Goal: Task Accomplishment & Management: Complete application form

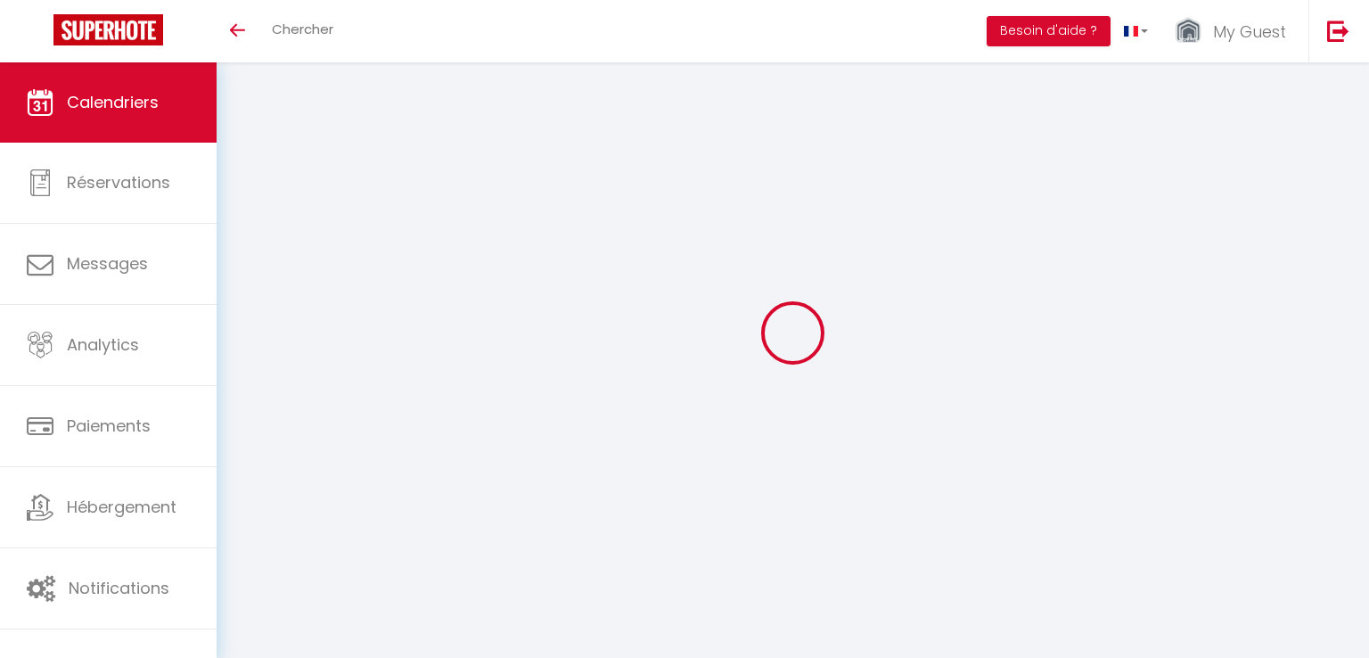
select select
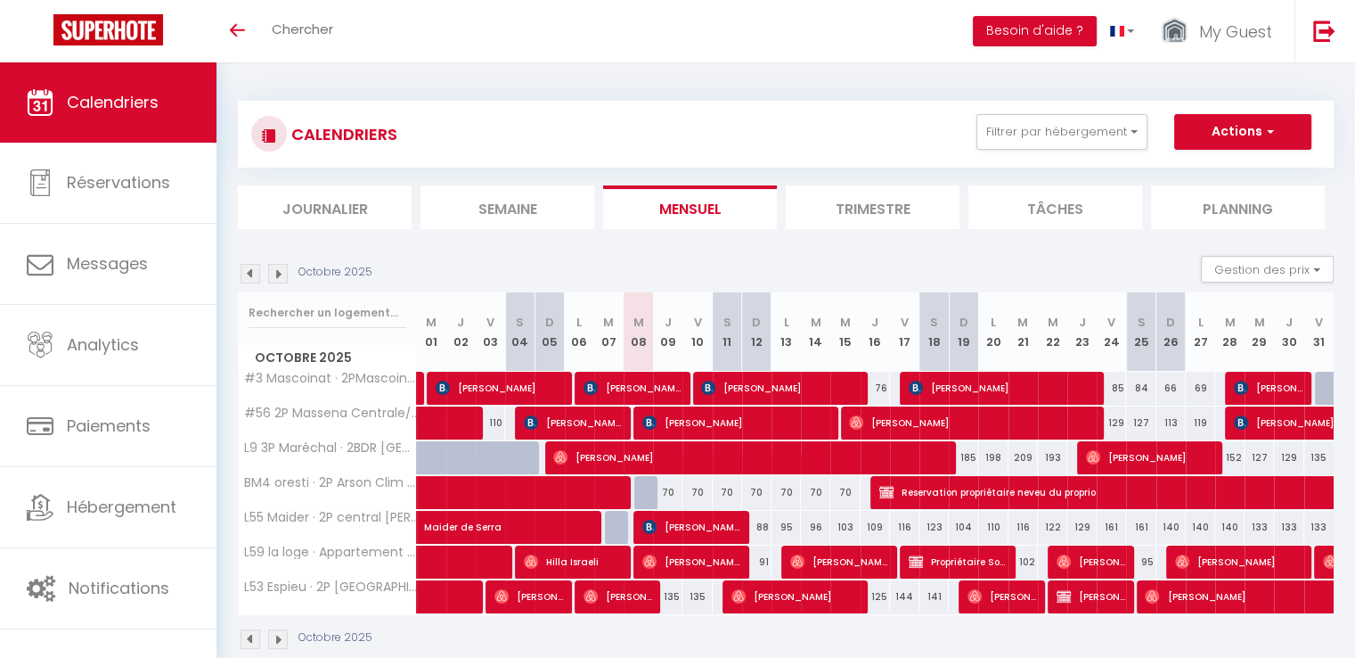
scroll to position [62, 0]
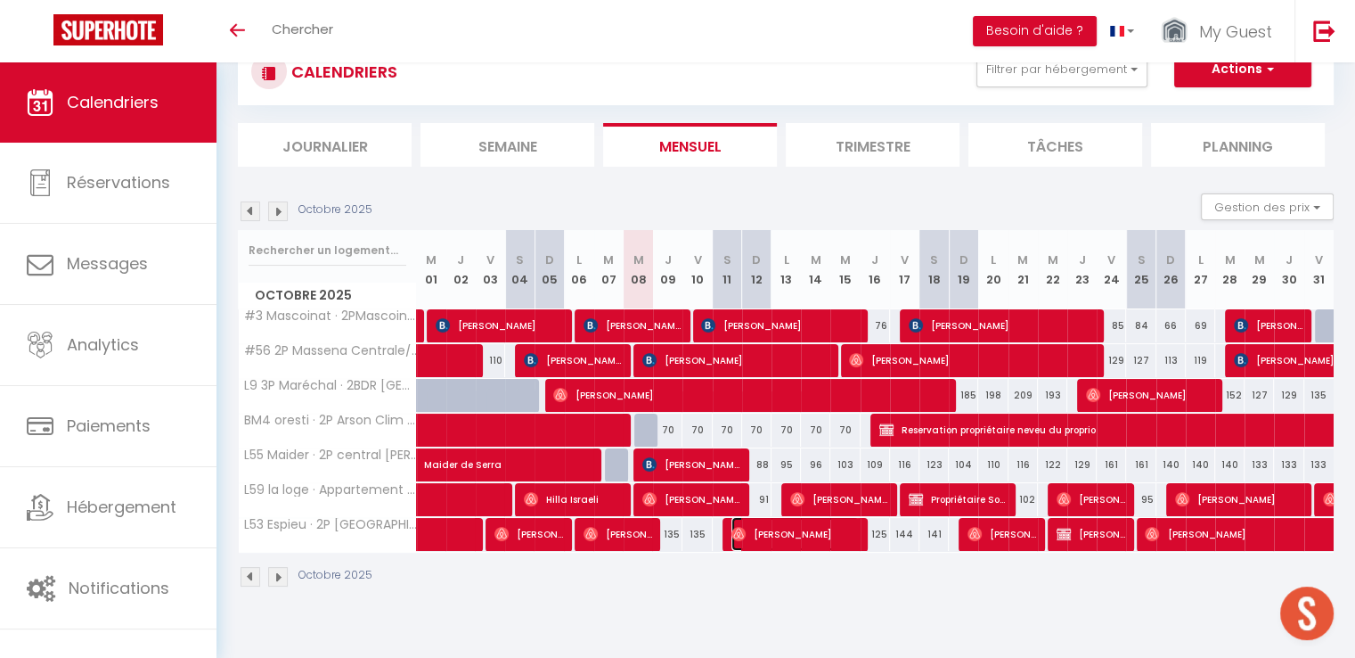
click at [759, 527] on span "[PERSON_NAME]" at bounding box center [795, 534] width 127 height 34
select select "OK"
select select "0"
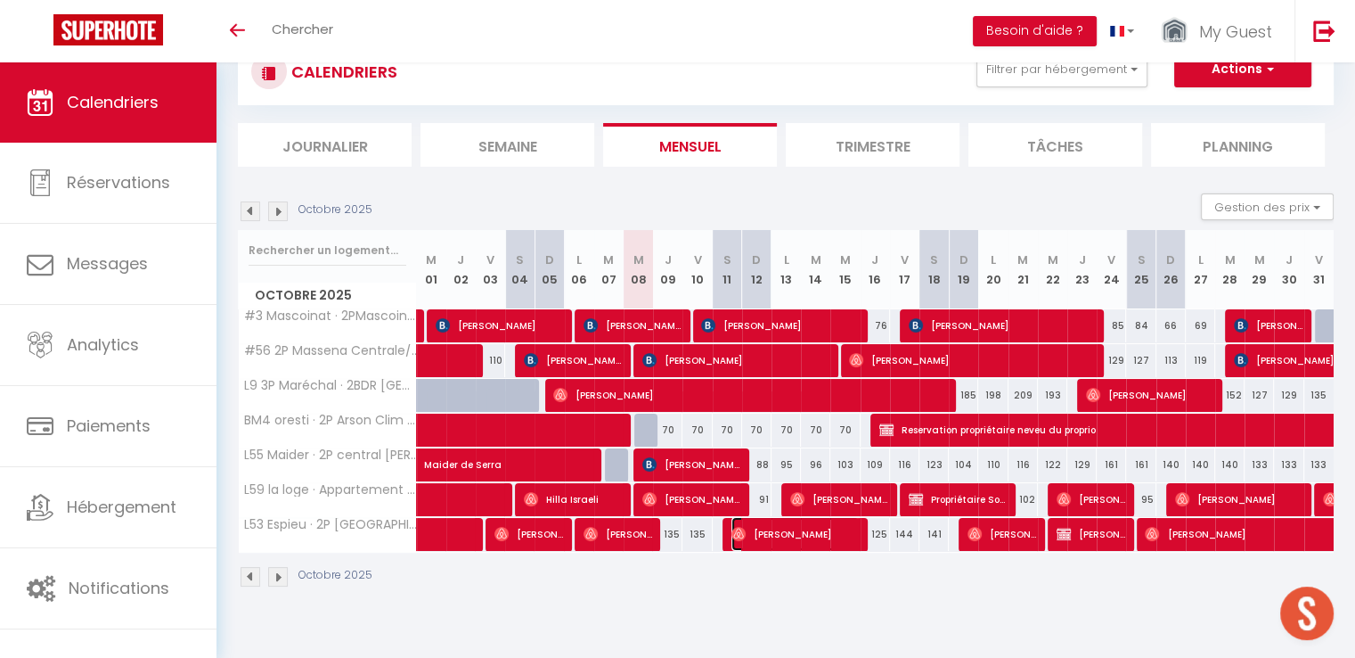
select select "1"
select select
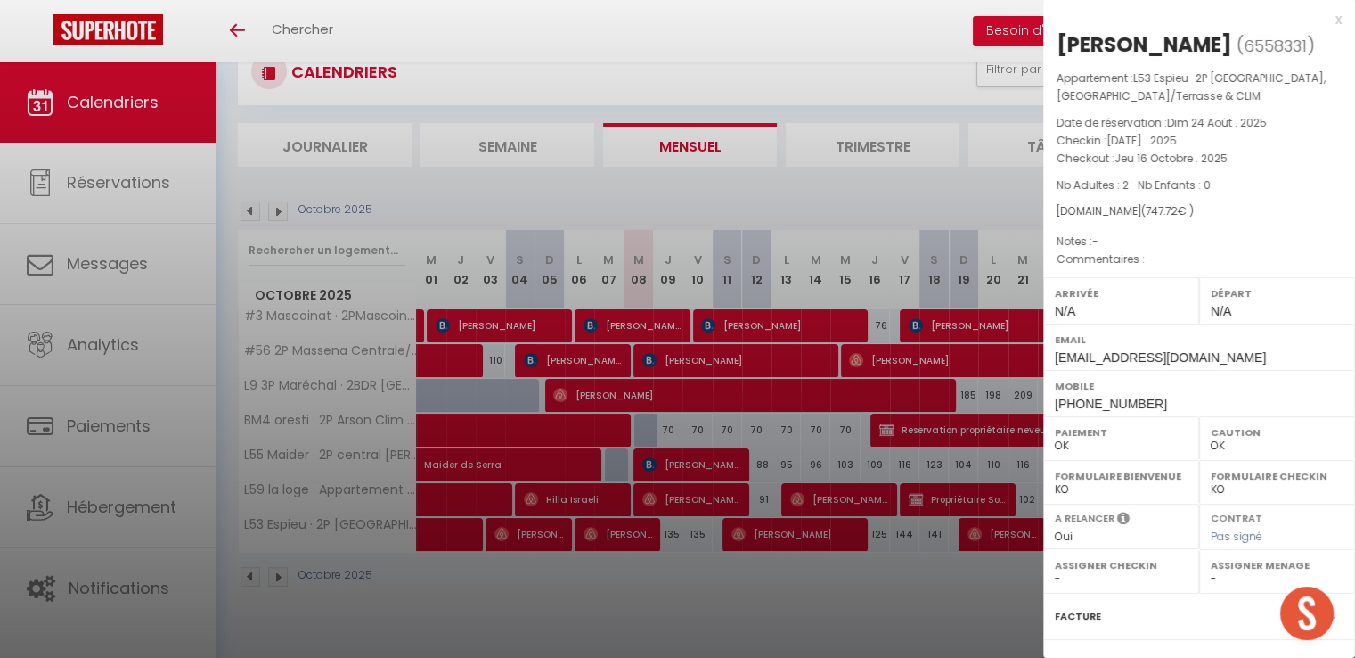
click at [713, 577] on div at bounding box center [677, 329] width 1355 height 658
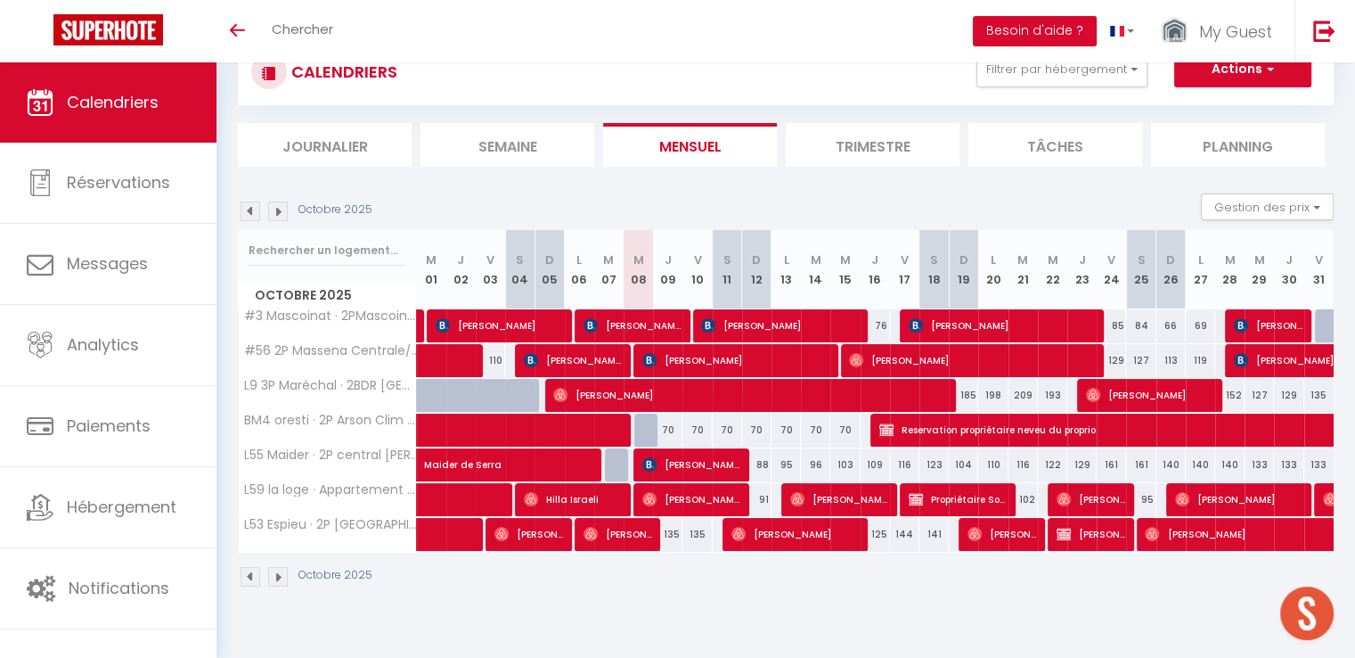
scroll to position [0, 0]
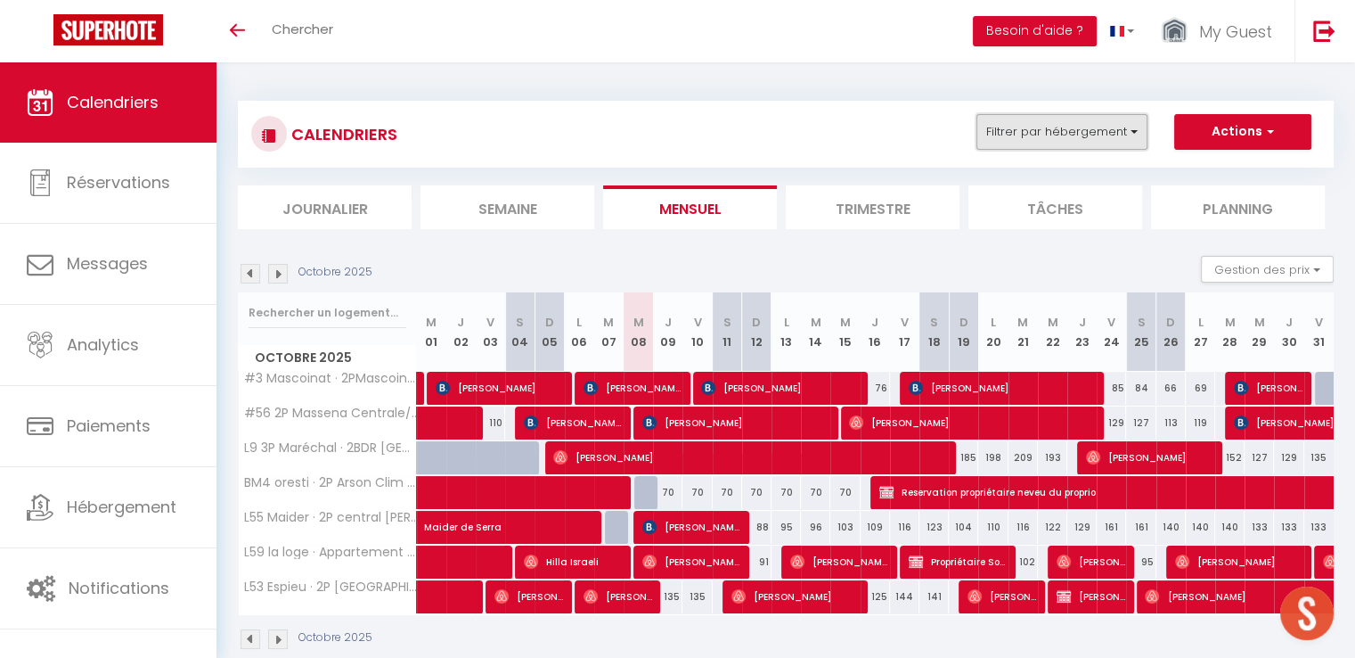
click at [1048, 126] on button "Filtrer par hébergement" at bounding box center [1062, 132] width 171 height 36
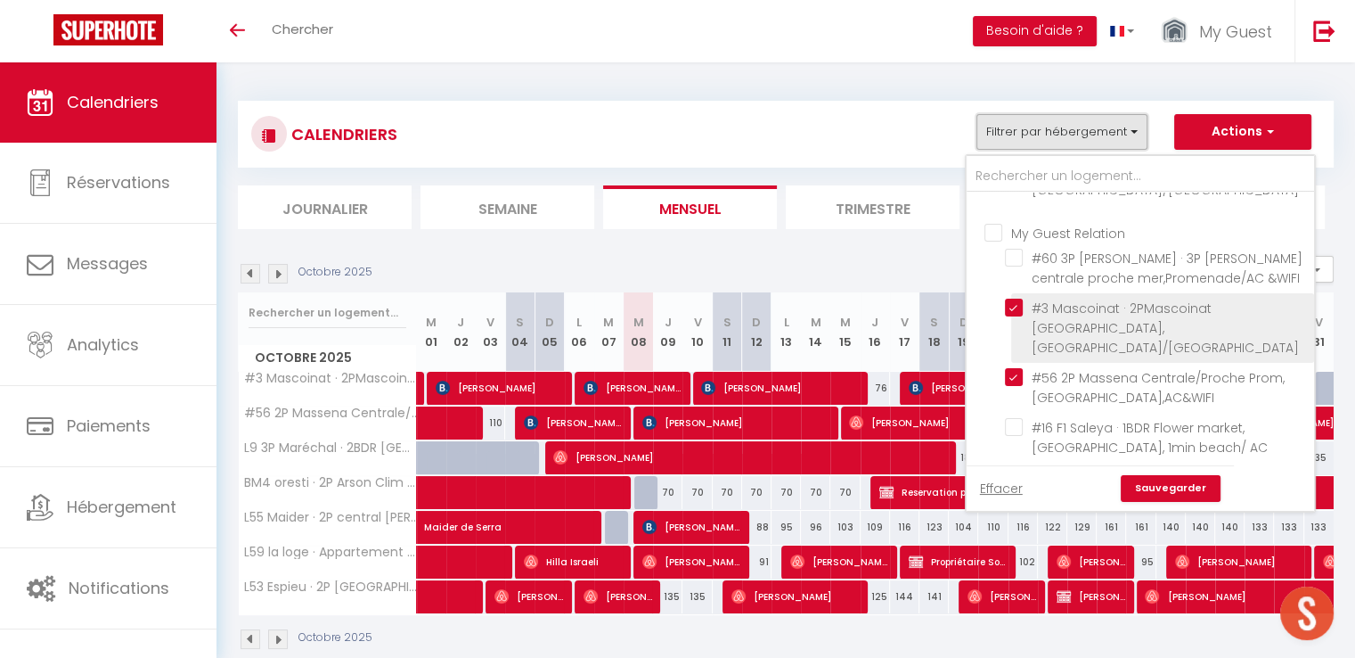
scroll to position [802, 0]
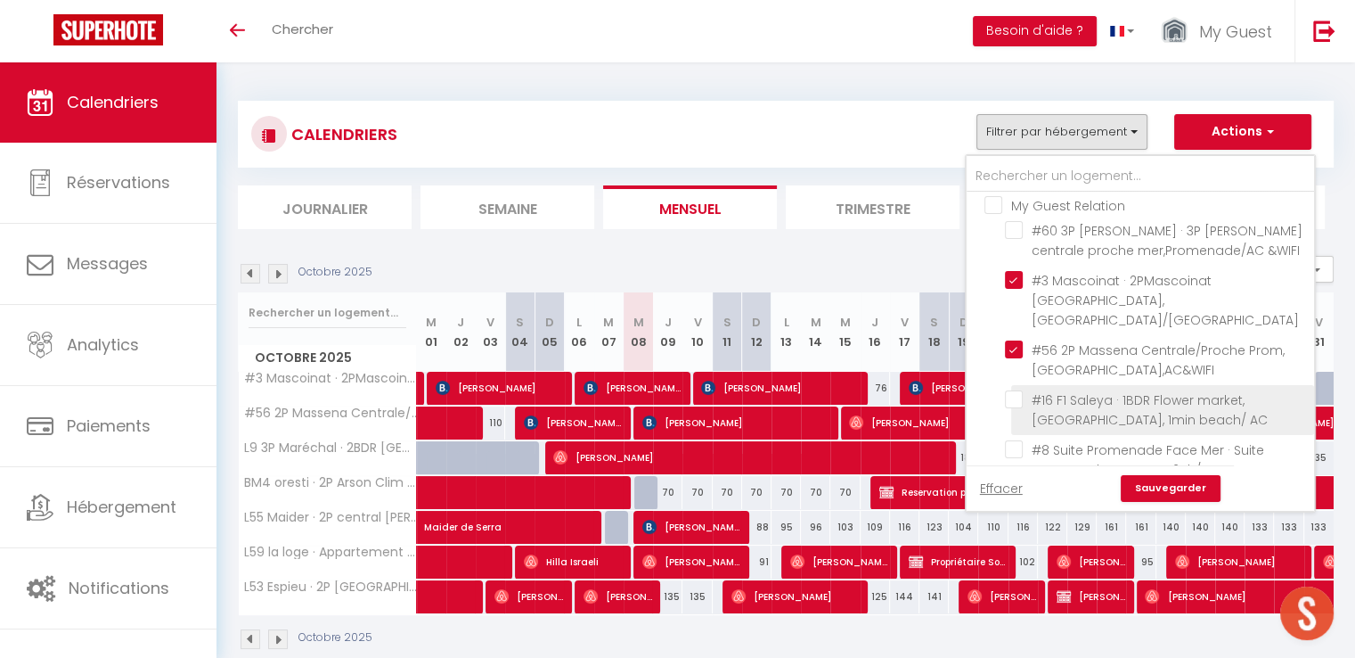
click at [1012, 390] on input "#16 F1 Saleya · 1BDR Flower market, [GEOGRAPHIC_DATA], 1min beach/ AC" at bounding box center [1156, 399] width 303 height 18
checkbox input "true"
checkbox input "false"
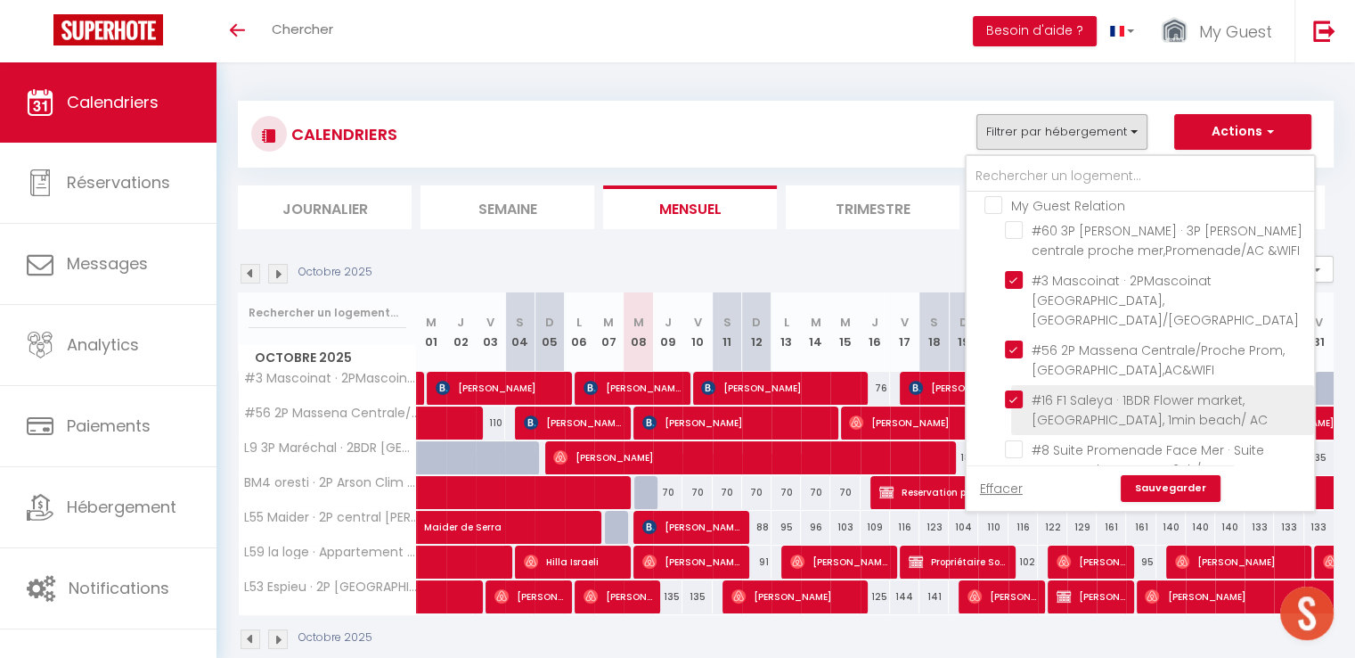
checkbox input "false"
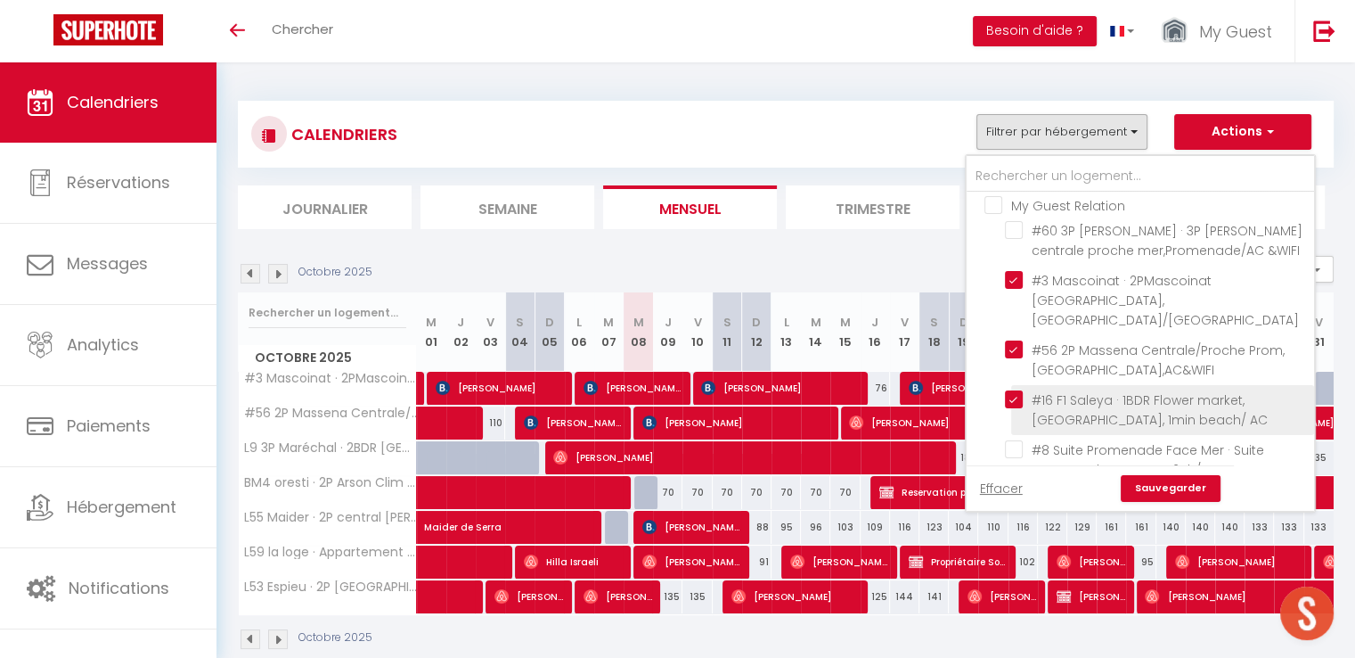
checkbox input "false"
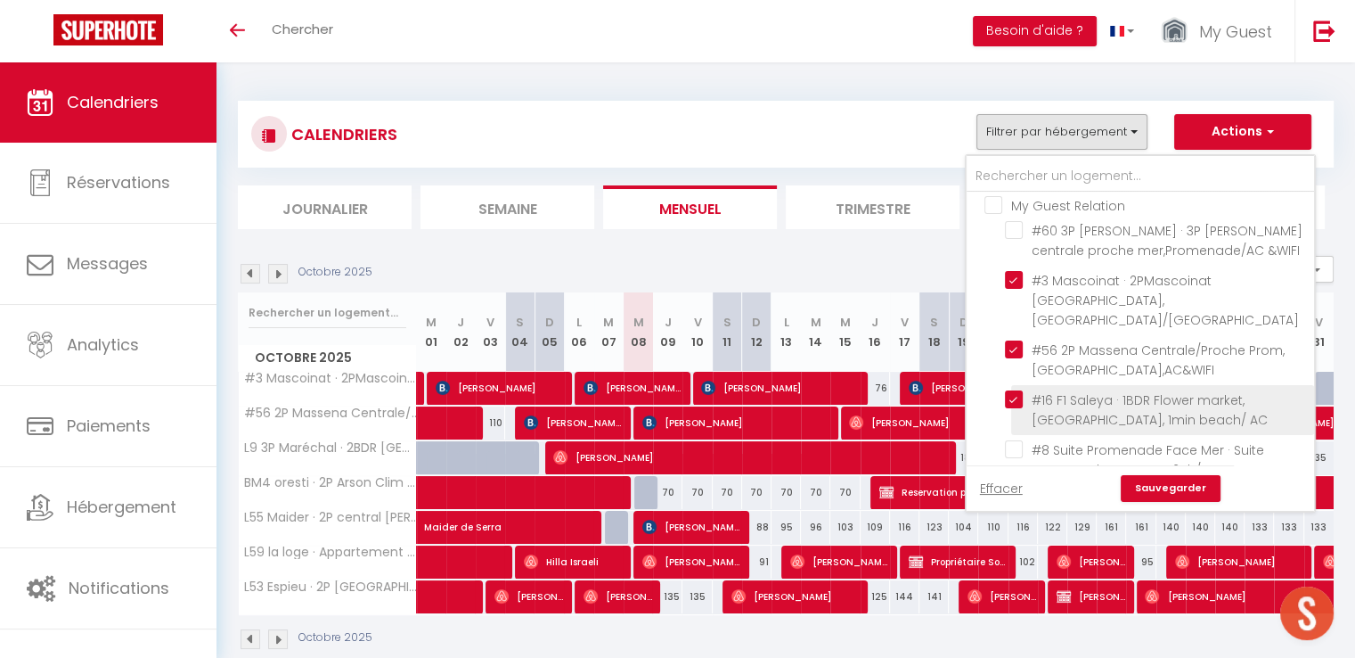
checkbox input "false"
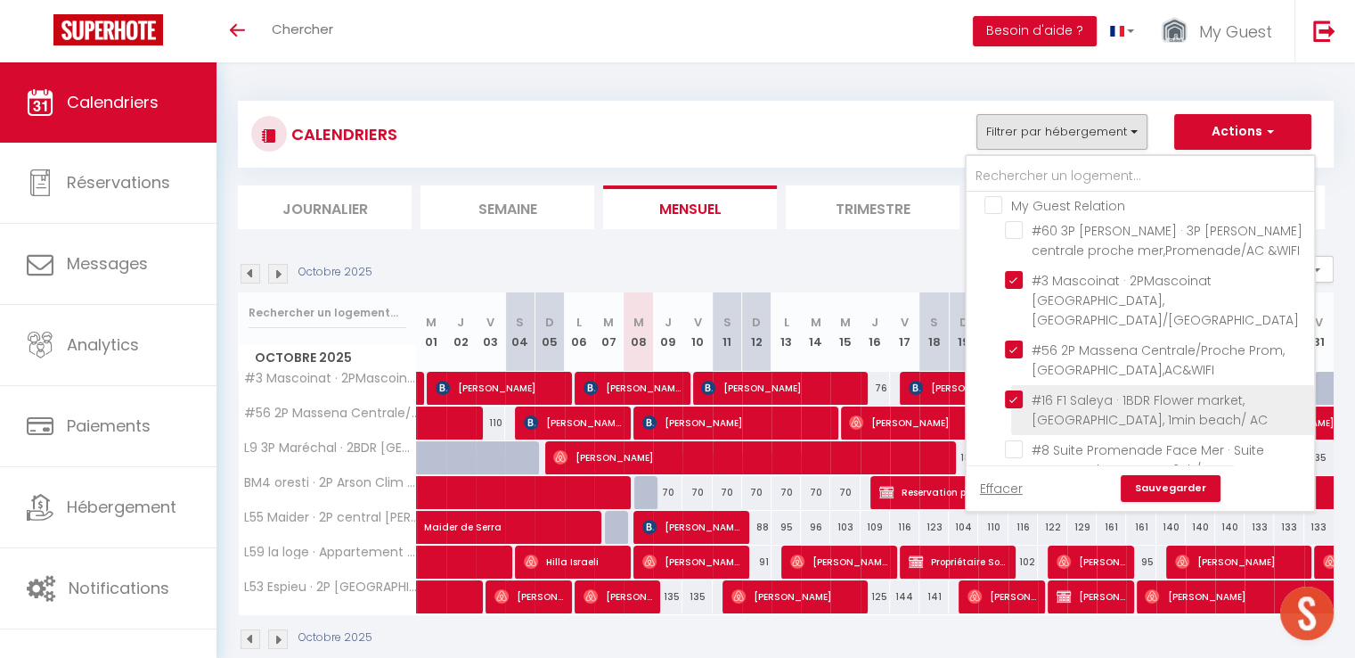
checkbox input "false"
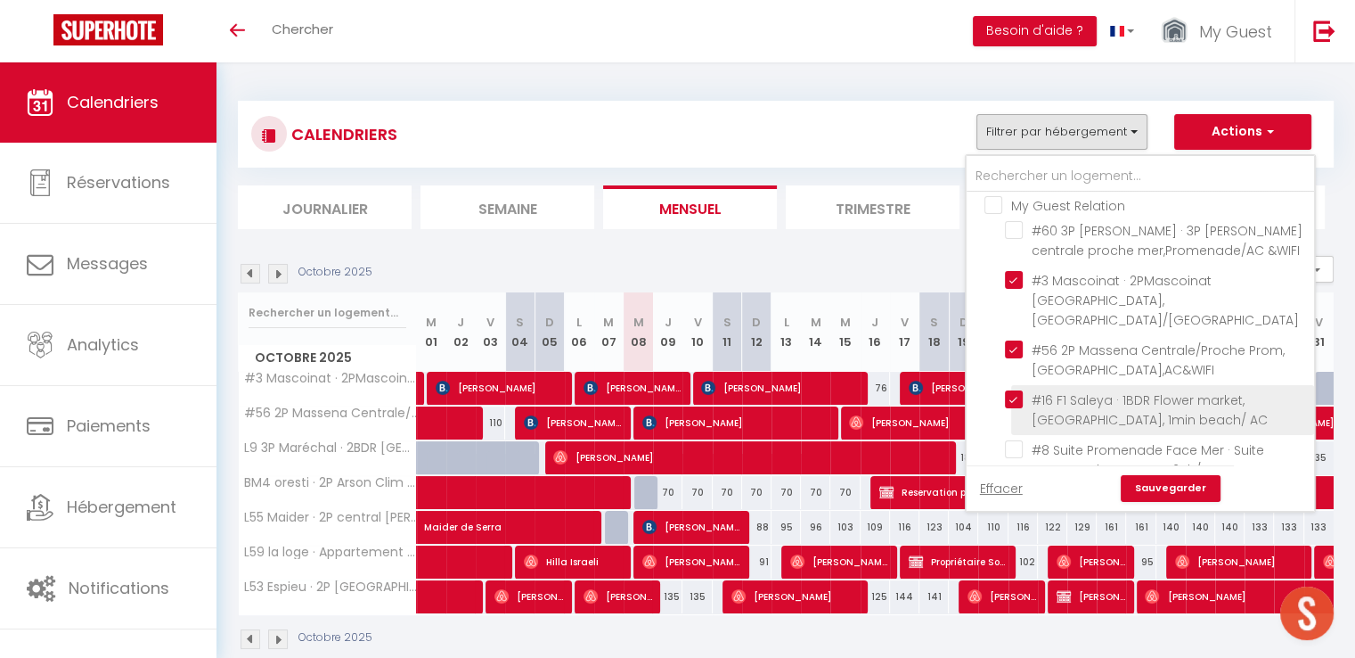
checkbox input "false"
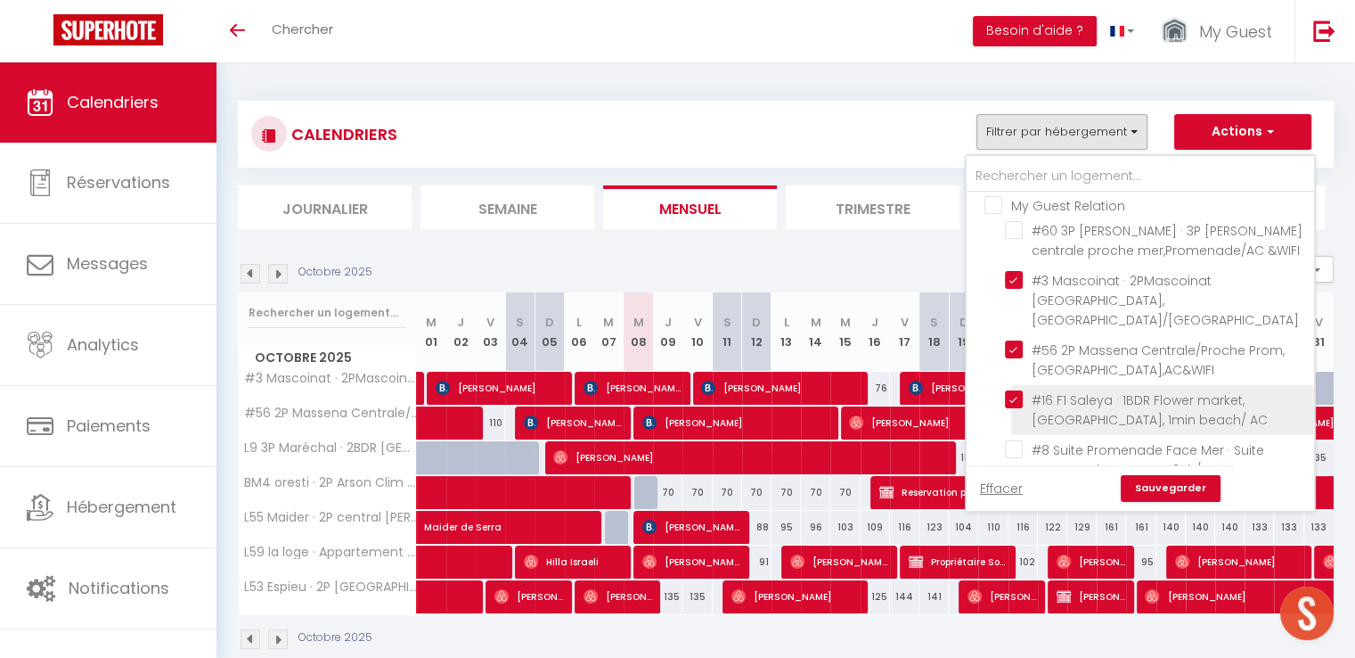
checkbox input "false"
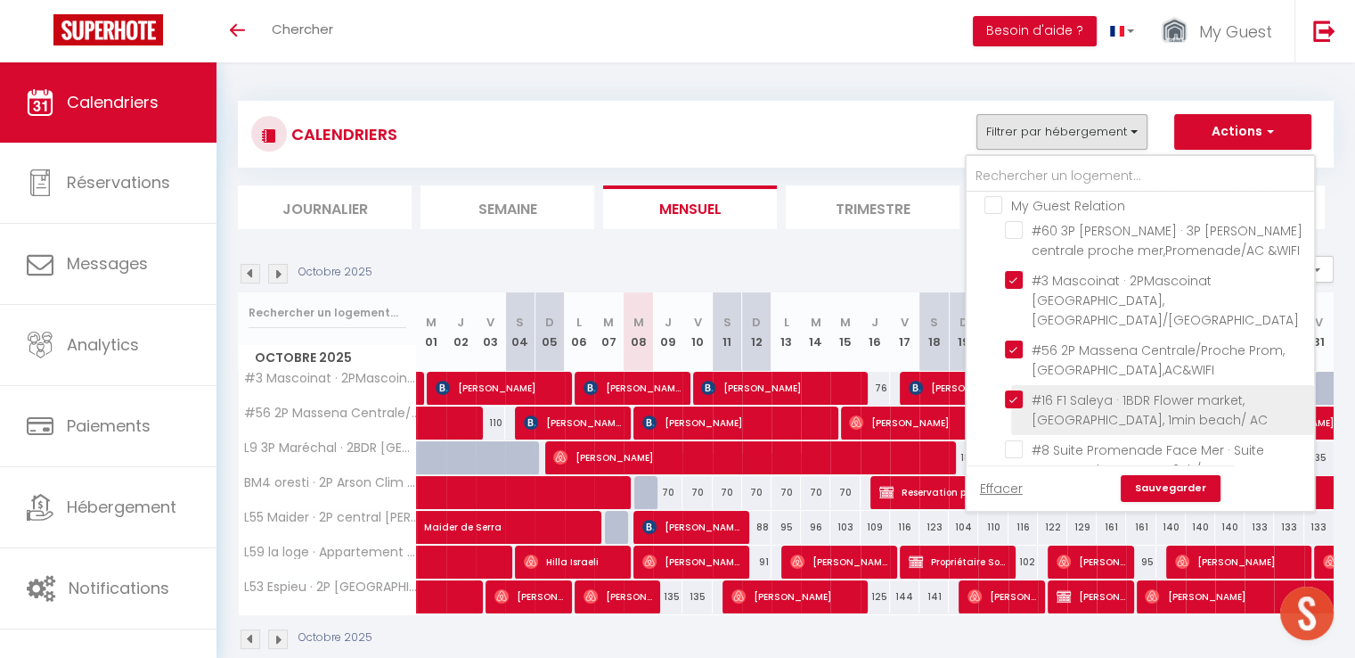
checkbox input "false"
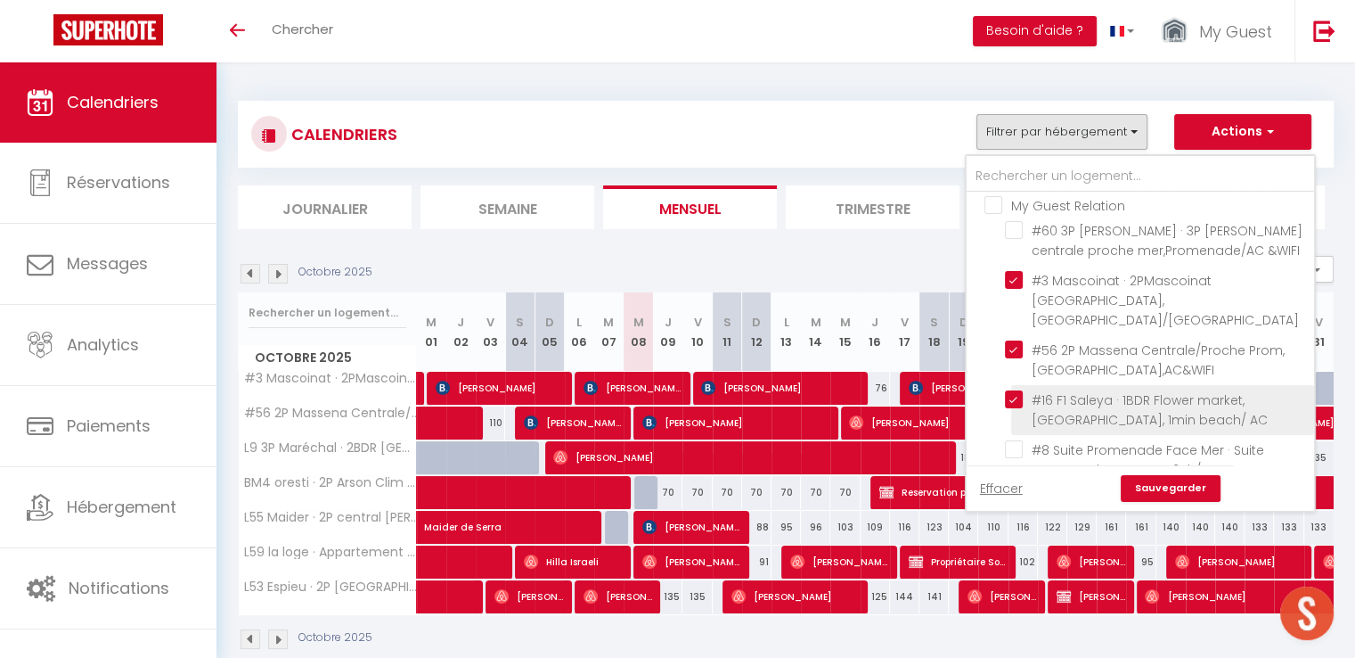
checkbox input "false"
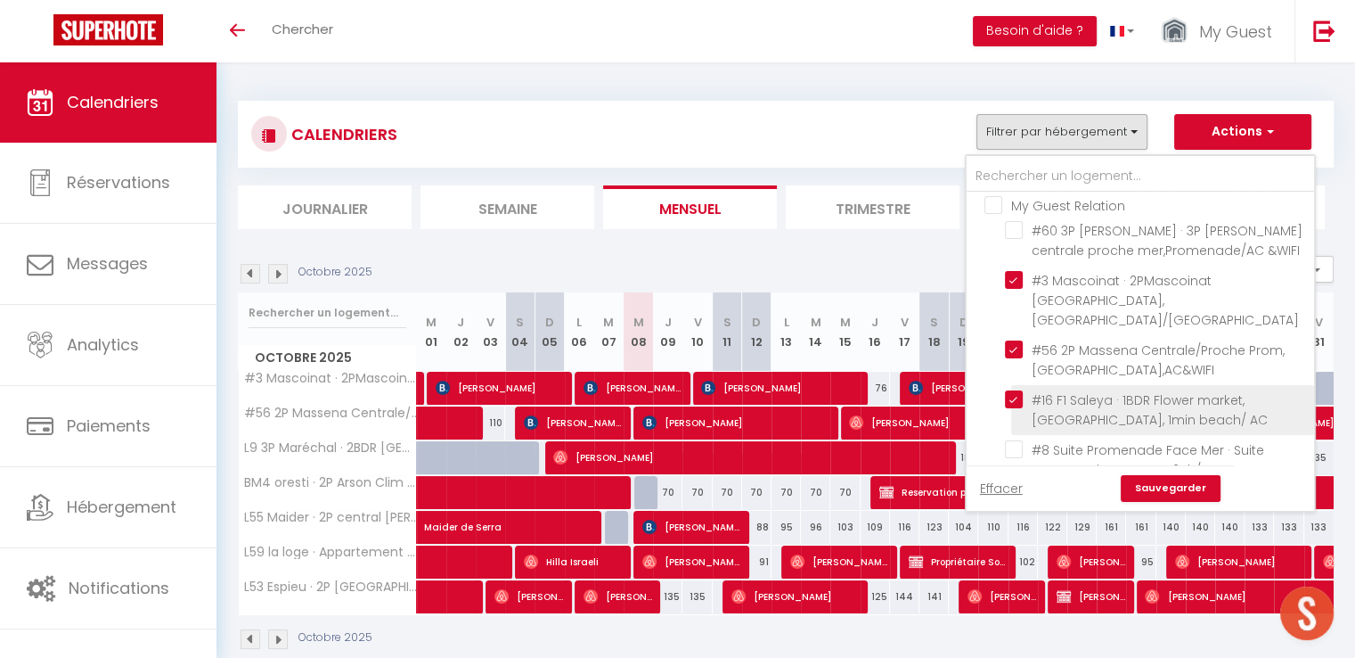
checkbox input "false"
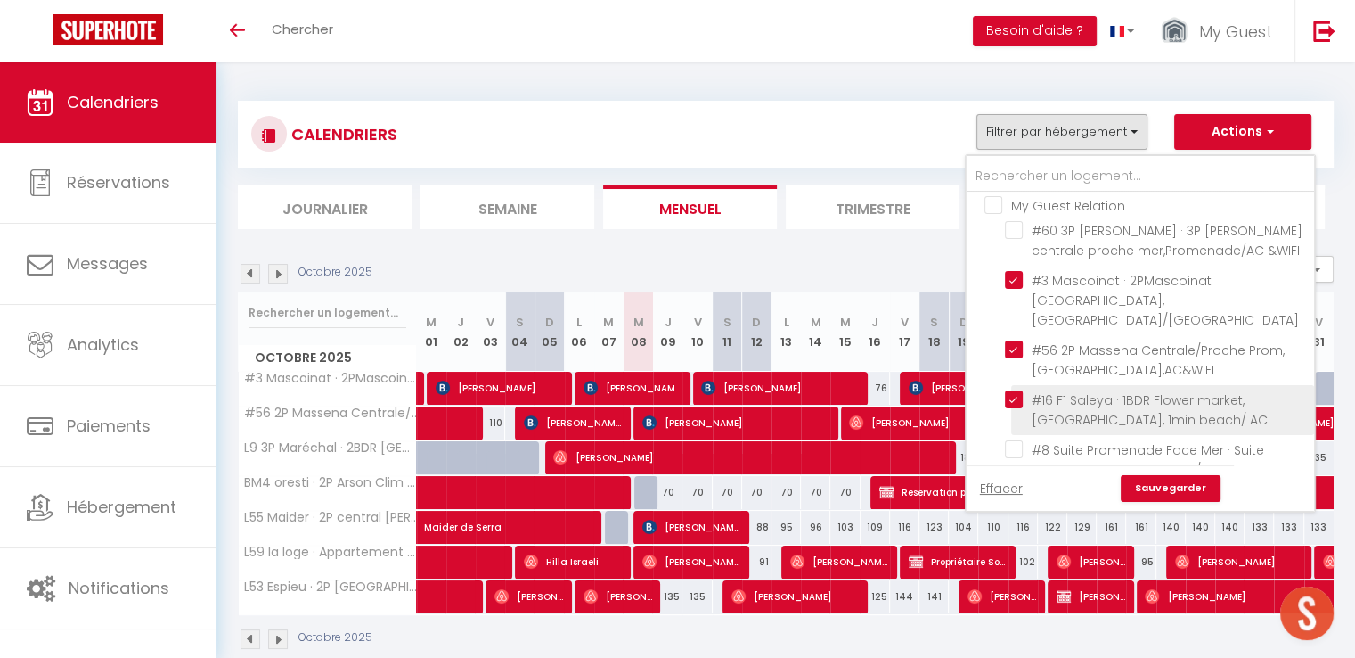
checkbox input "false"
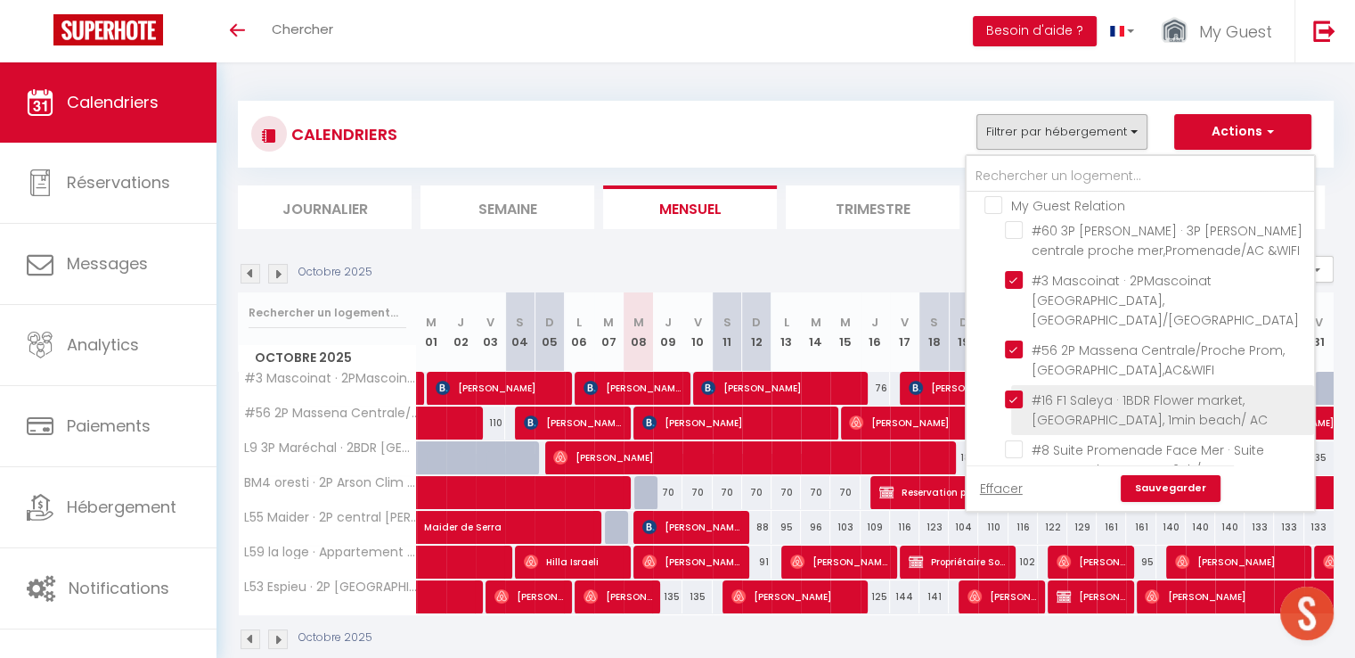
checkbox input "false"
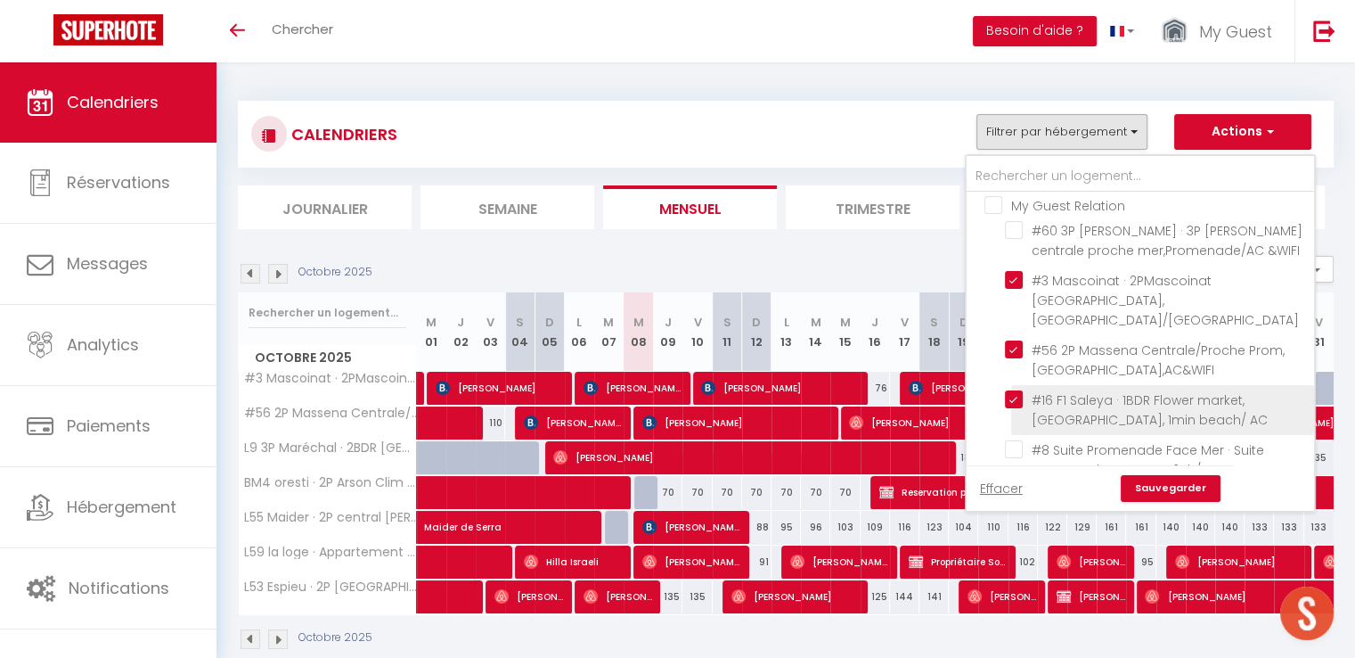
checkbox input "false"
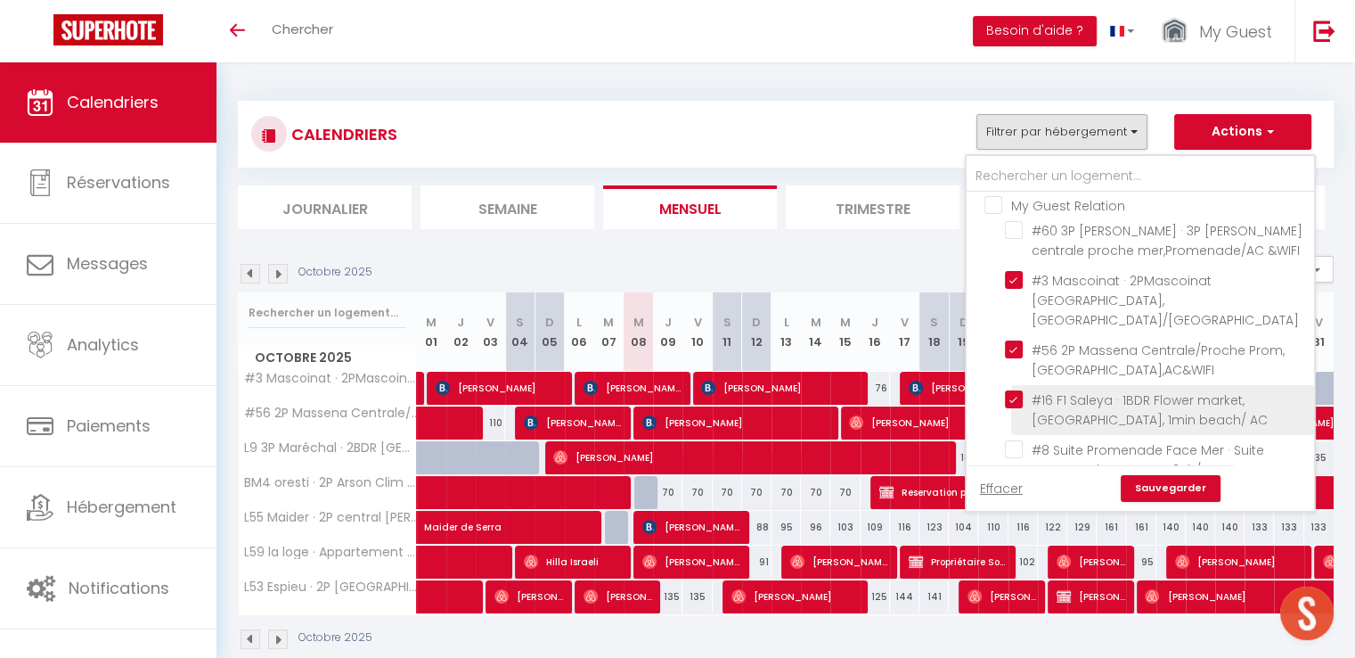
checkbox input "false"
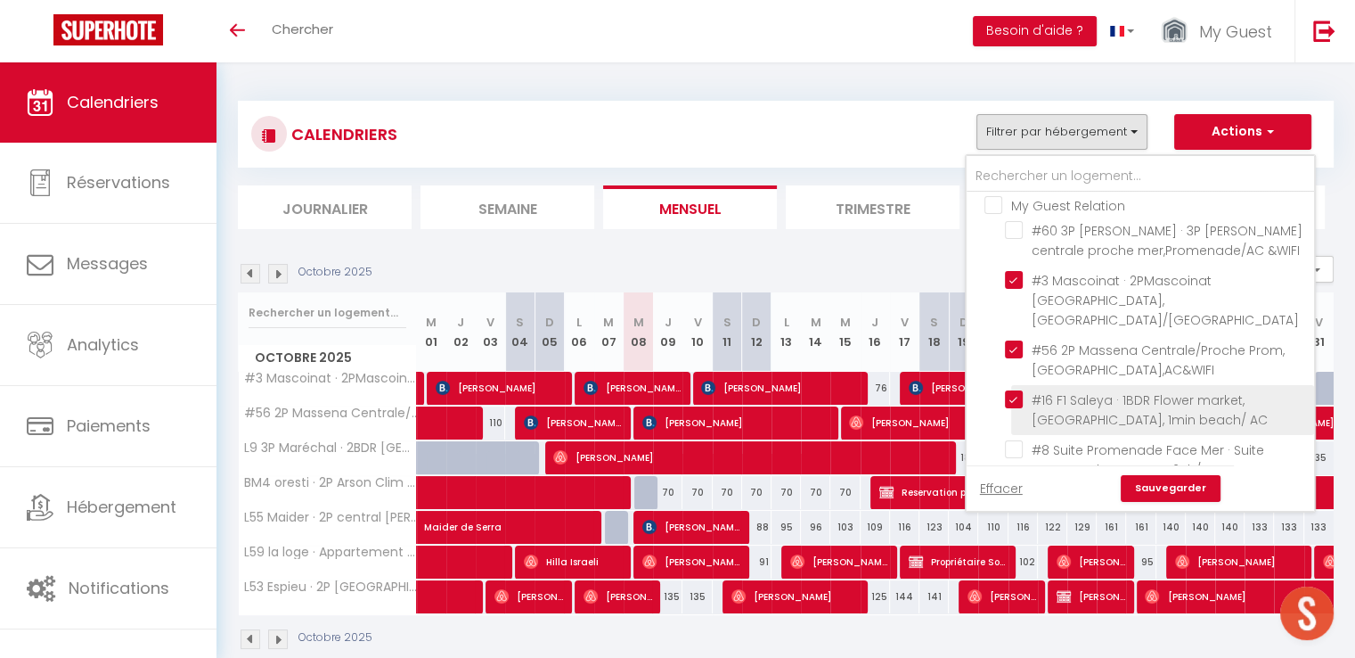
checkbox input "false"
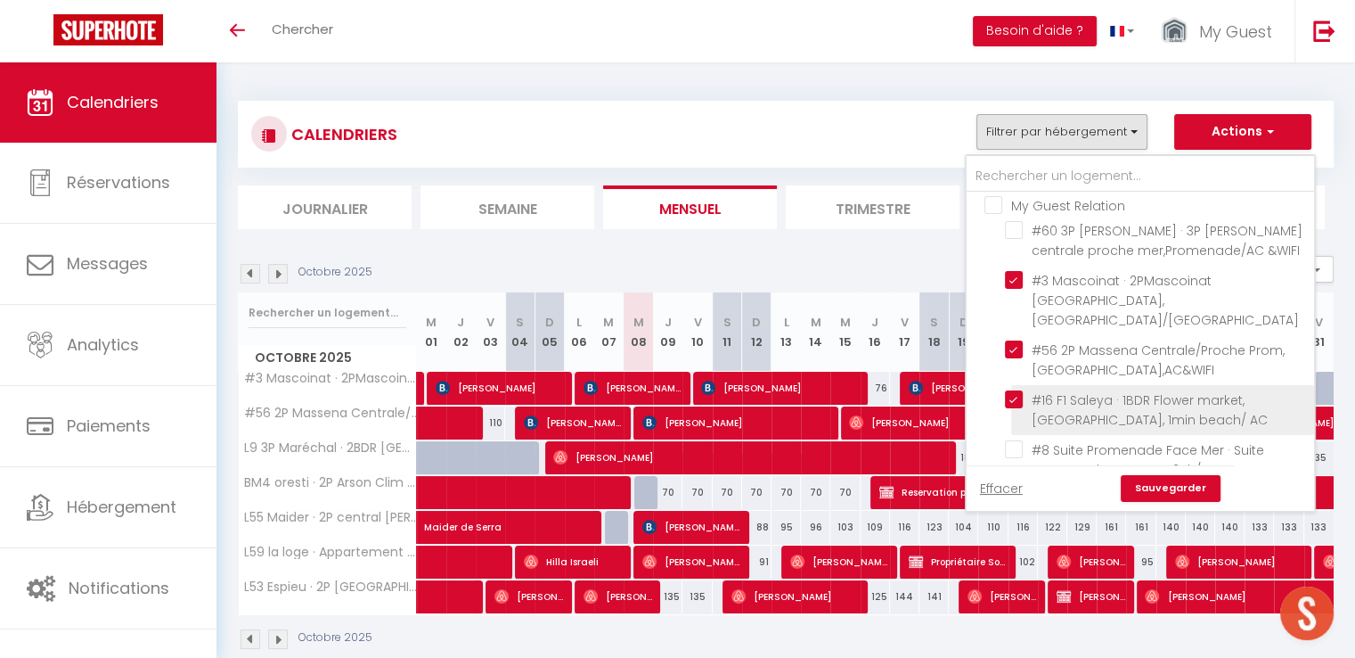
checkbox input "false"
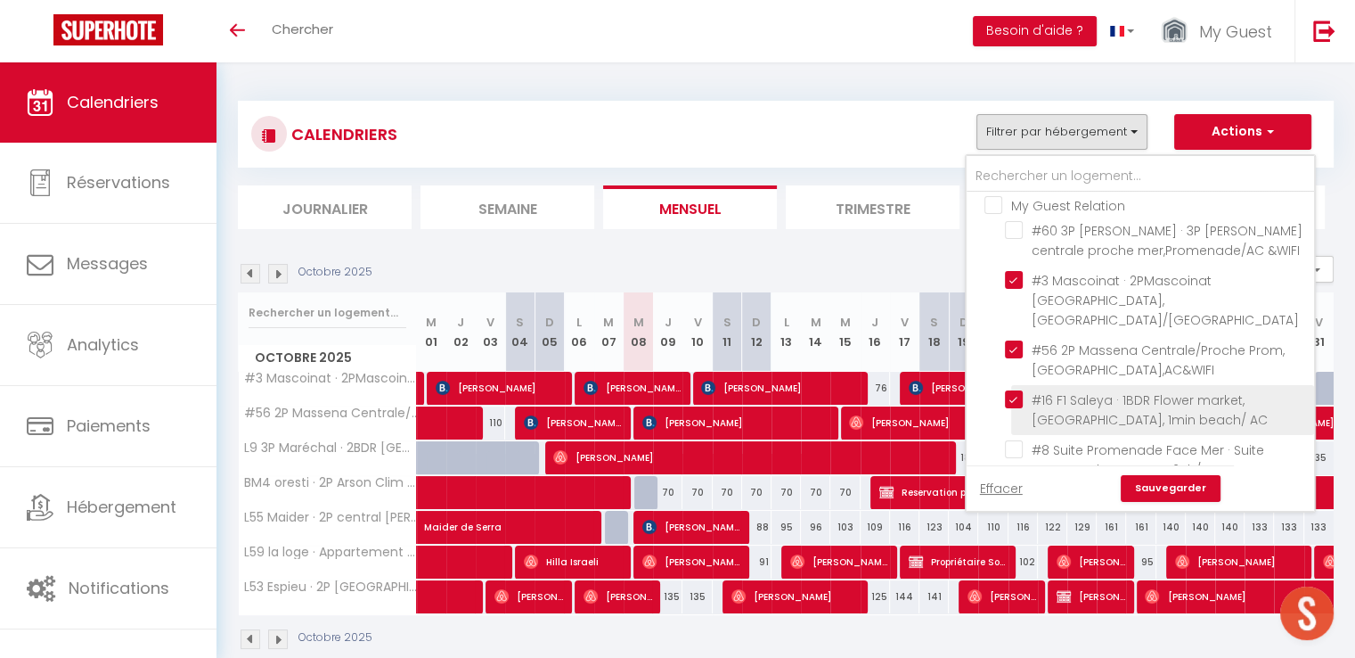
checkbox input "false"
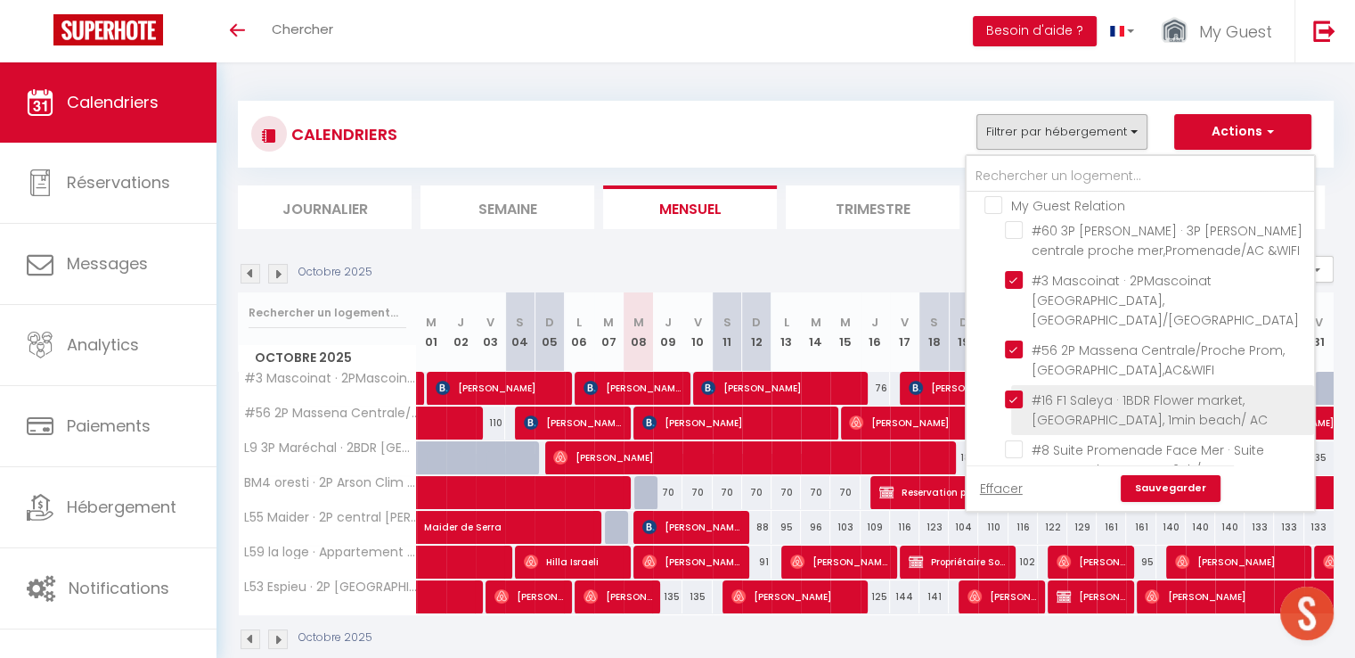
checkbox input "false"
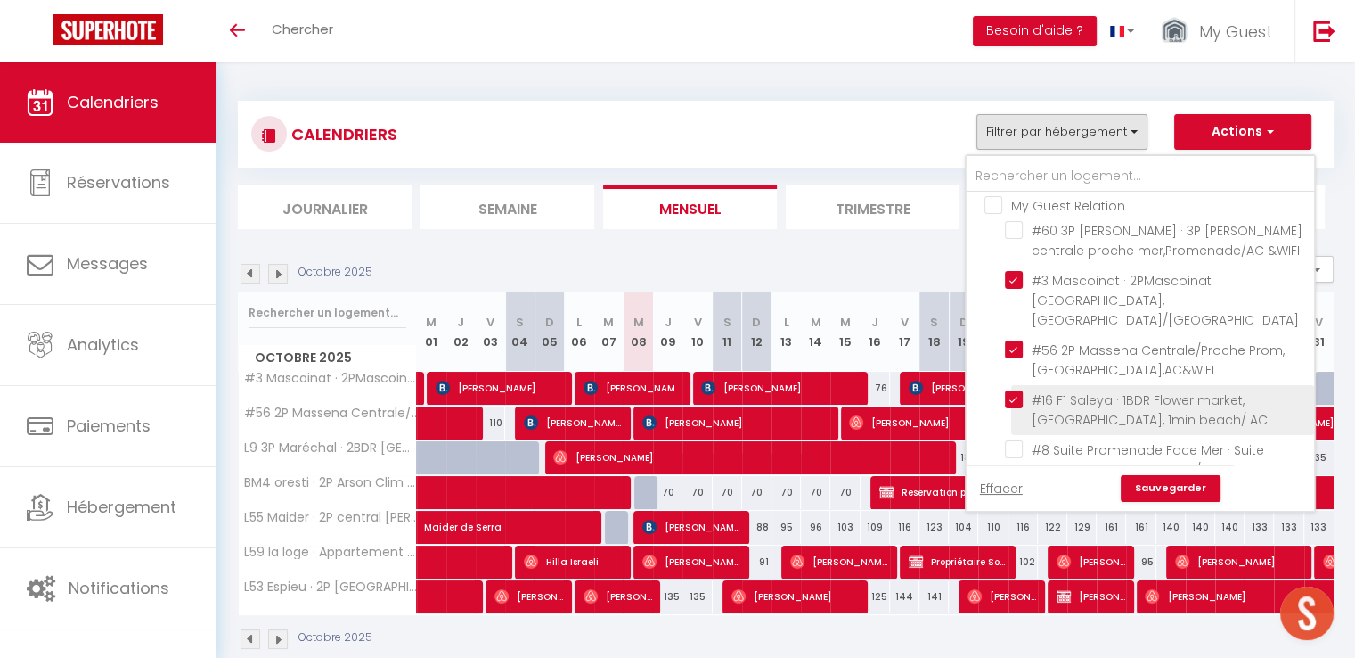
checkbox input "false"
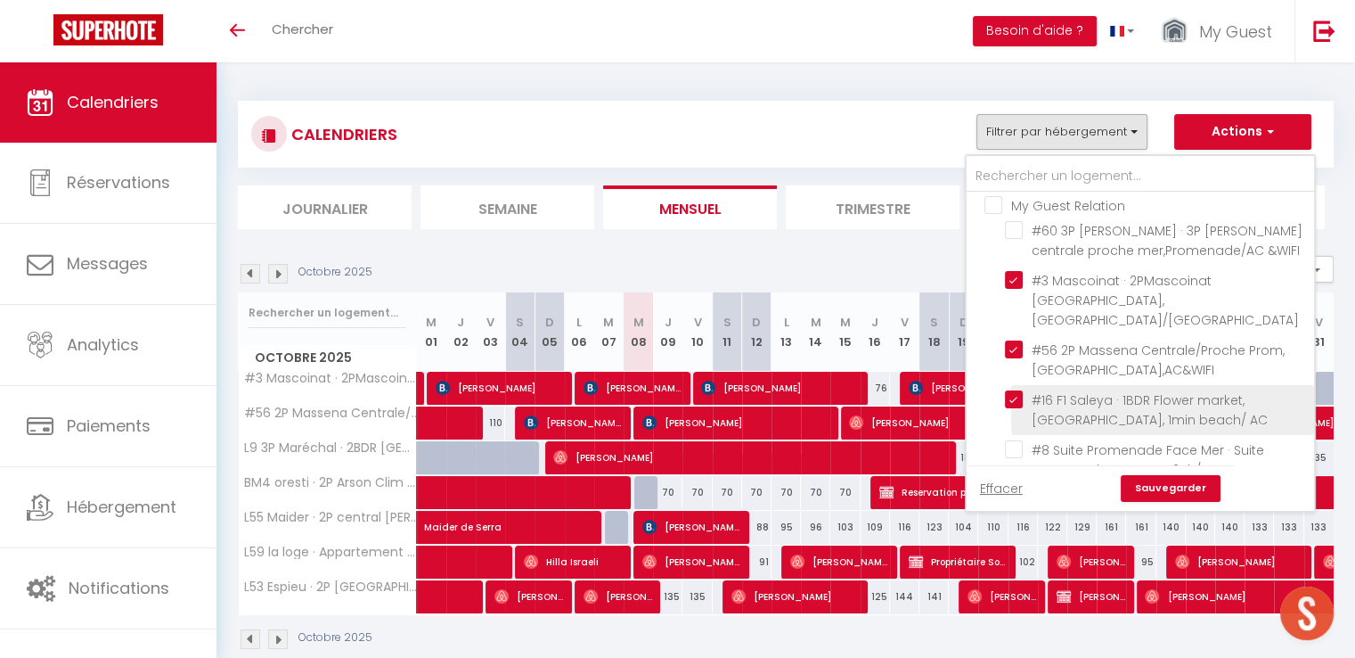
checkbox input "false"
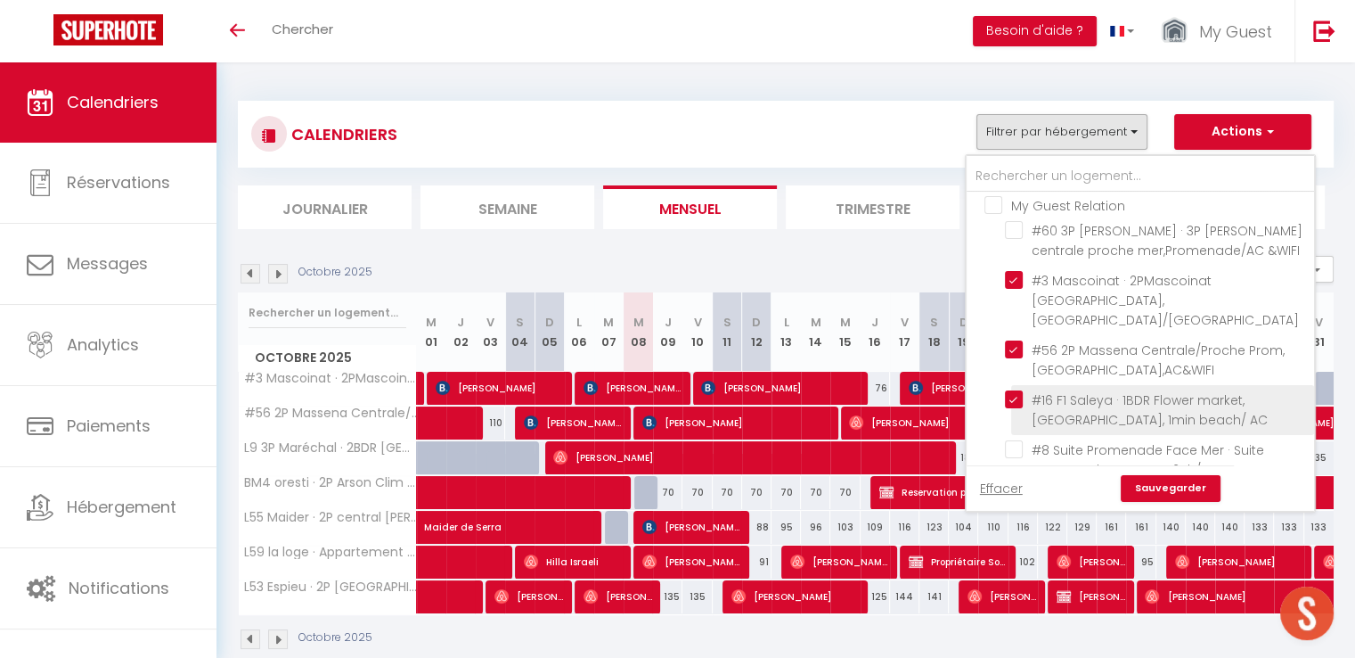
checkbox input "false"
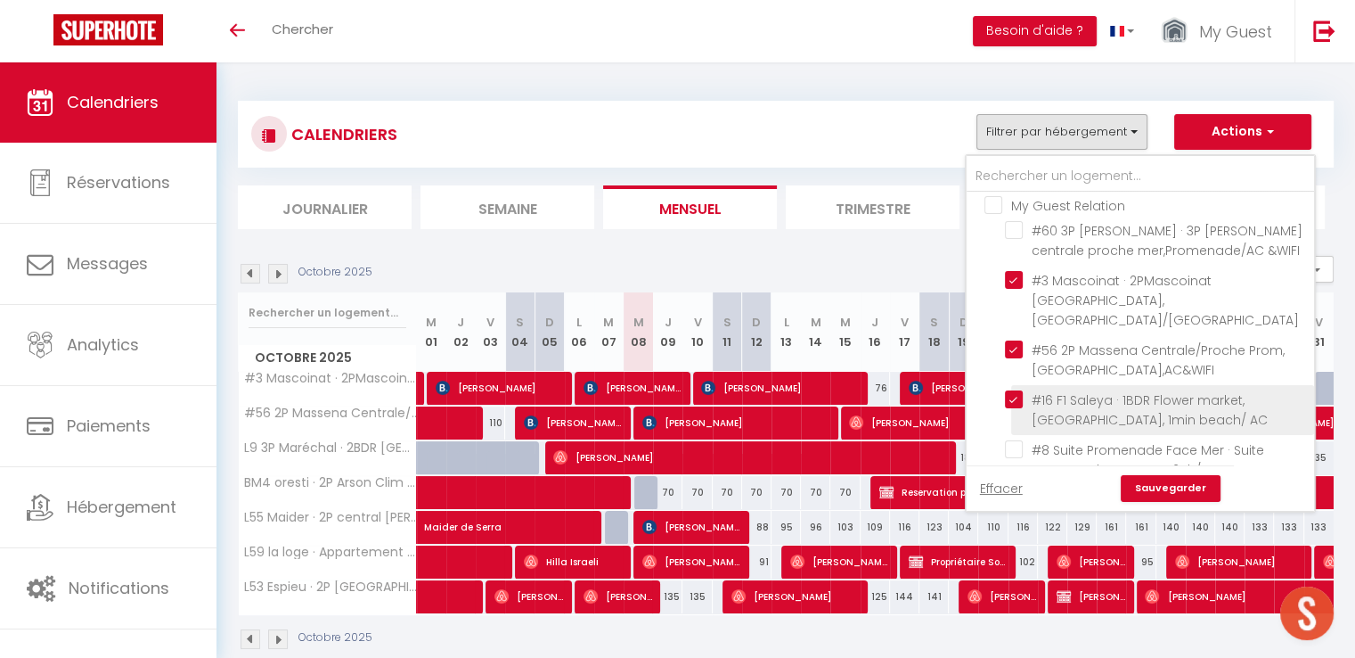
checkbox input "false"
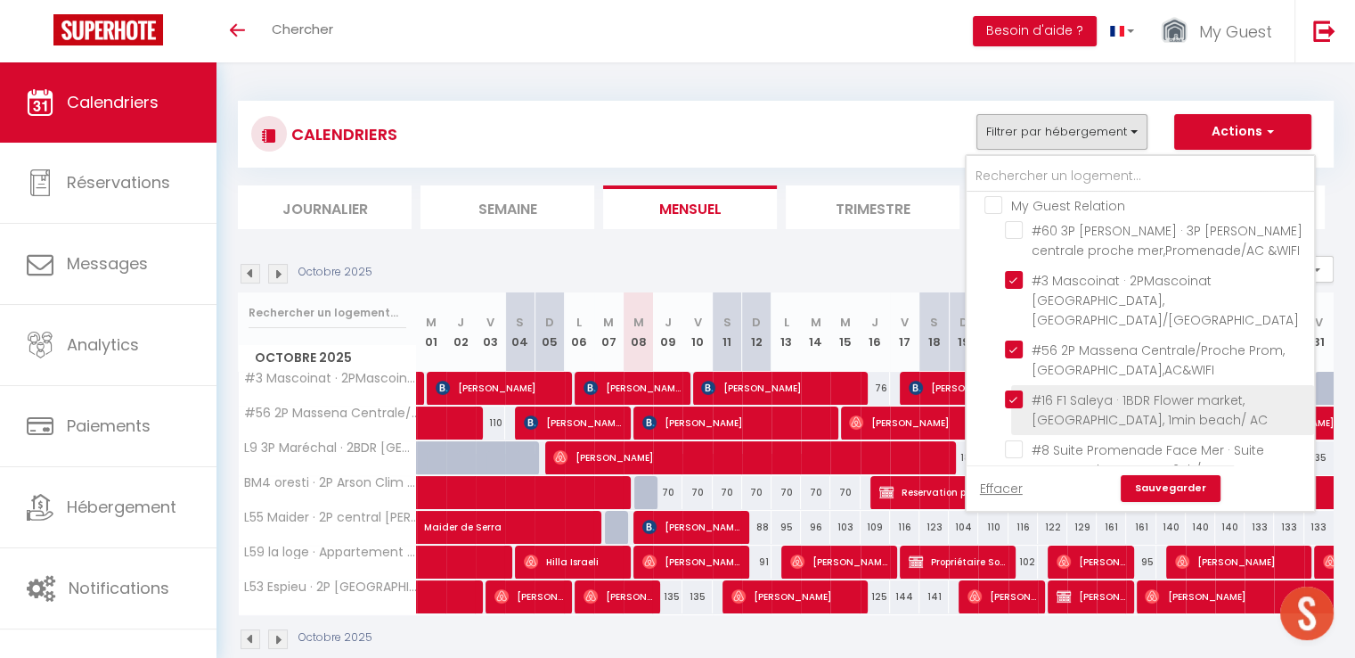
checkbox input "false"
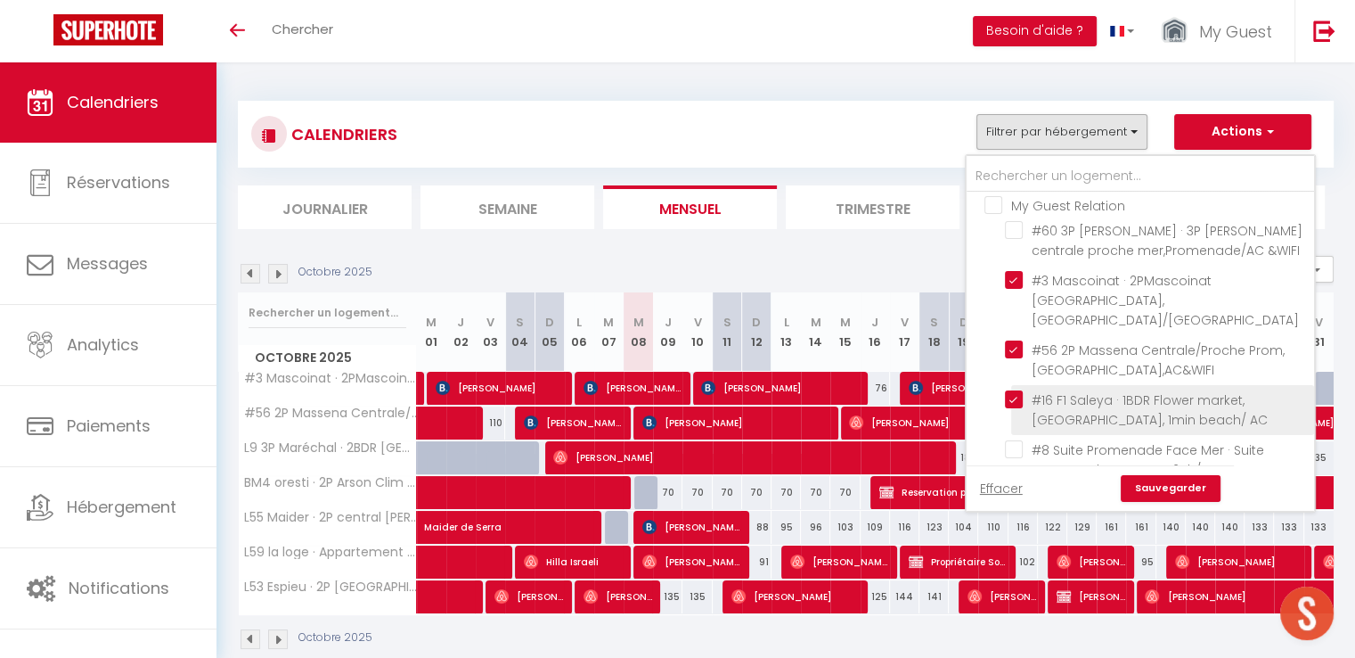
checkbox input "false"
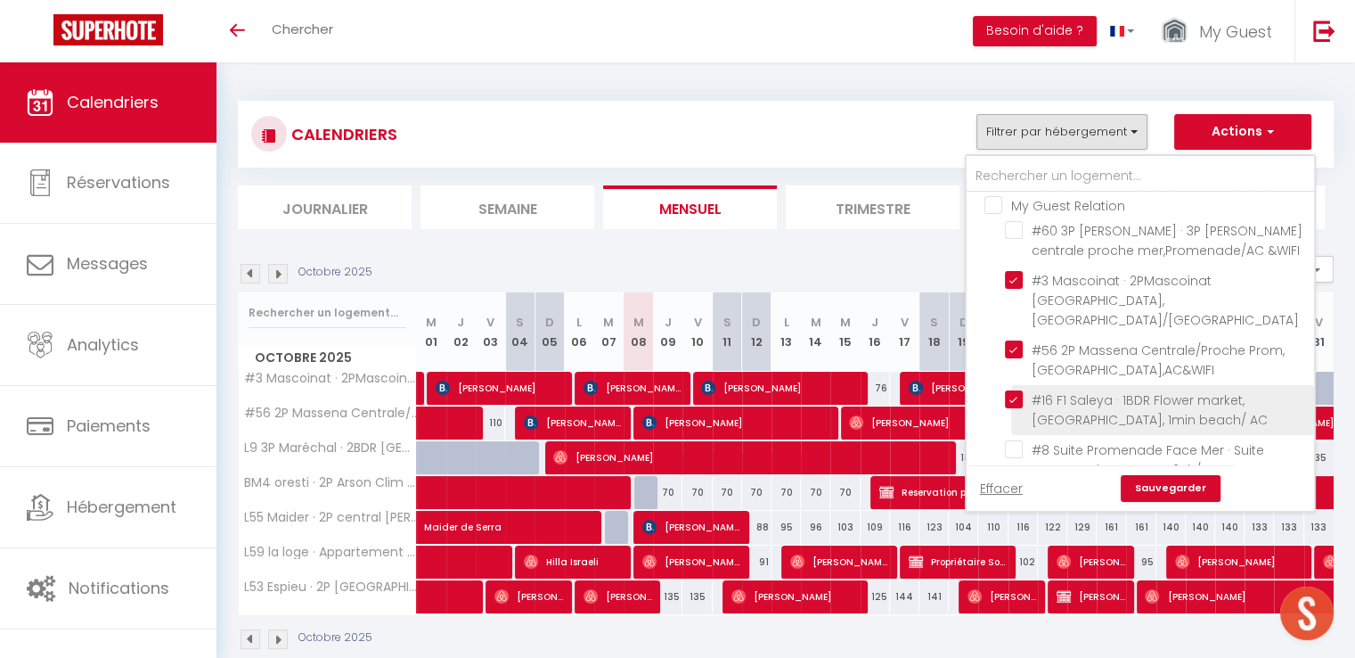
checkbox input "false"
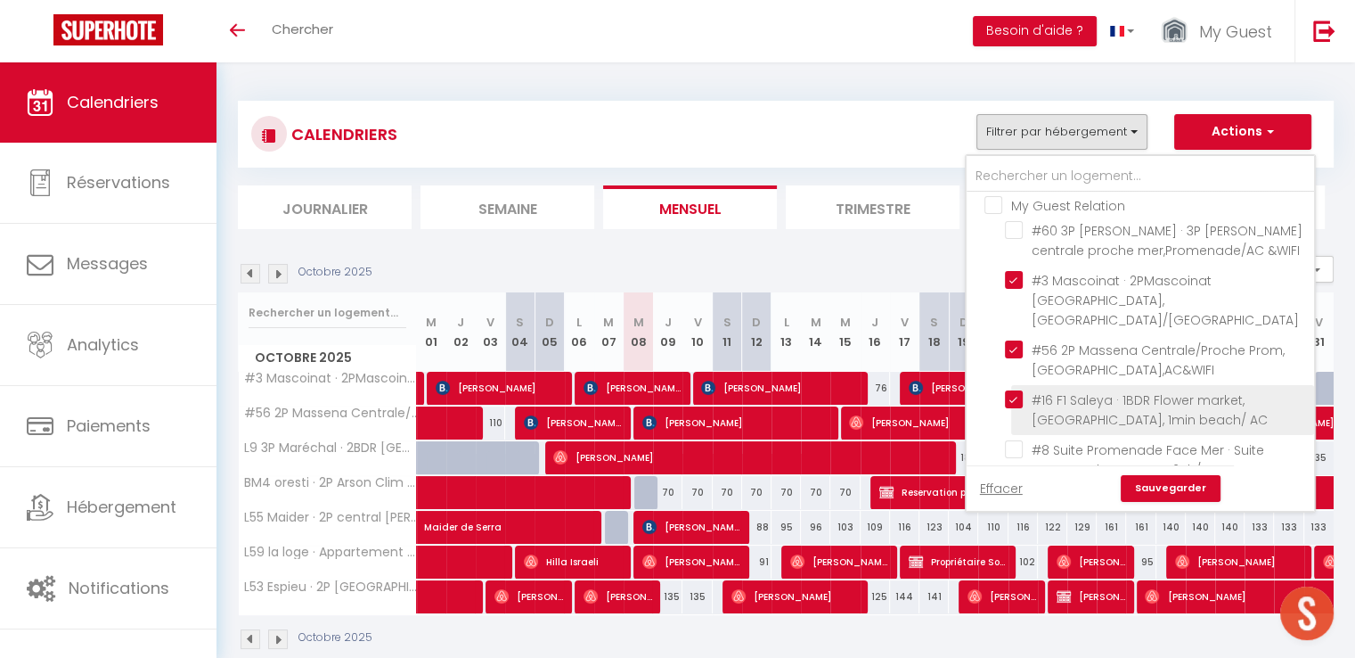
checkbox input "false"
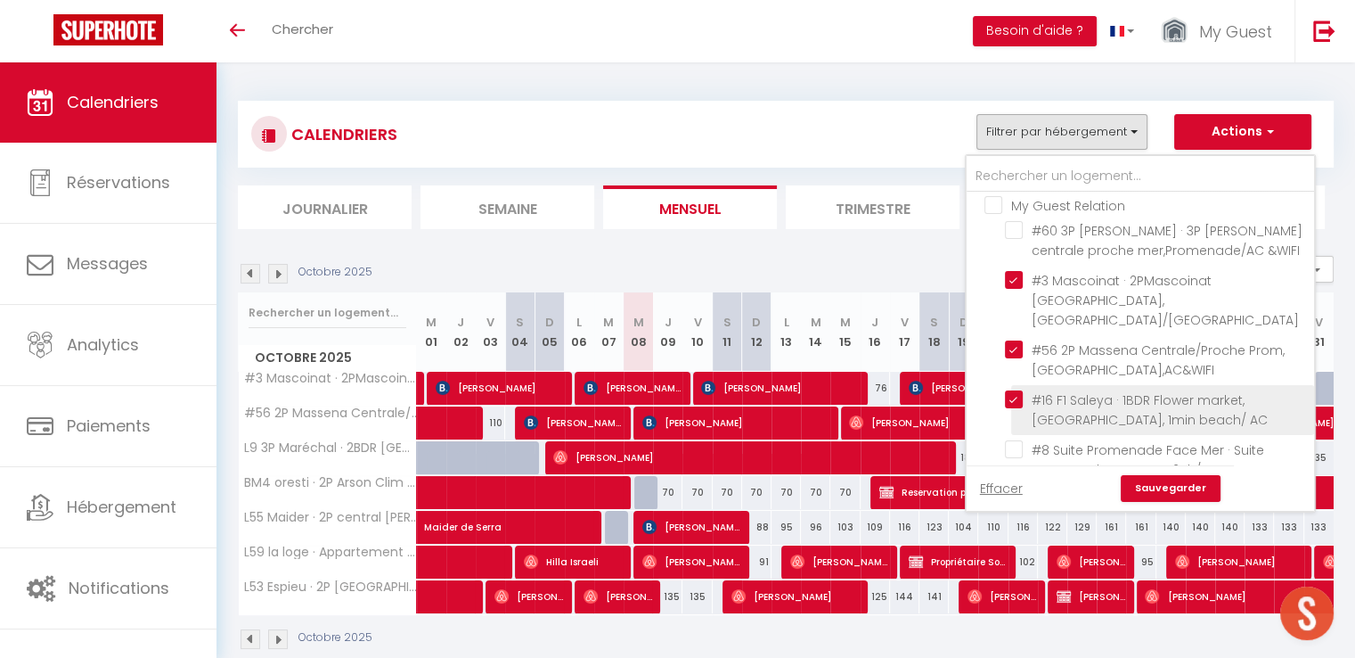
checkbox input "false"
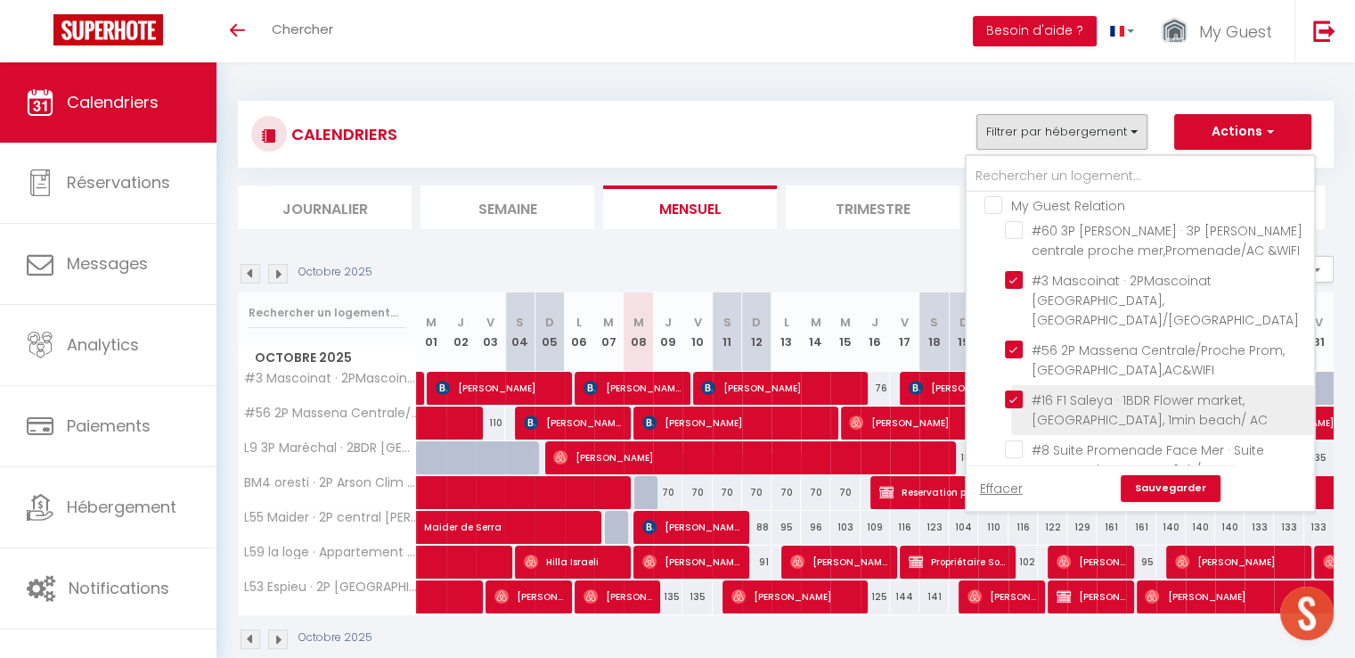
checkbox input "false"
checkbox input "true"
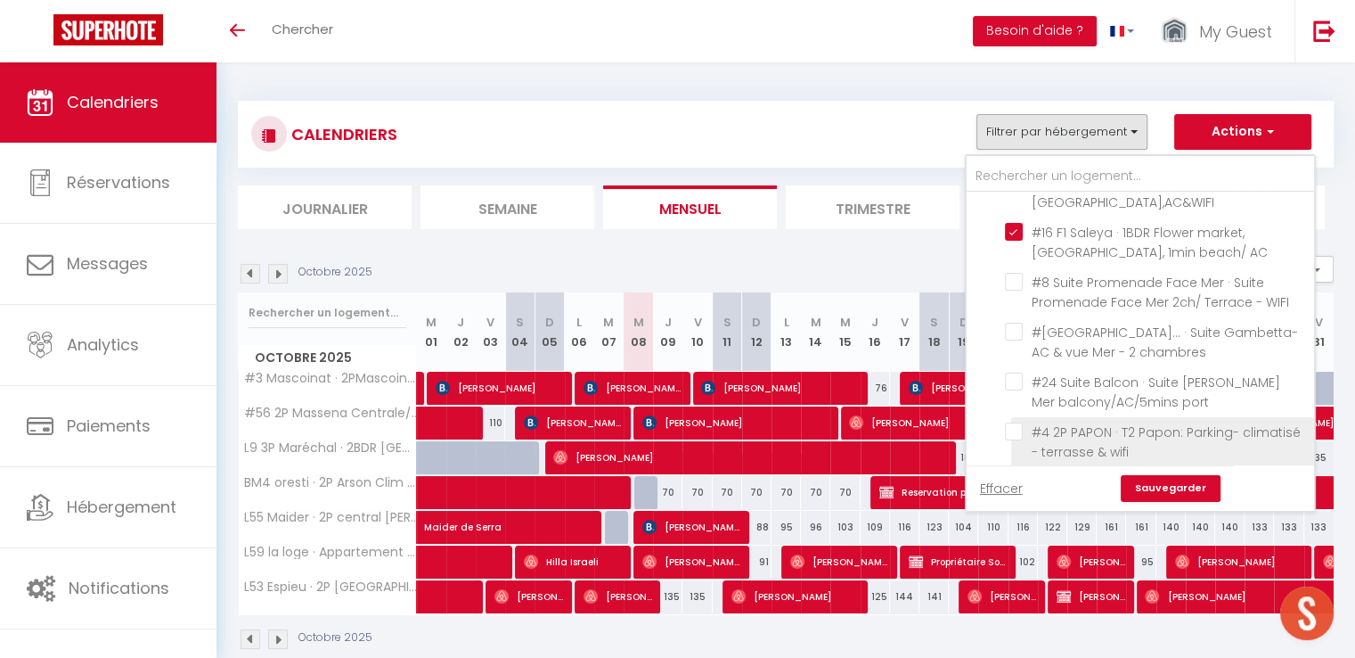
scroll to position [980, 0]
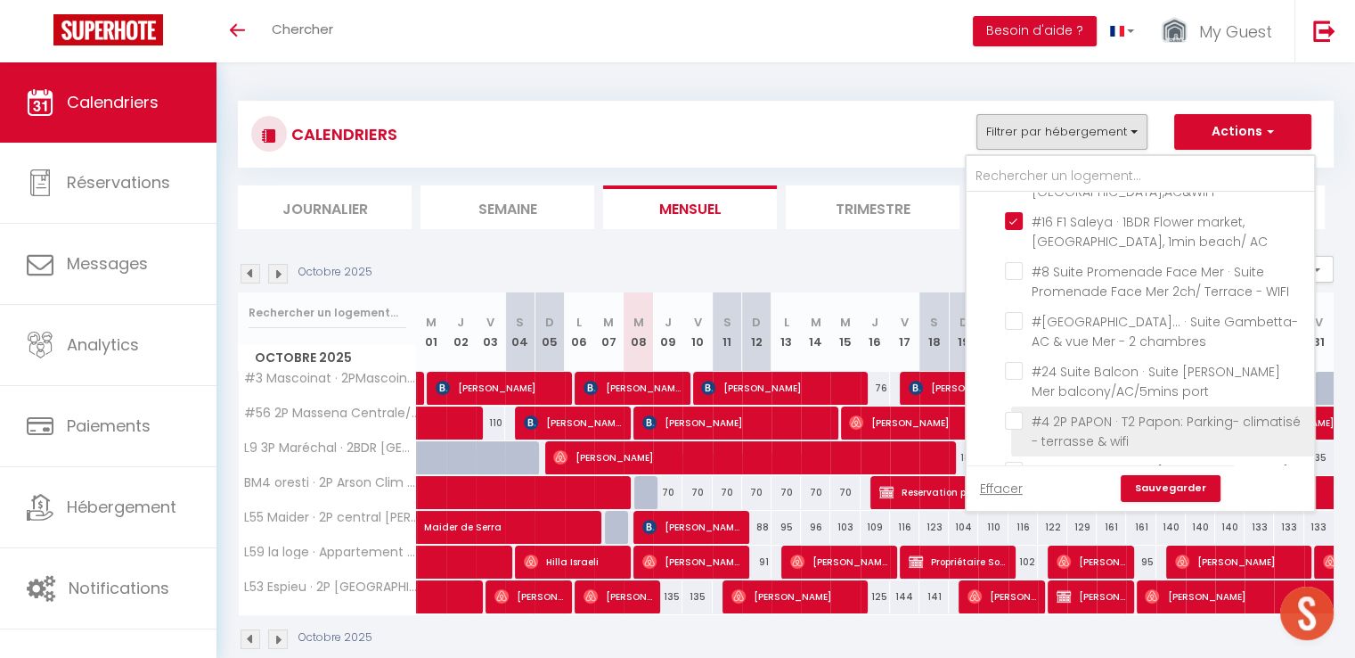
click at [1023, 412] on input "#4 2P PAPON · T2 Papon: Parking- climatisé - terrasse & wifi" at bounding box center [1156, 421] width 303 height 18
checkbox input "true"
checkbox input "false"
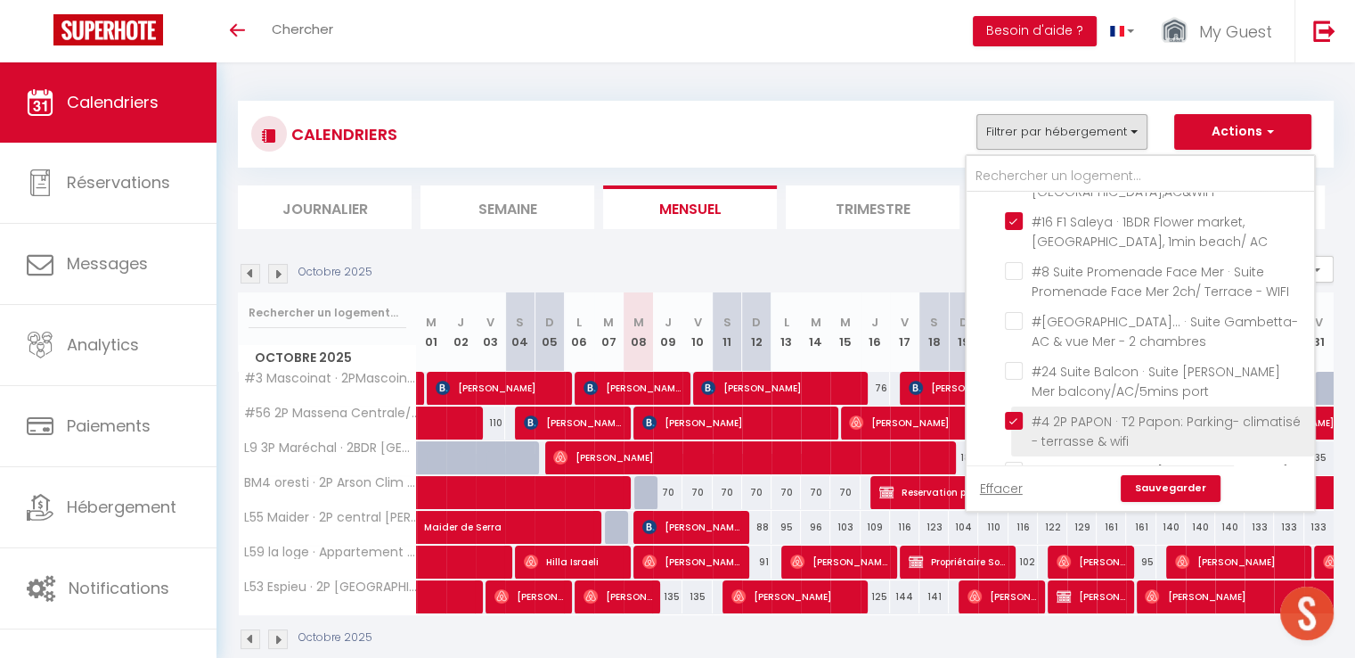
checkbox input "false"
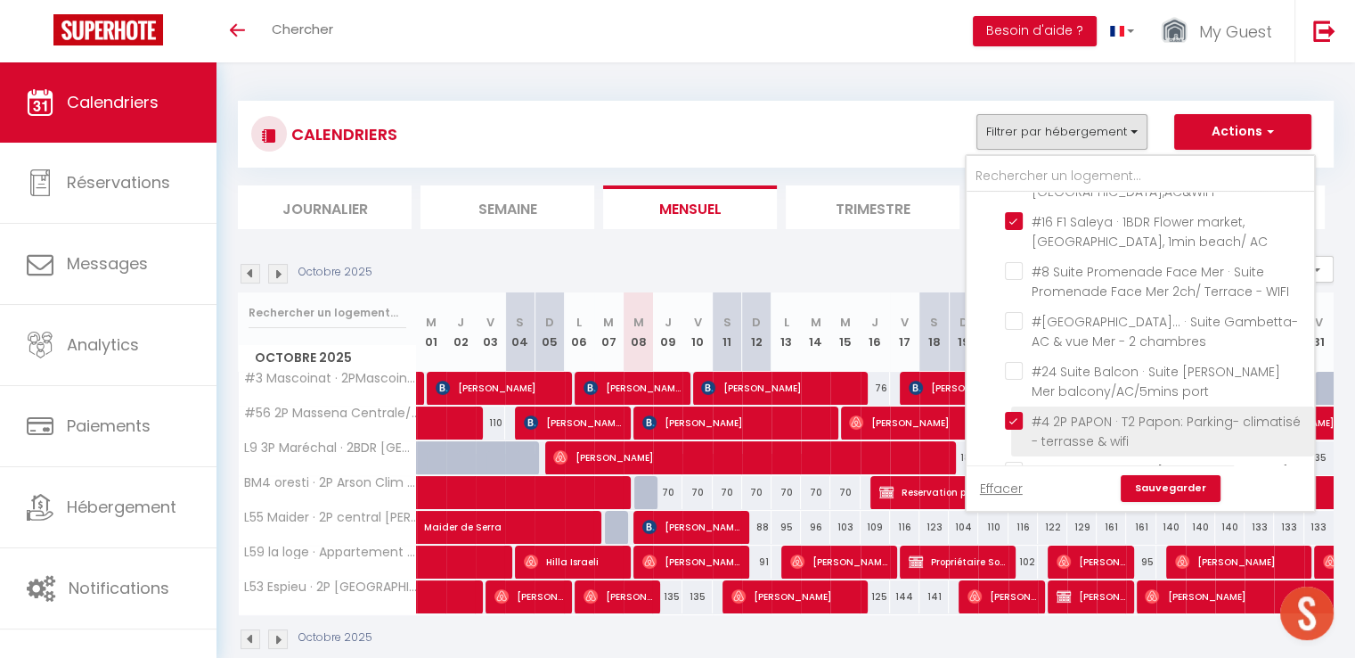
checkbox input "false"
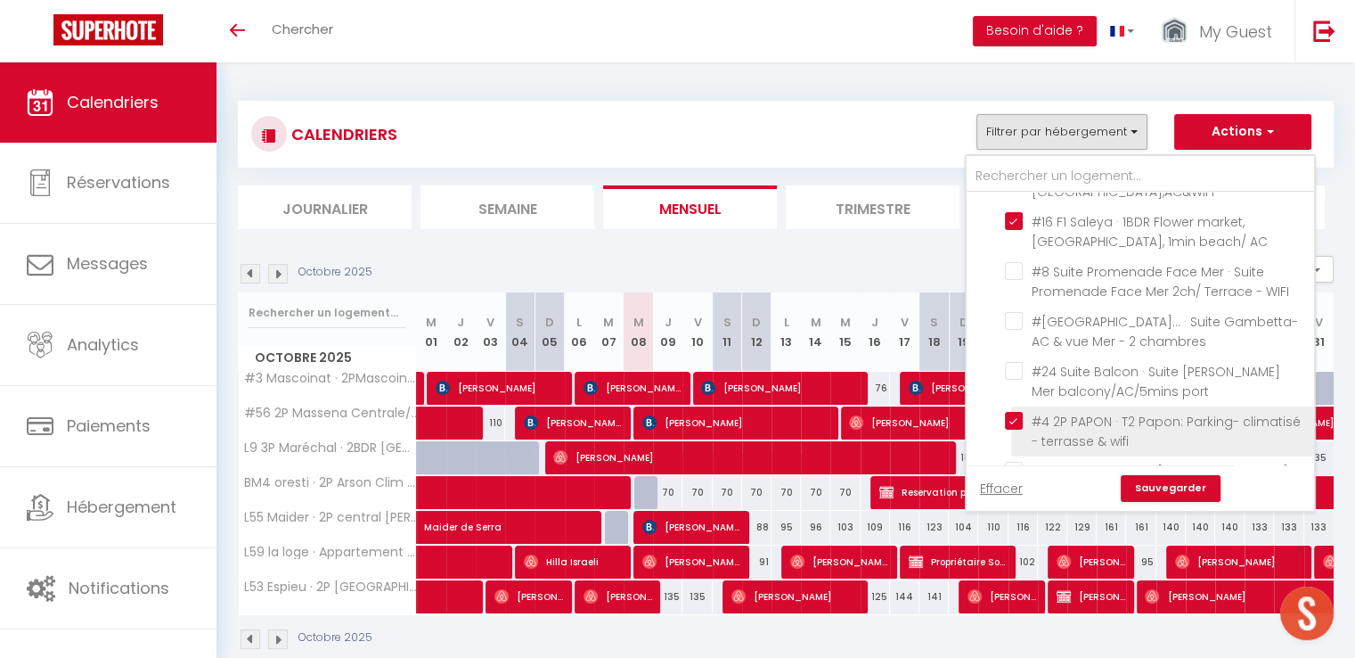
checkbox input "false"
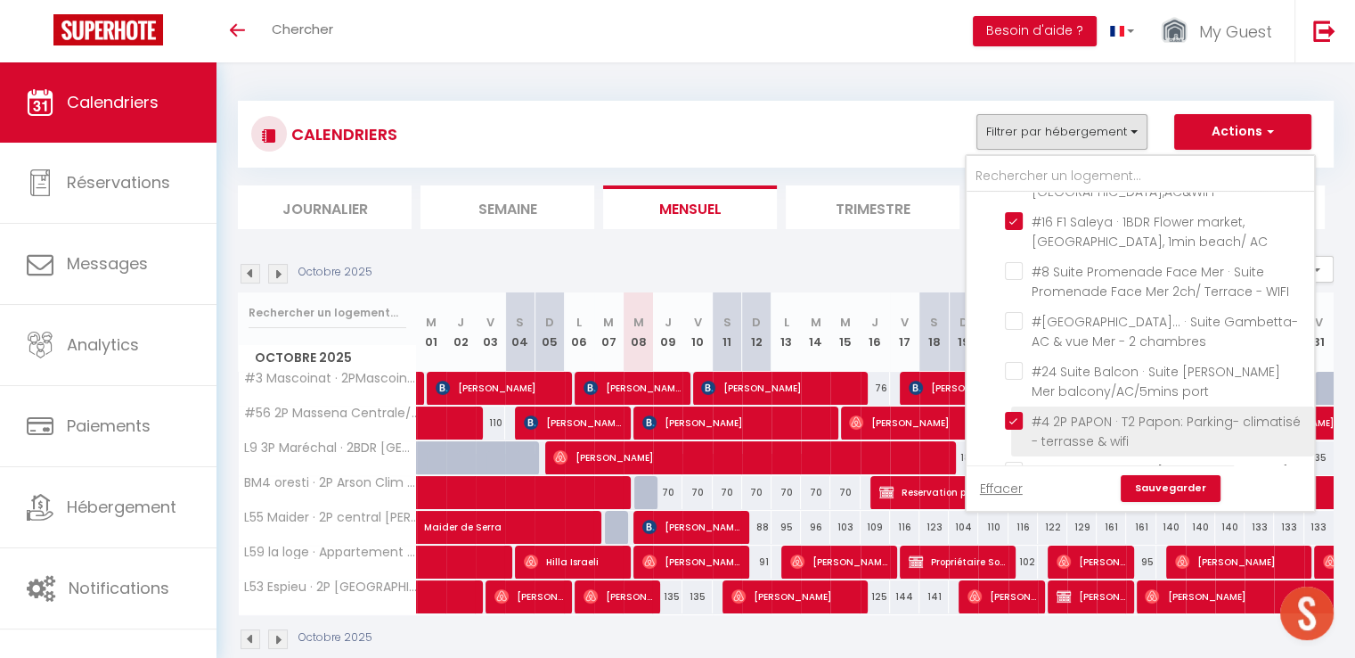
checkbox input "false"
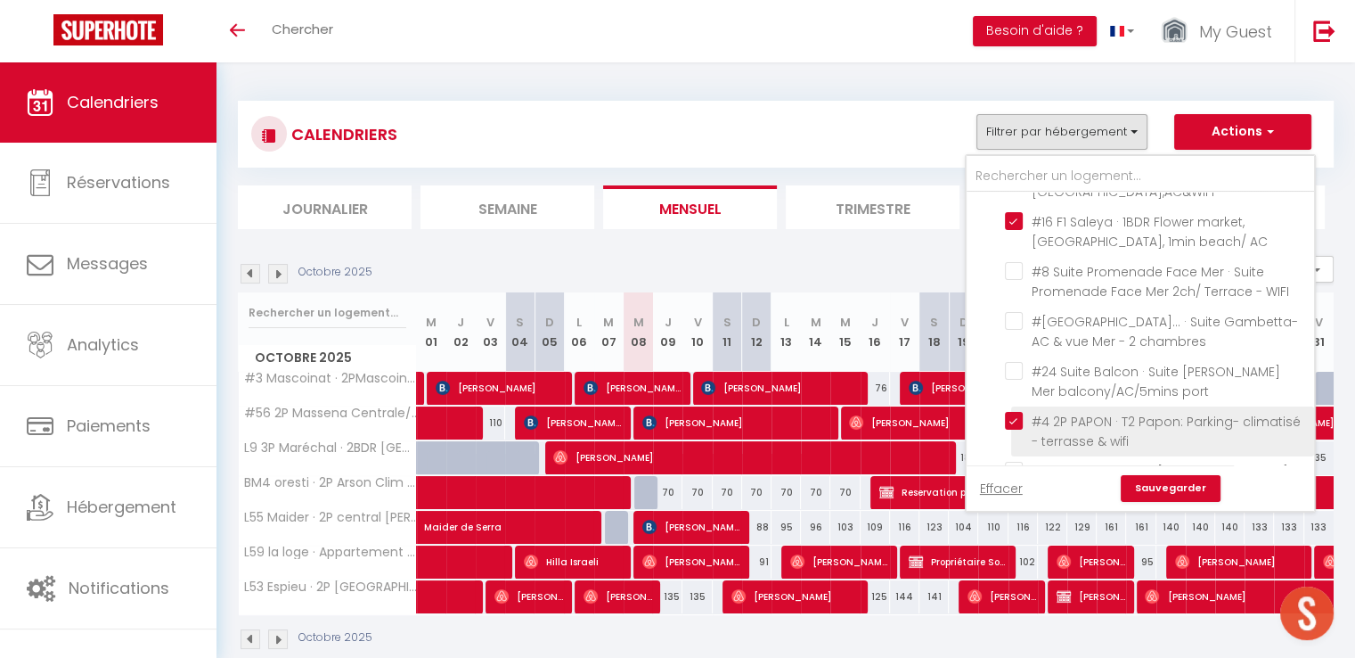
checkbox input "false"
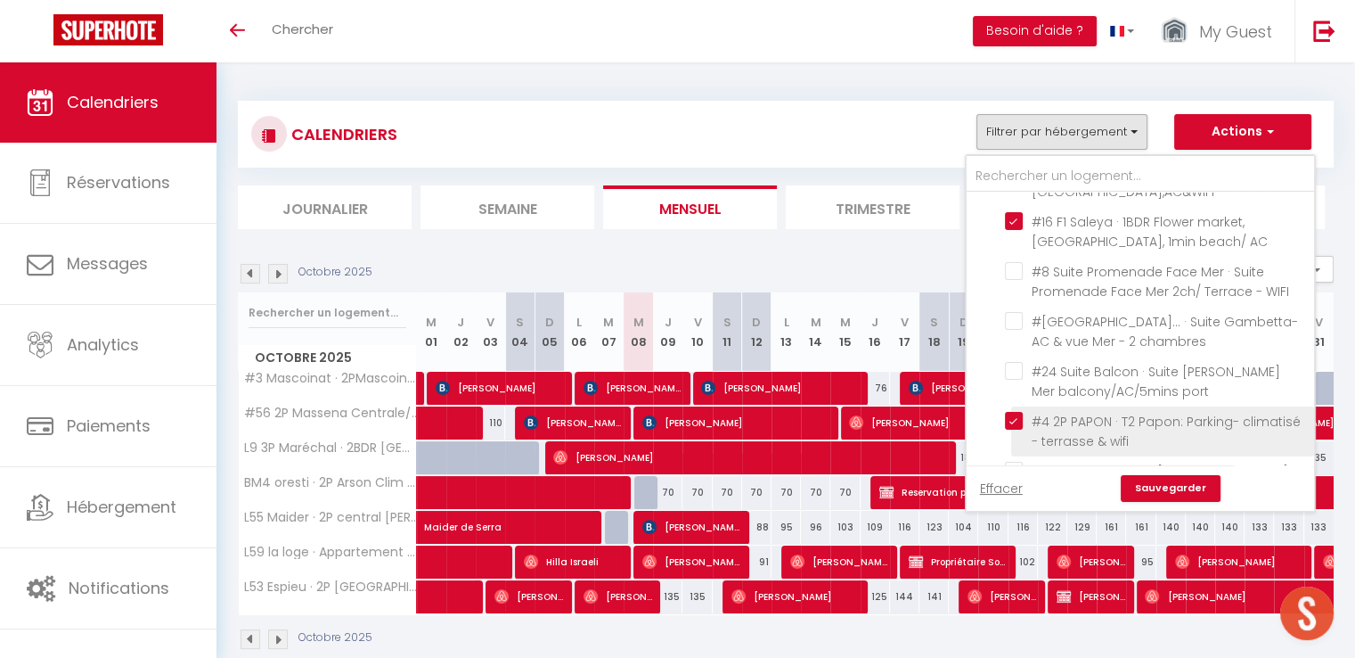
checkbox input "false"
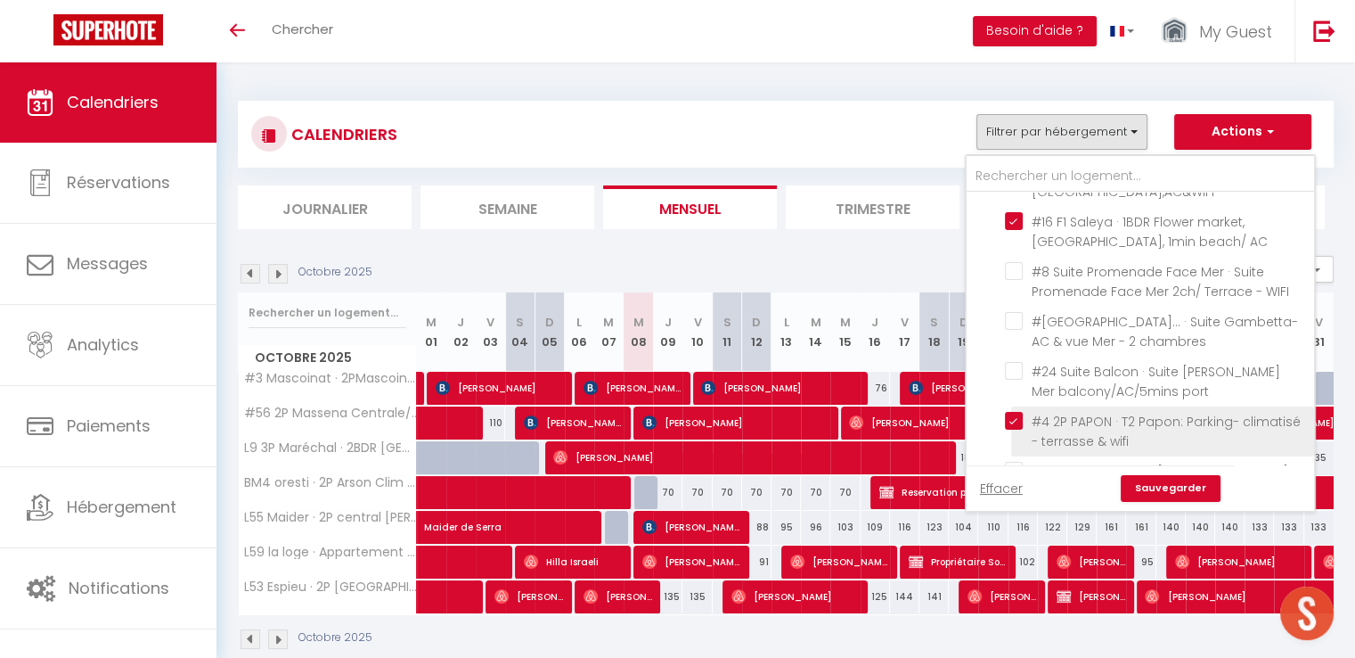
checkbox input "false"
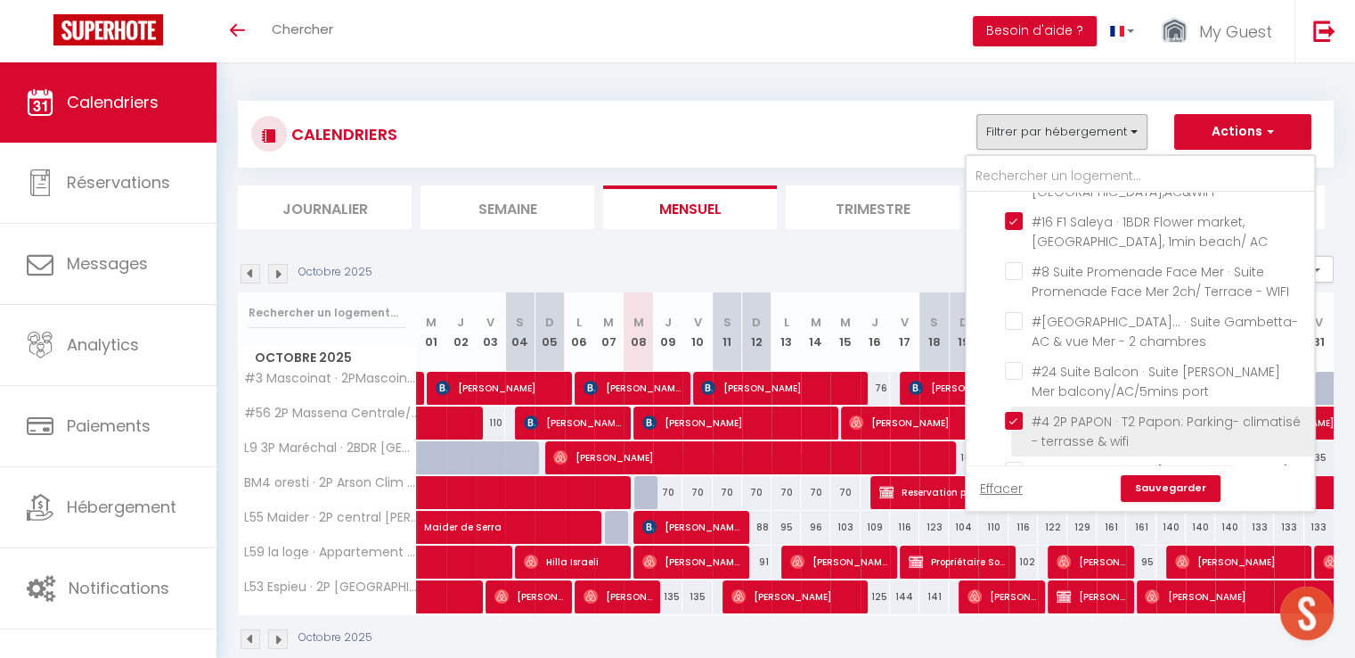
checkbox input "false"
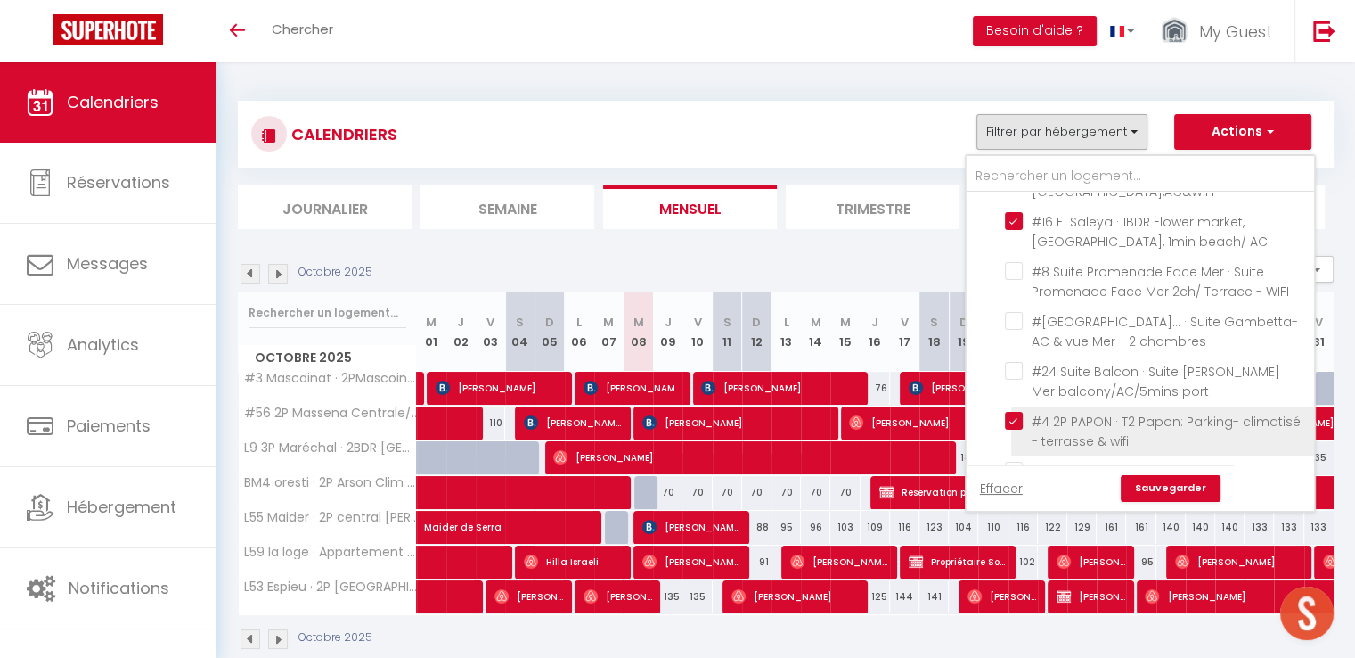
checkbox input "false"
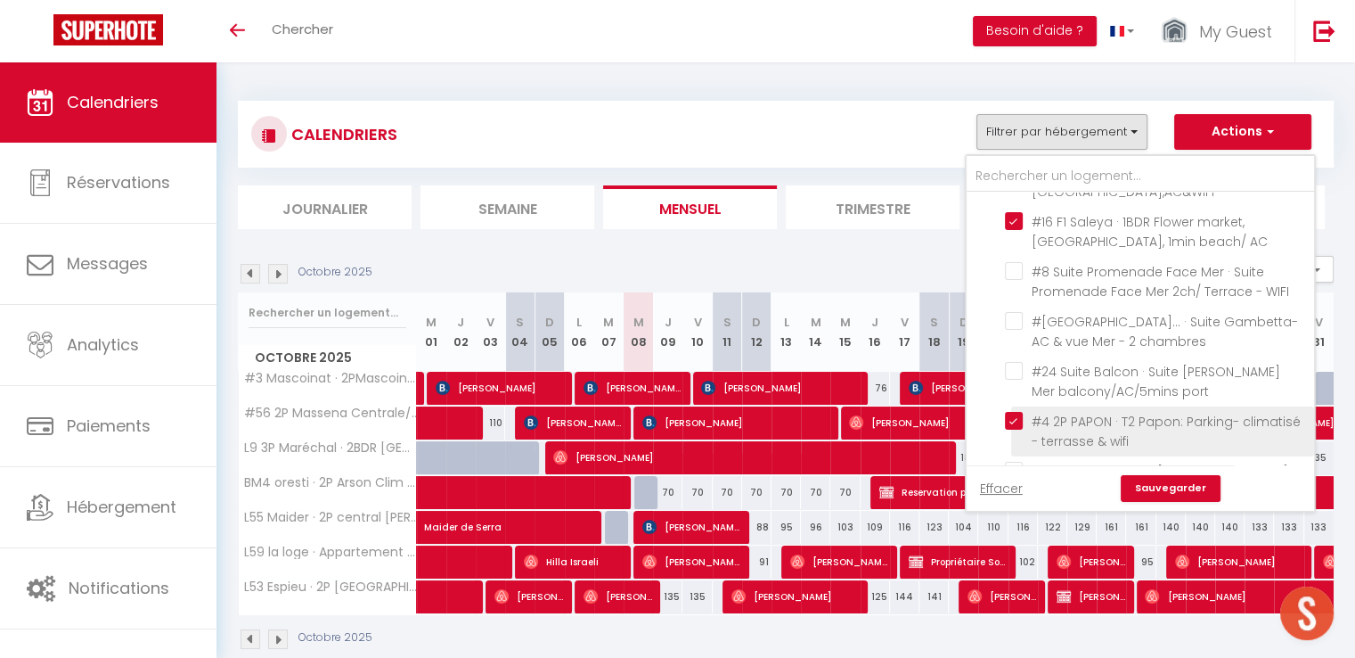
checkbox input "false"
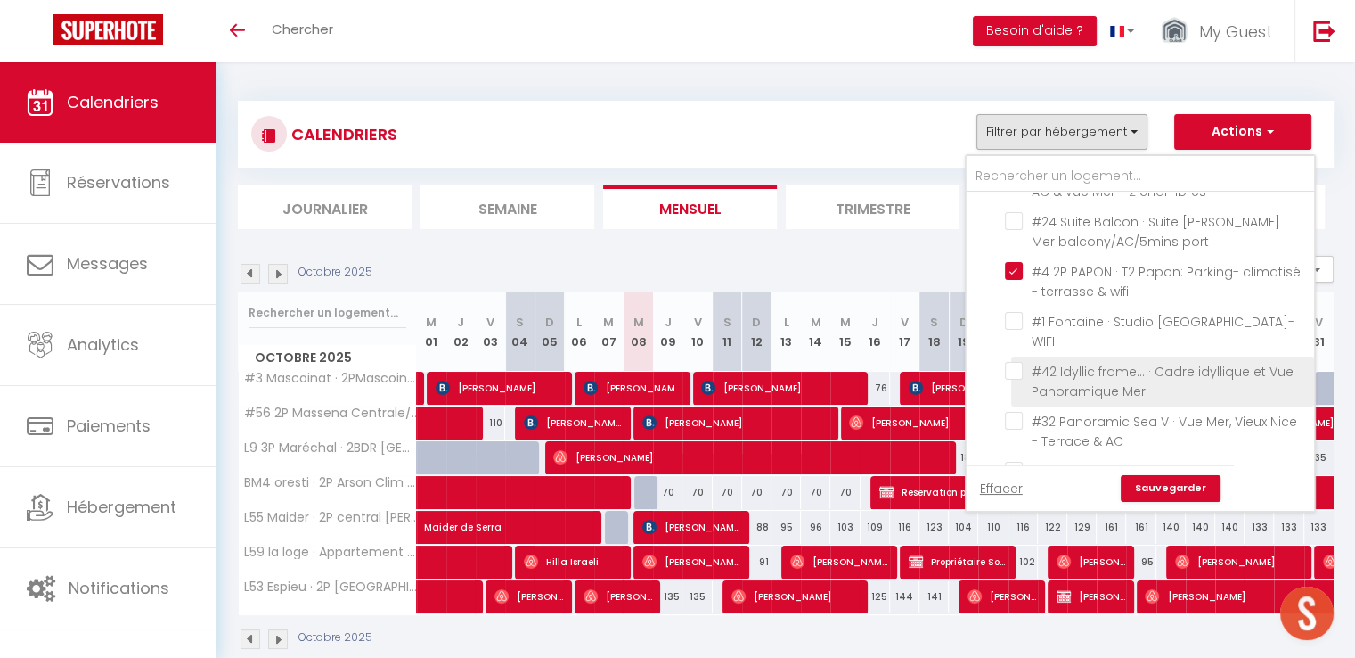
scroll to position [1158, 0]
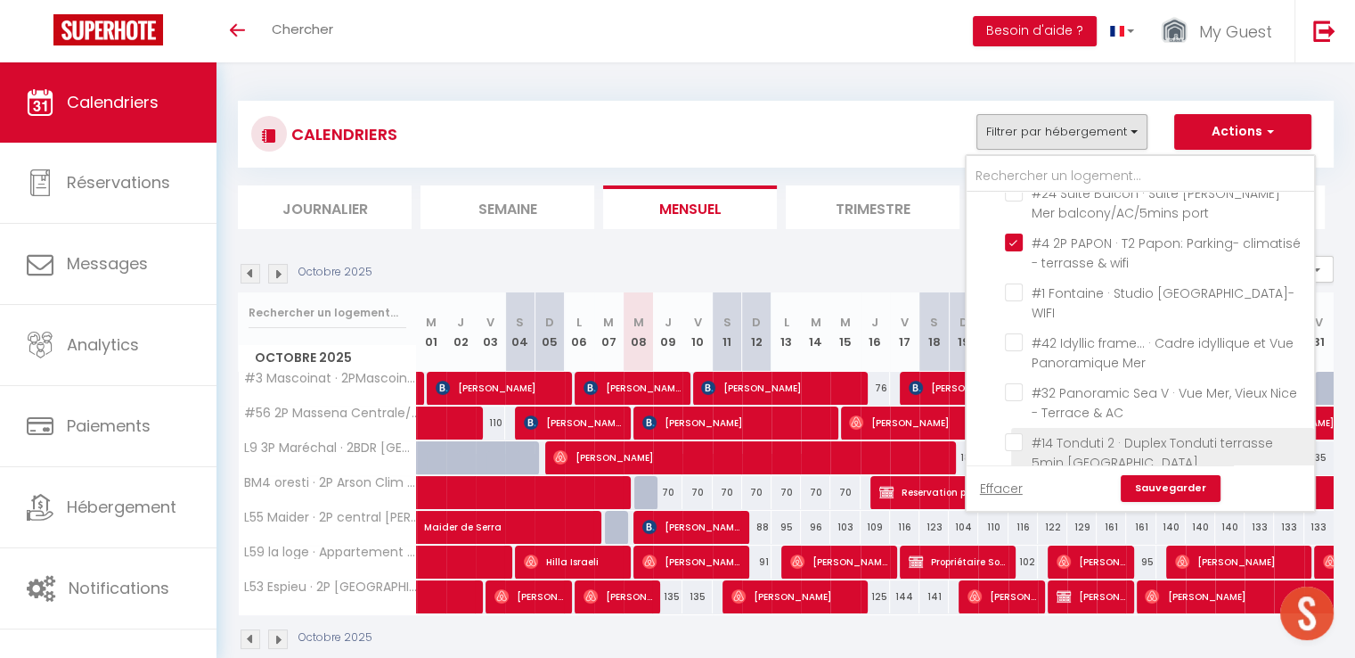
click at [1019, 433] on input "#14 Tonduti 2 · Duplex Tonduti terrasse 5min [GEOGRAPHIC_DATA]" at bounding box center [1156, 442] width 303 height 18
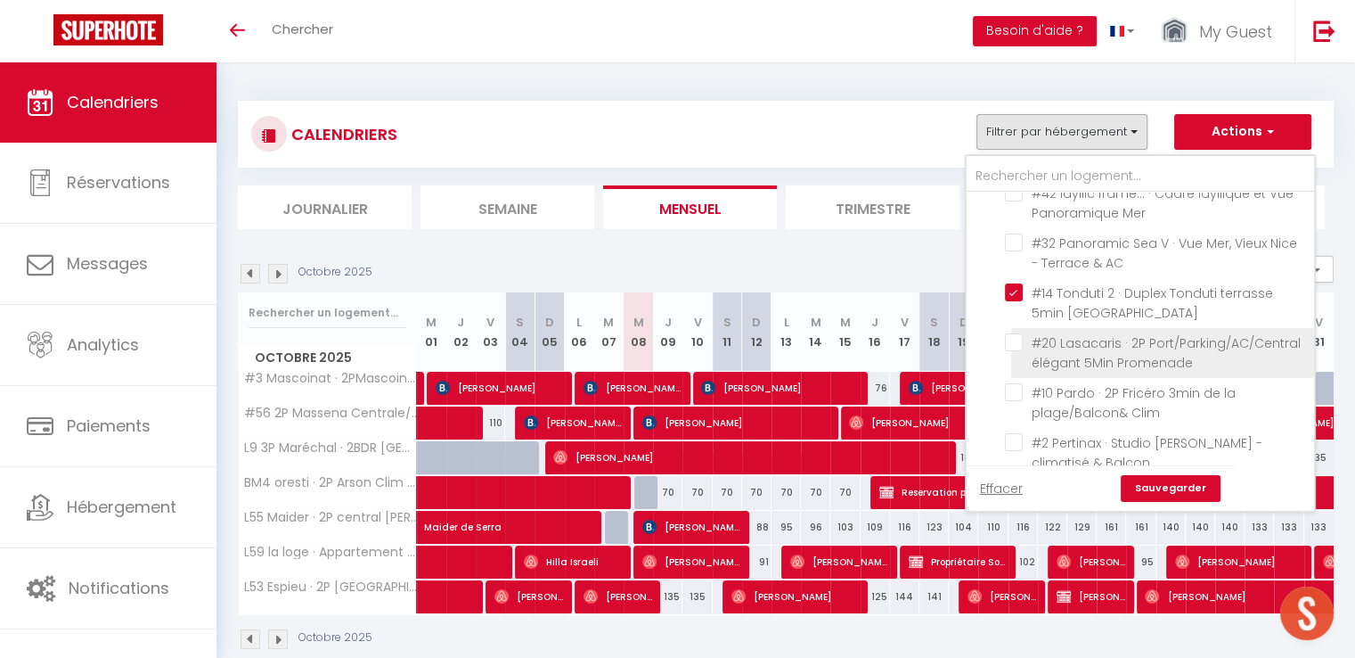
scroll to position [1337, 0]
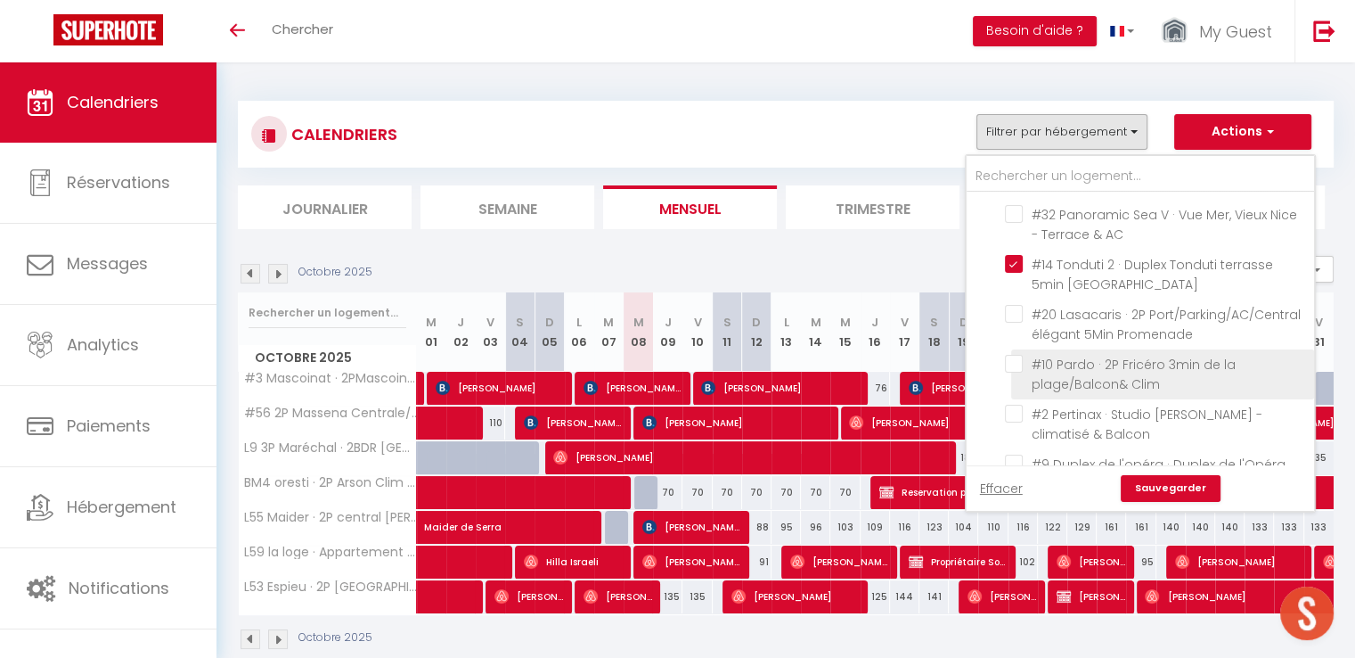
click at [1020, 355] on input "#10 Pardo · 2P Fricéro 3min de la plage/Balcon& Clim" at bounding box center [1156, 364] width 303 height 18
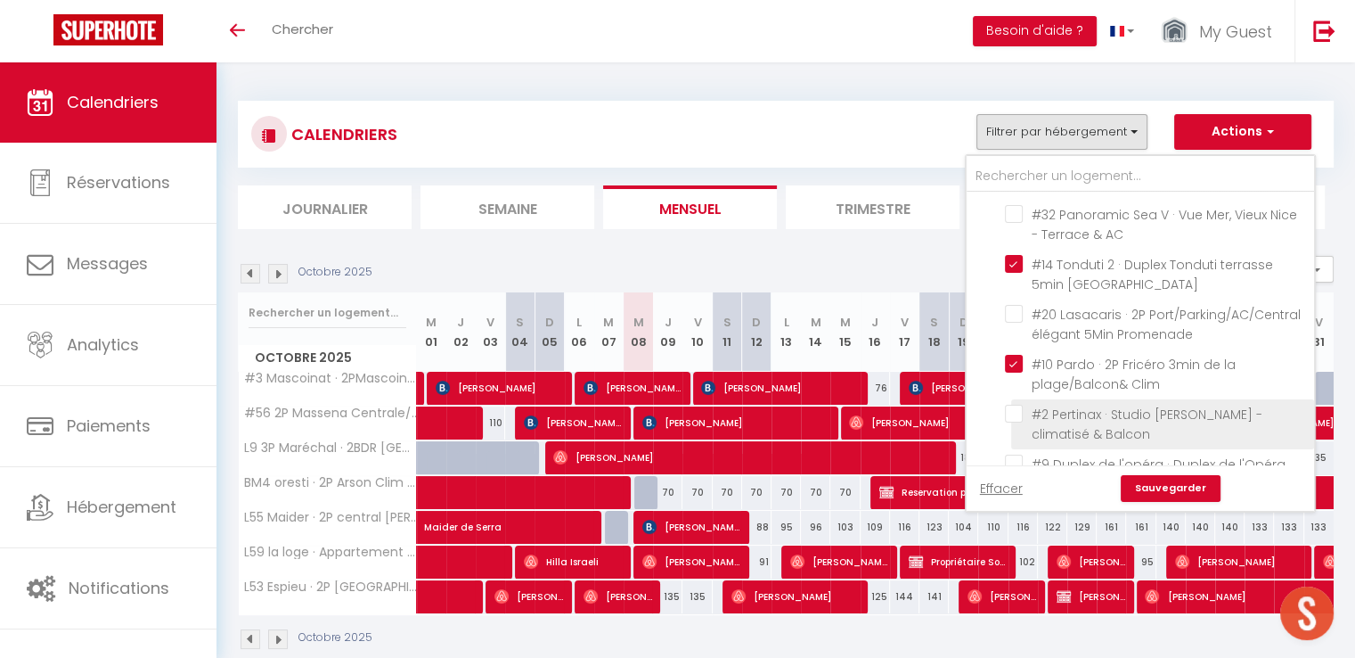
click at [1021, 405] on input "#2 Pertinax · Studio [PERSON_NAME] - climatisé & Balcon" at bounding box center [1156, 414] width 303 height 18
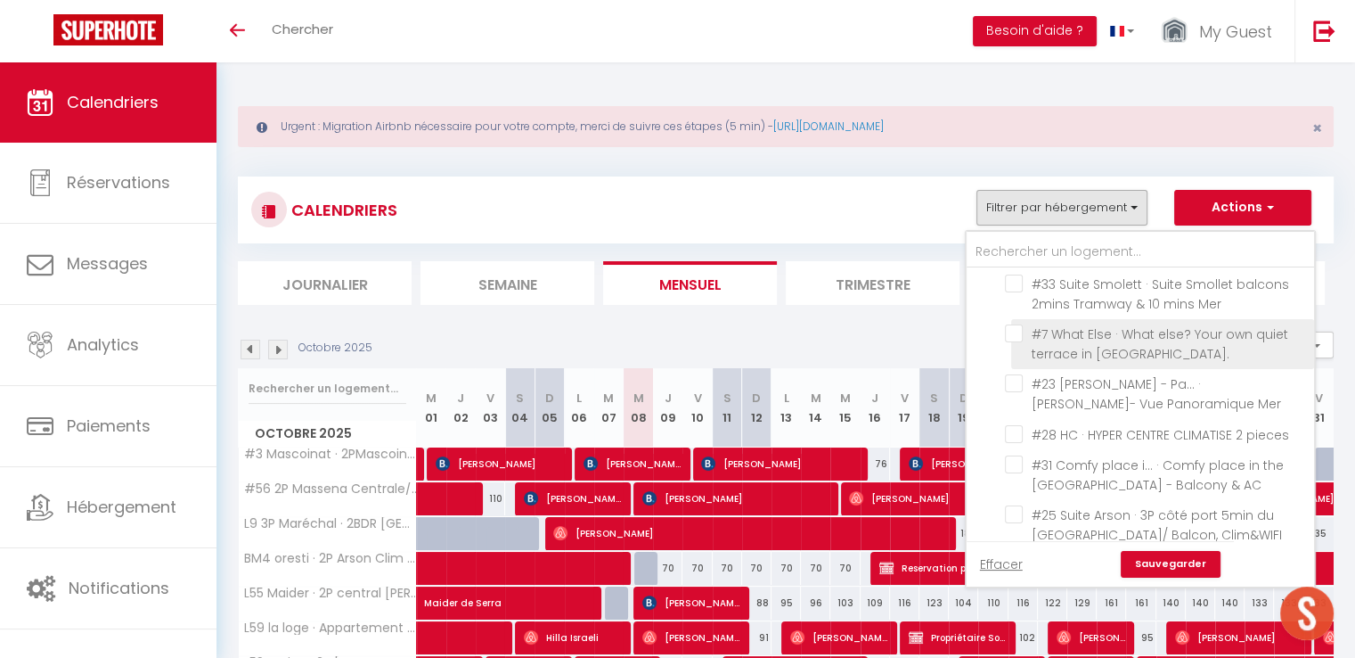
scroll to position [1871, 0]
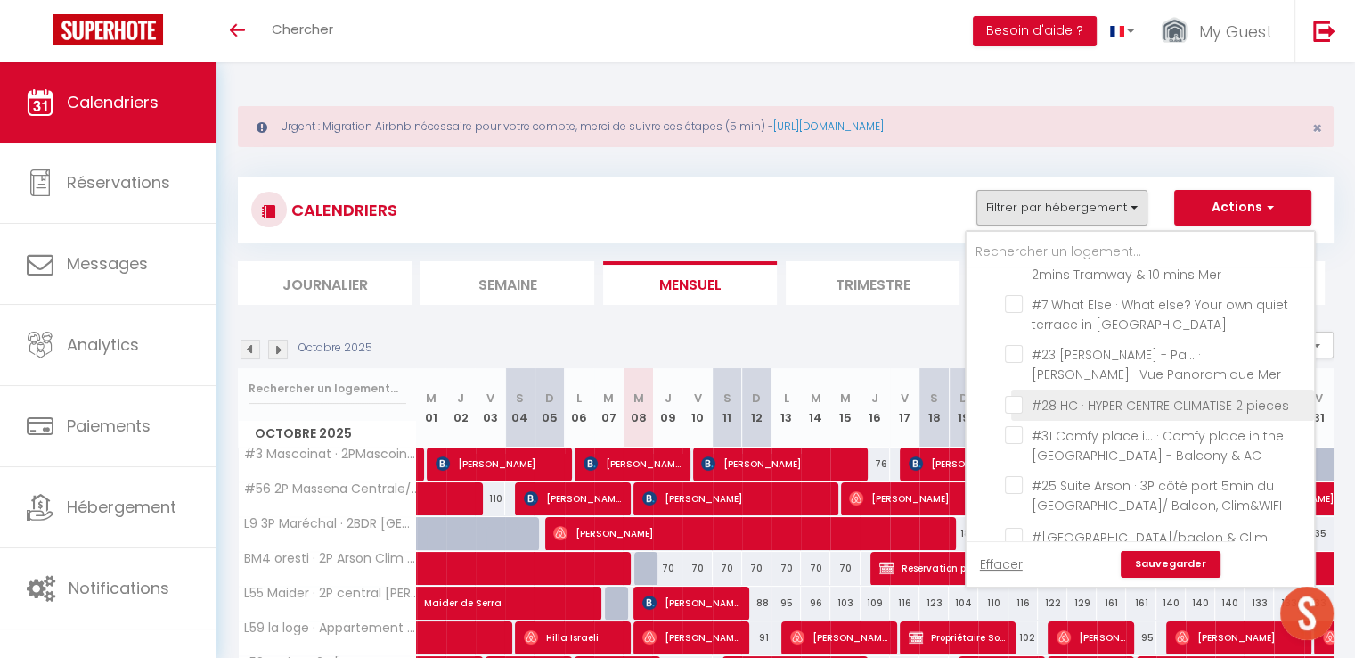
click at [1023, 395] on input "#28 HC · HYPER CENTRE CLIMATISE 2 pieces" at bounding box center [1156, 404] width 303 height 18
click at [1153, 560] on link "Sauvegarder" at bounding box center [1171, 564] width 100 height 27
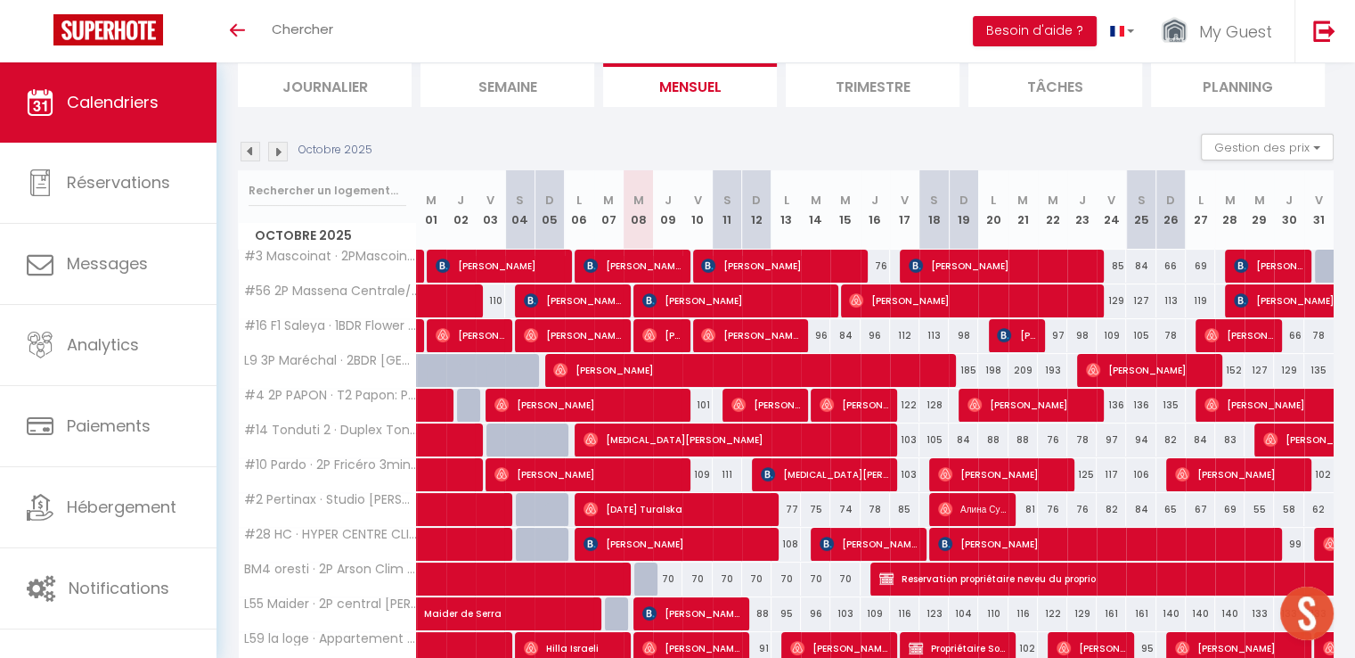
scroll to position [133, 0]
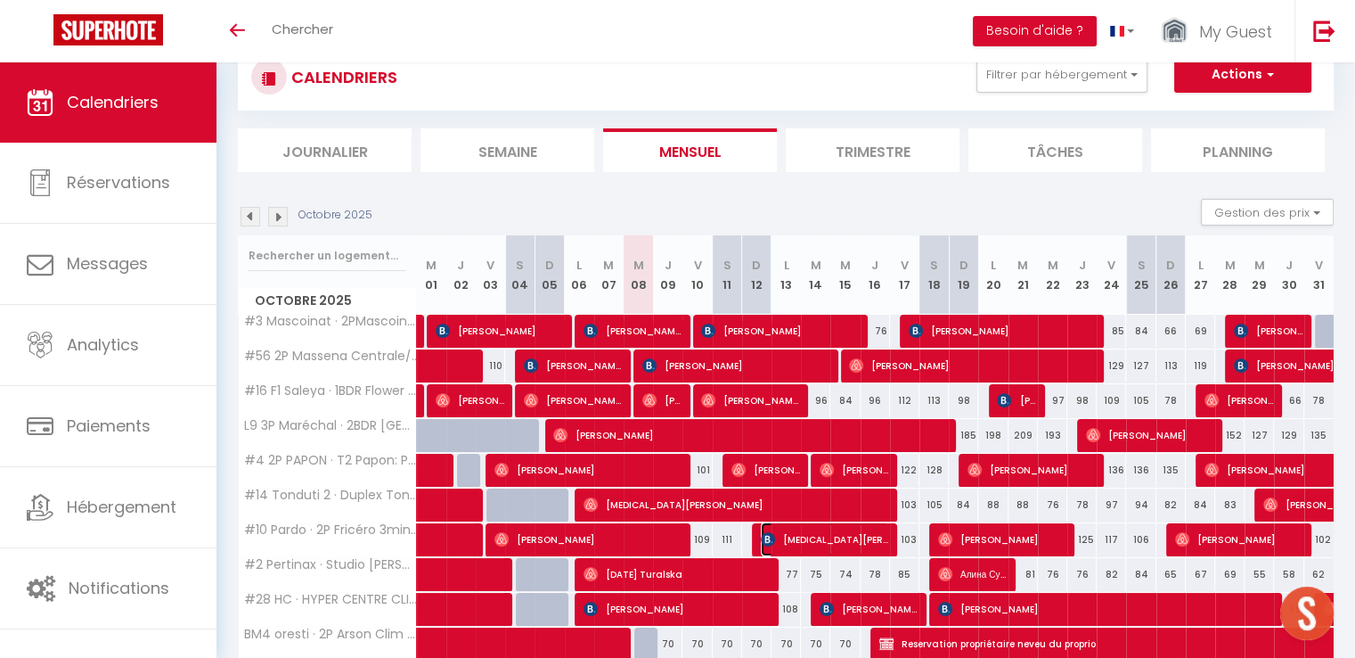
click at [791, 538] on span "[MEDICAL_DATA][PERSON_NAME]" at bounding box center [824, 539] width 127 height 34
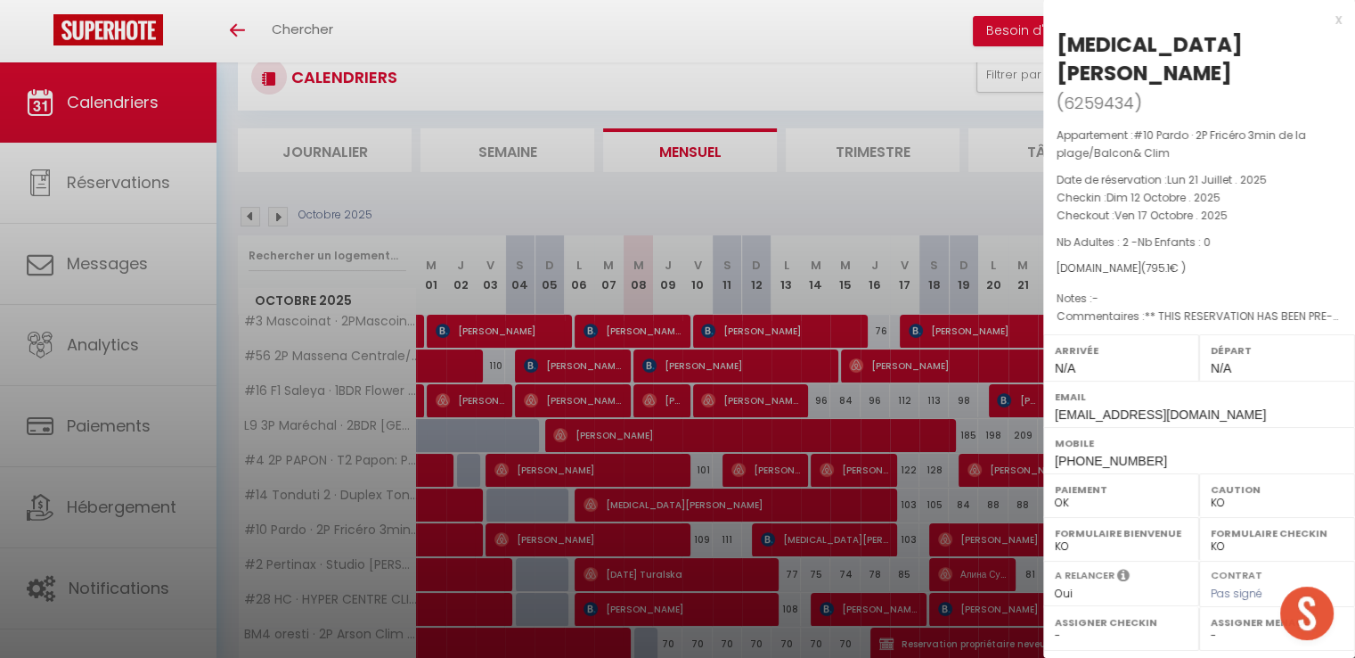
drag, startPoint x: 634, startPoint y: 507, endPoint x: 630, endPoint y: 531, distance: 24.5
click at [634, 507] on div at bounding box center [677, 329] width 1355 height 658
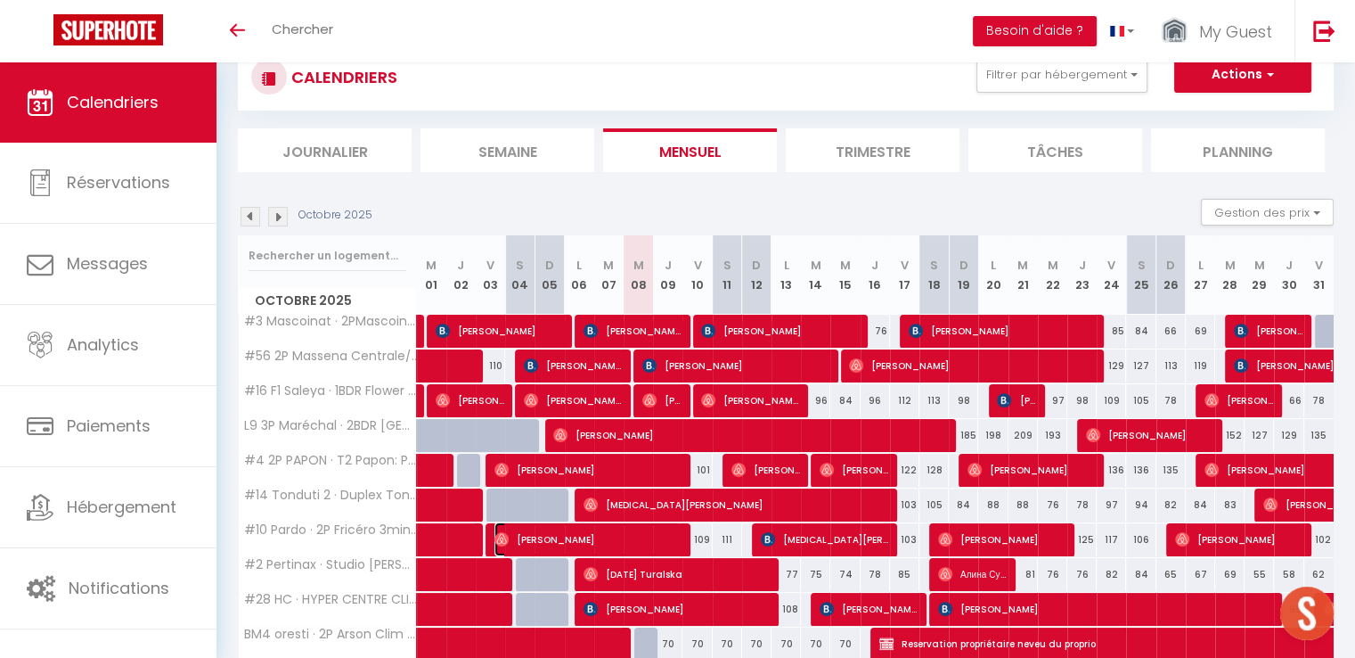
click at [627, 536] on span "[PERSON_NAME]" at bounding box center [588, 539] width 186 height 34
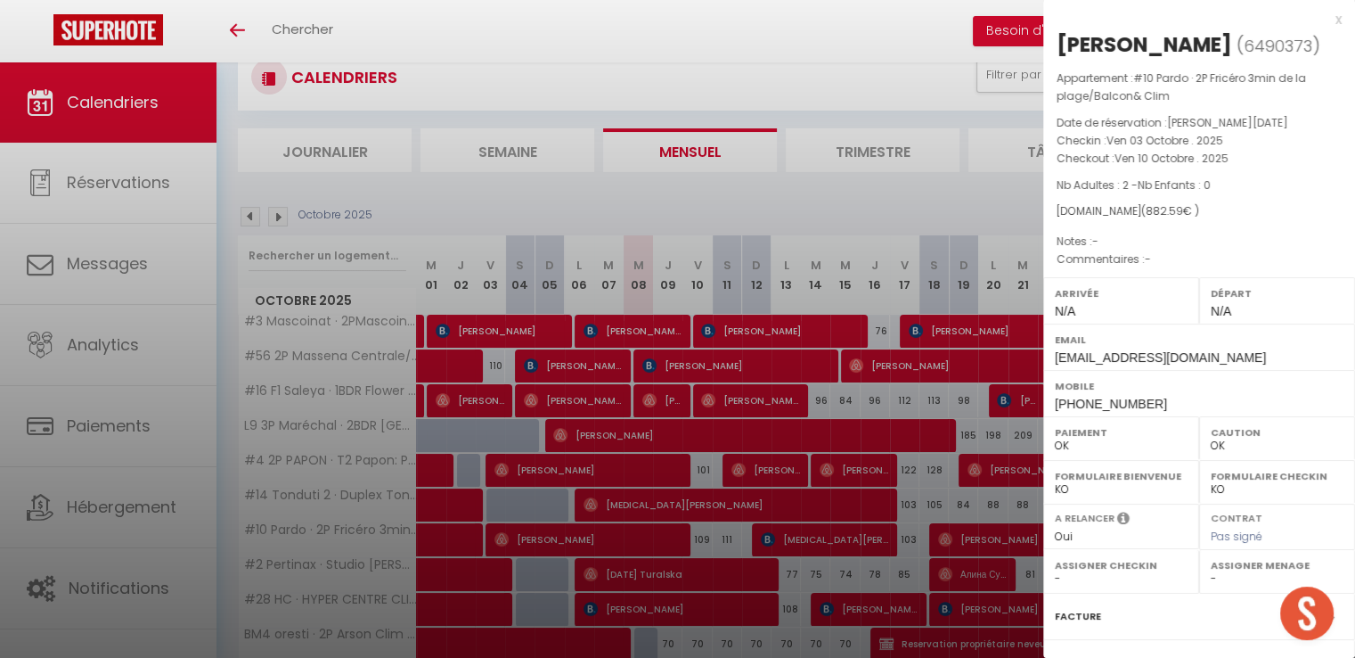
click at [791, 201] on div at bounding box center [677, 329] width 1355 height 658
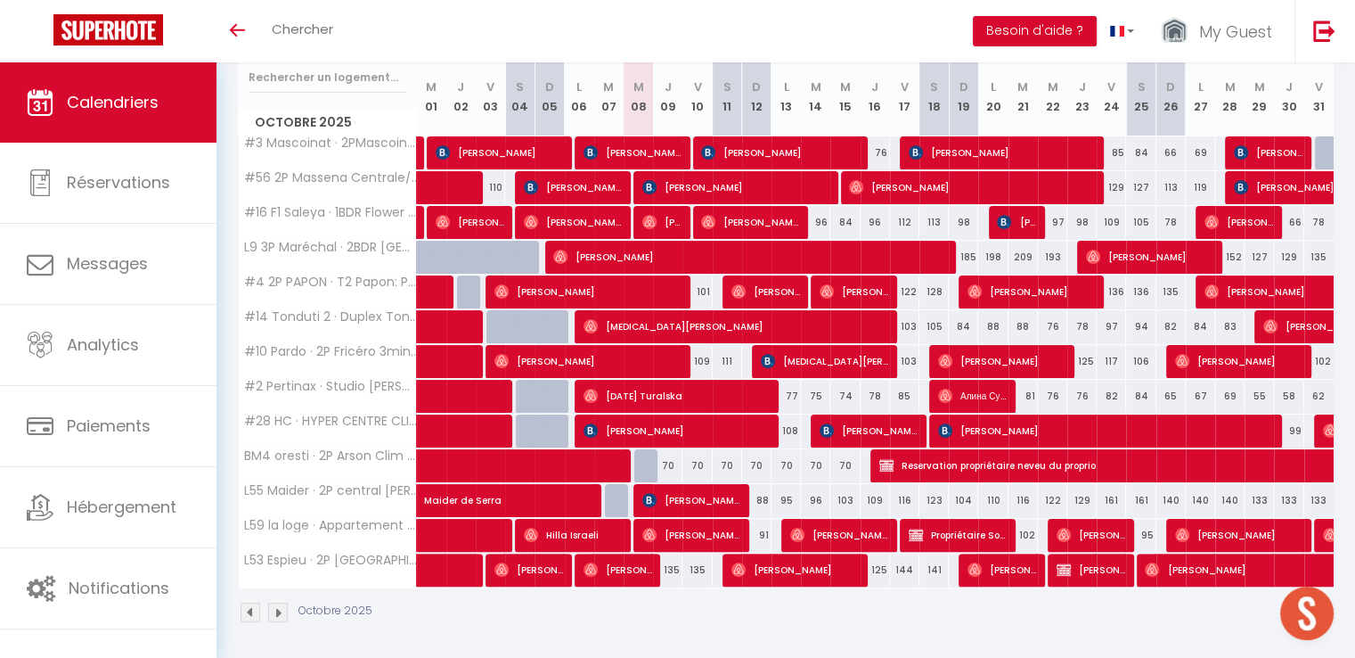
scroll to position [0, 0]
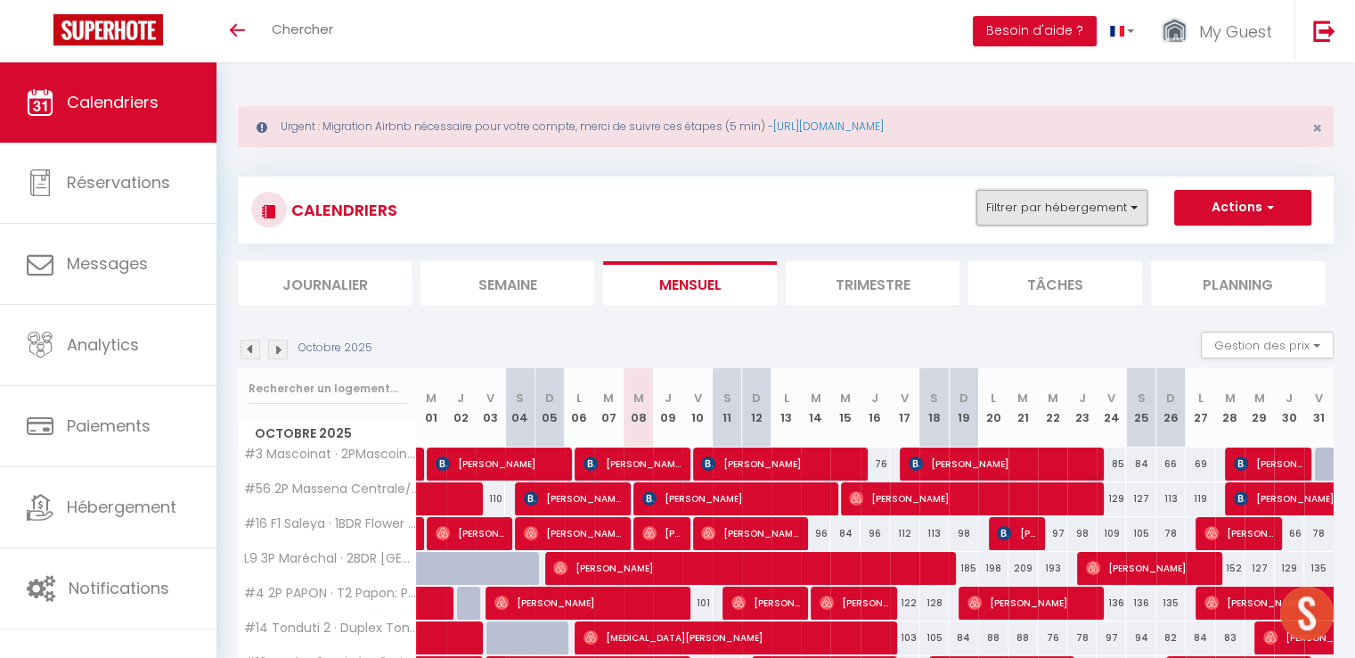
click at [1109, 197] on button "Filtrer par hébergement" at bounding box center [1062, 208] width 171 height 36
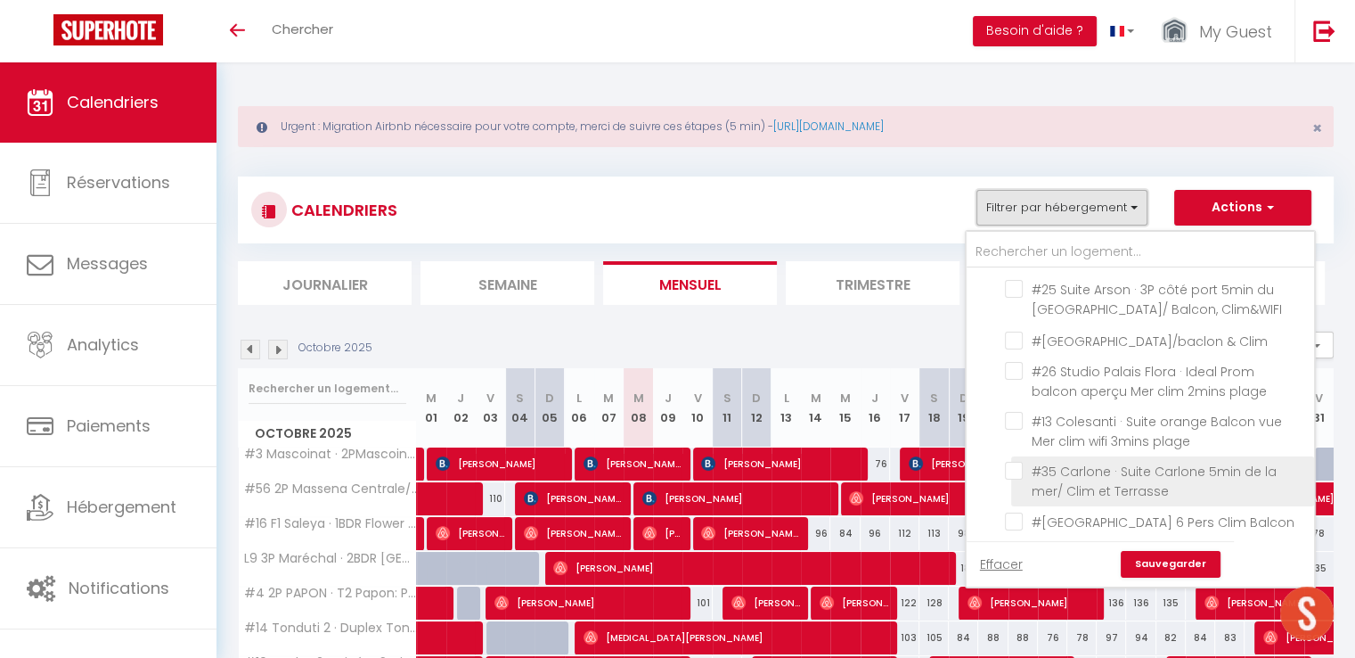
scroll to position [2049, 0]
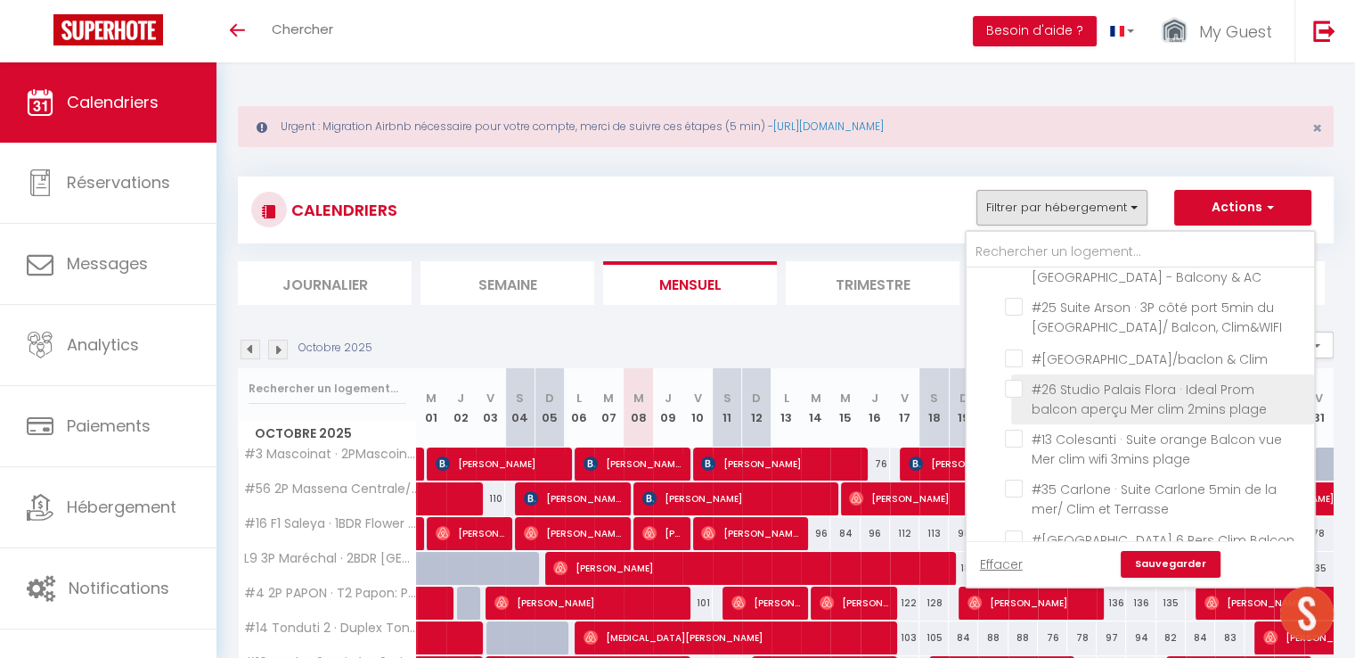
click at [1023, 380] on input "#26 Studio Palais Flora · Ideal Prom balcon aperçu Mer clim 2mins plage" at bounding box center [1156, 389] width 303 height 18
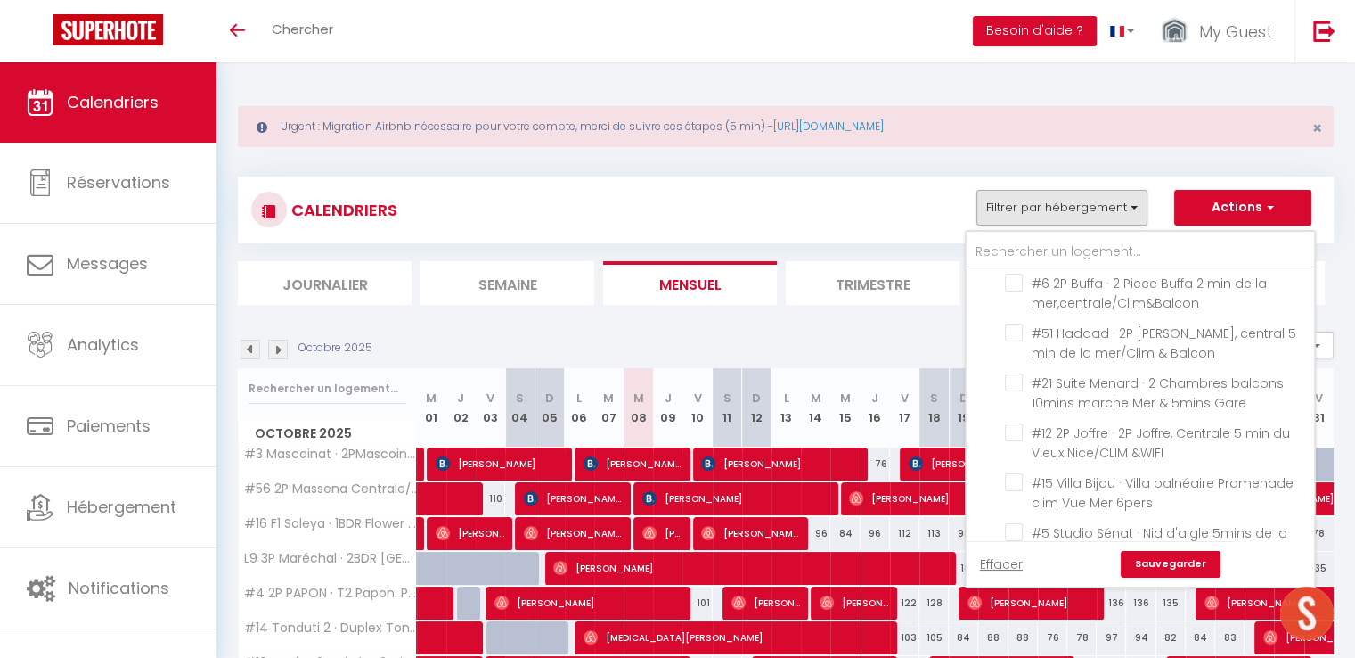
scroll to position [2495, 0]
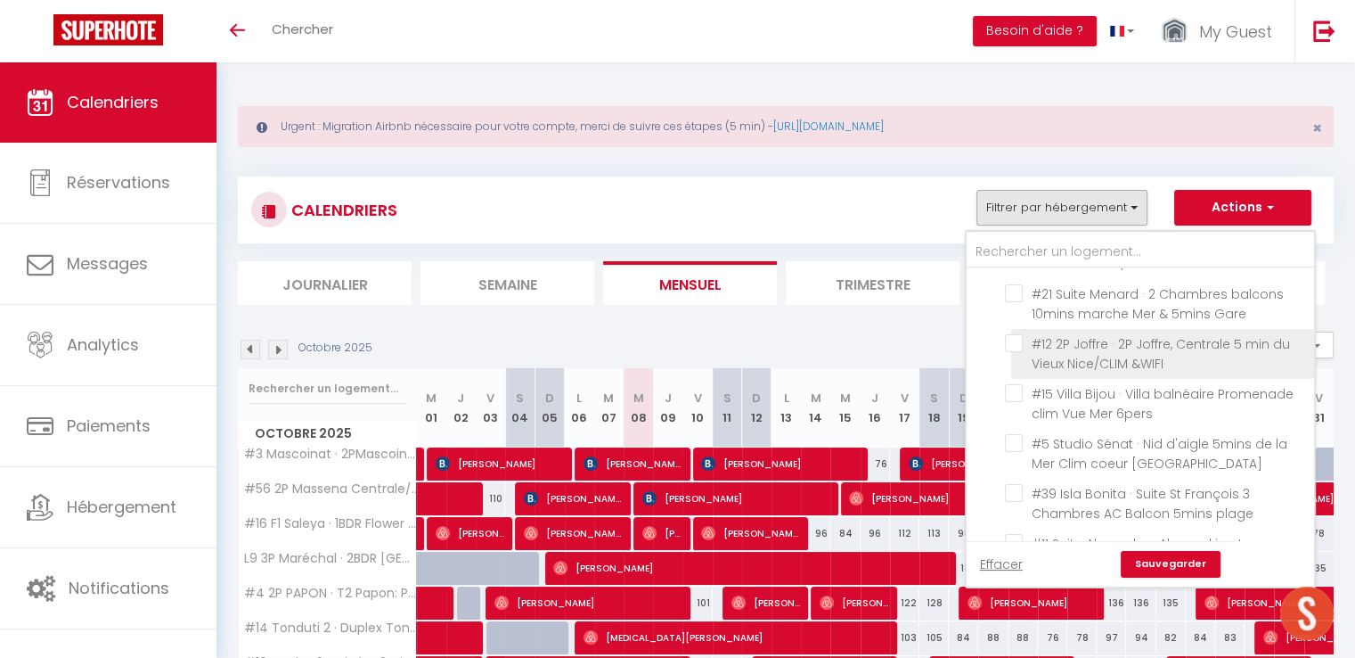
click at [1019, 334] on input "#12 2P Joffre · 2P Joffre, Centrale 5 min du Vieux Nice/CLIM &WIFI" at bounding box center [1156, 343] width 303 height 18
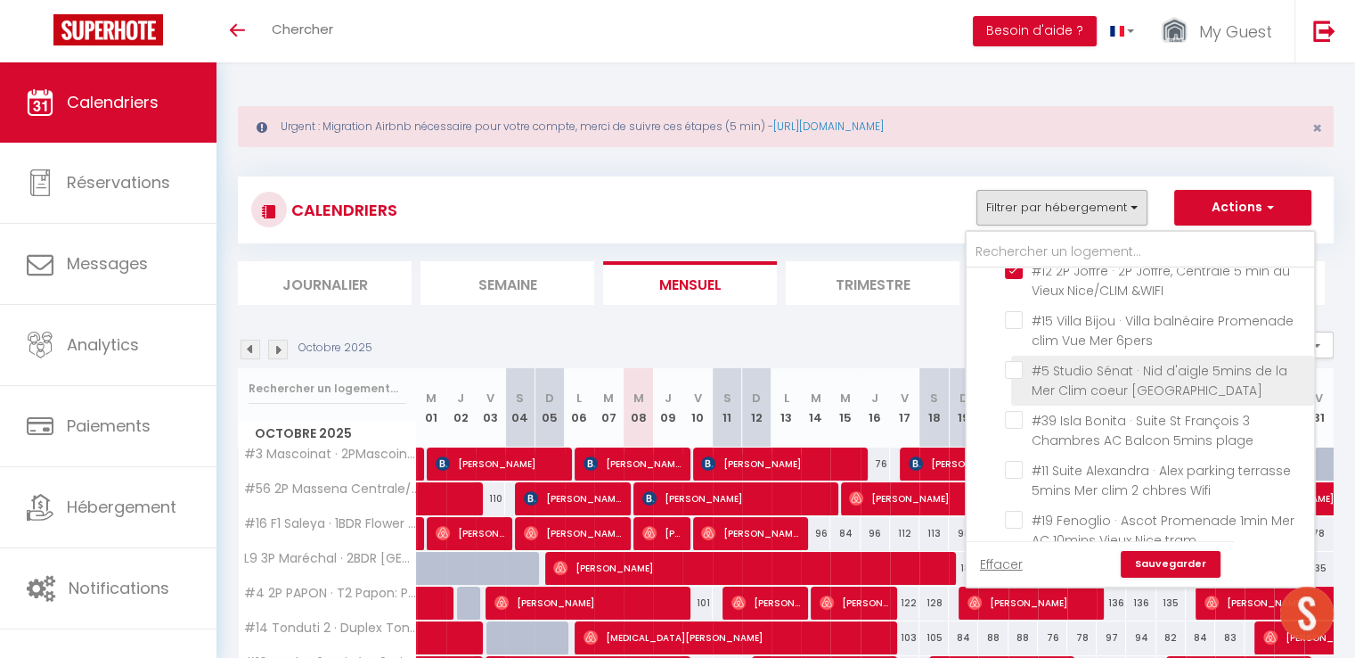
scroll to position [2584, 0]
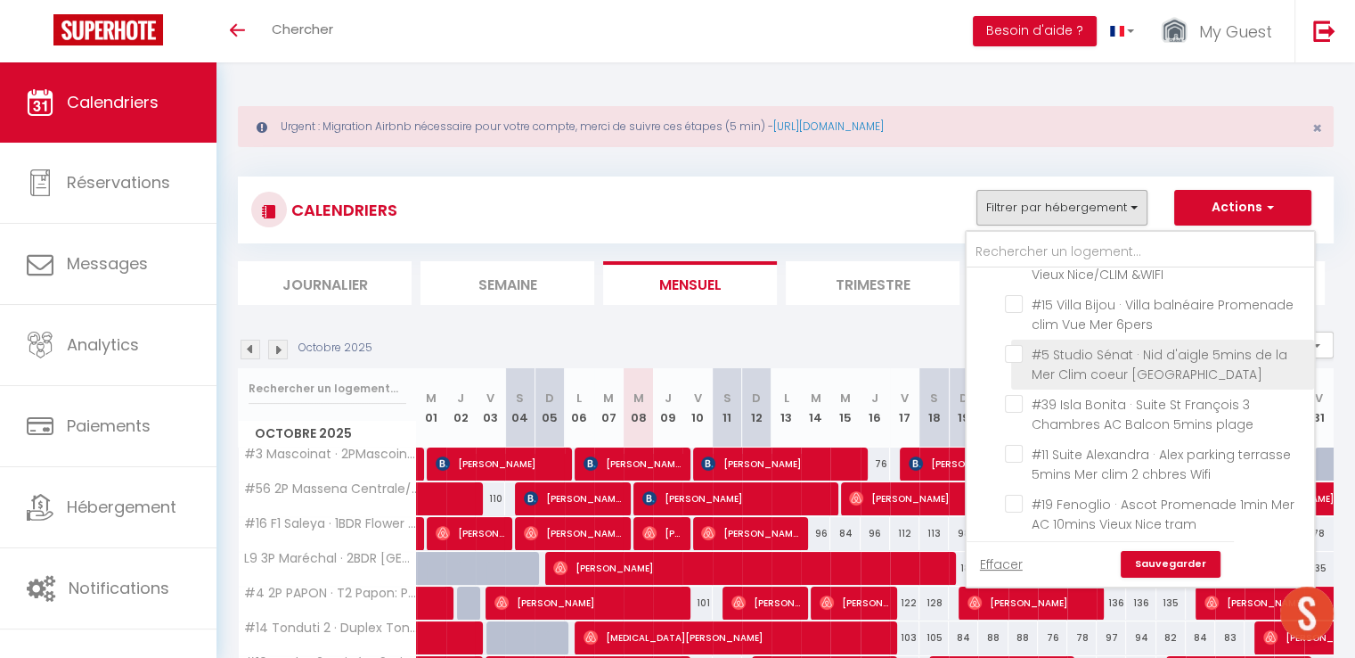
click at [1019, 345] on input "#5 Studio Sénat · Nid d'aigle 5mins de la Mer Clim coeur [GEOGRAPHIC_DATA]" at bounding box center [1156, 354] width 303 height 18
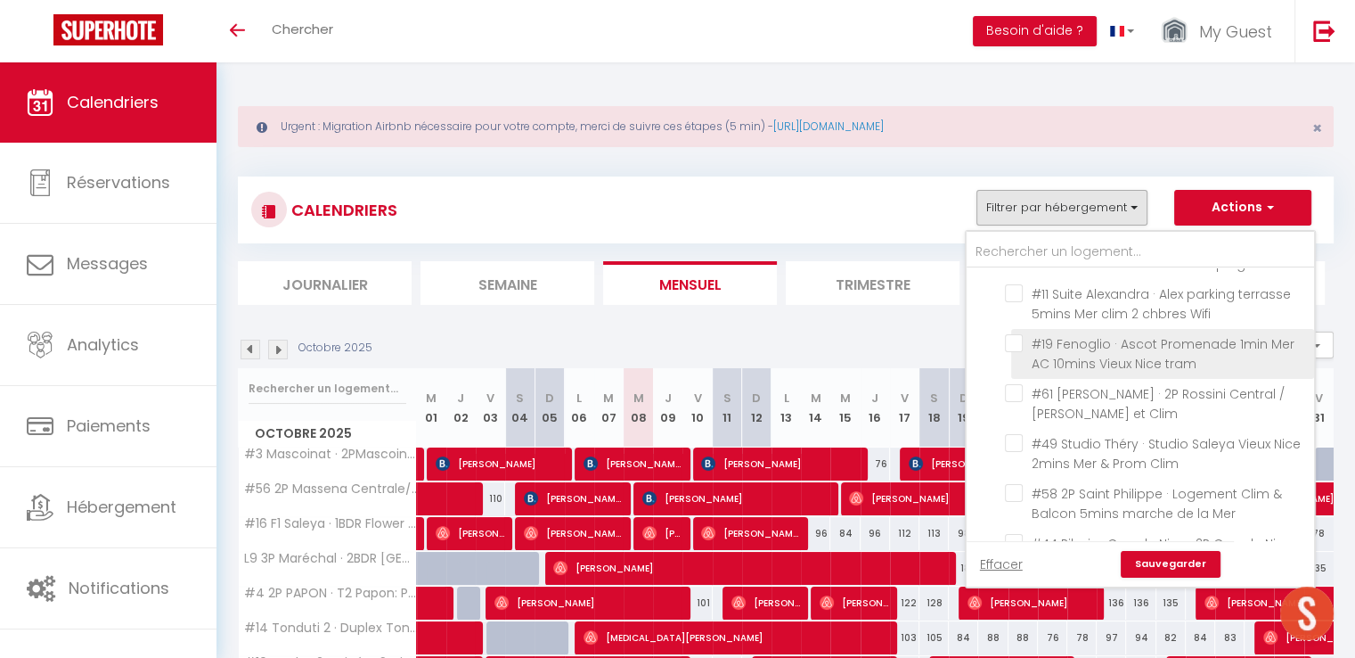
scroll to position [2762, 0]
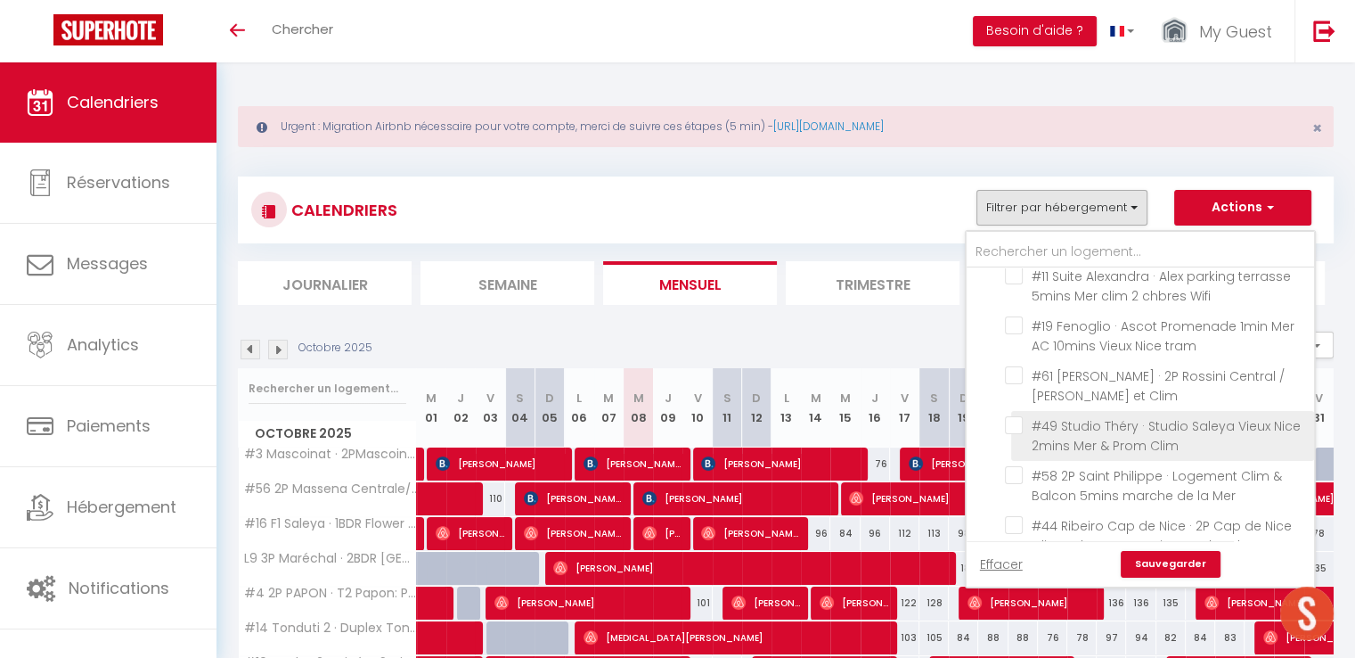
click at [1017, 416] on input "#49 Studio Théry · Studio Saleya Vieux Nice 2mins Mer & Prom Clim" at bounding box center [1156, 425] width 303 height 18
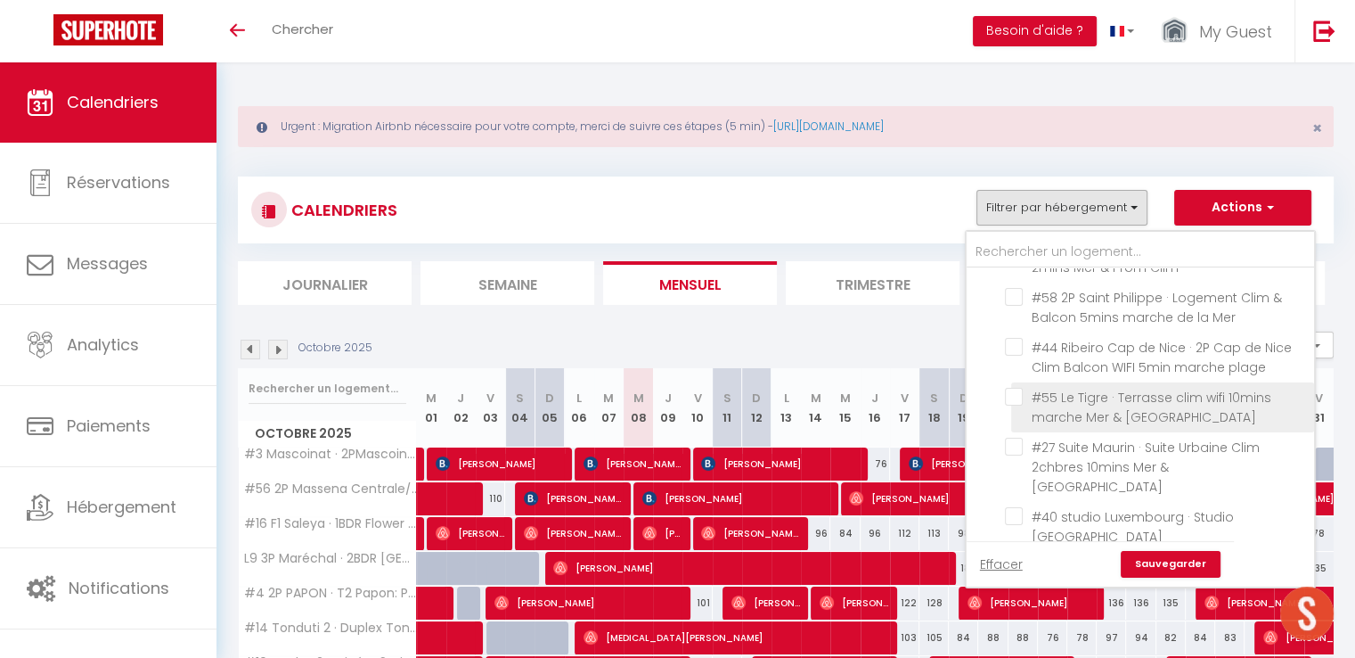
scroll to position [3029, 0]
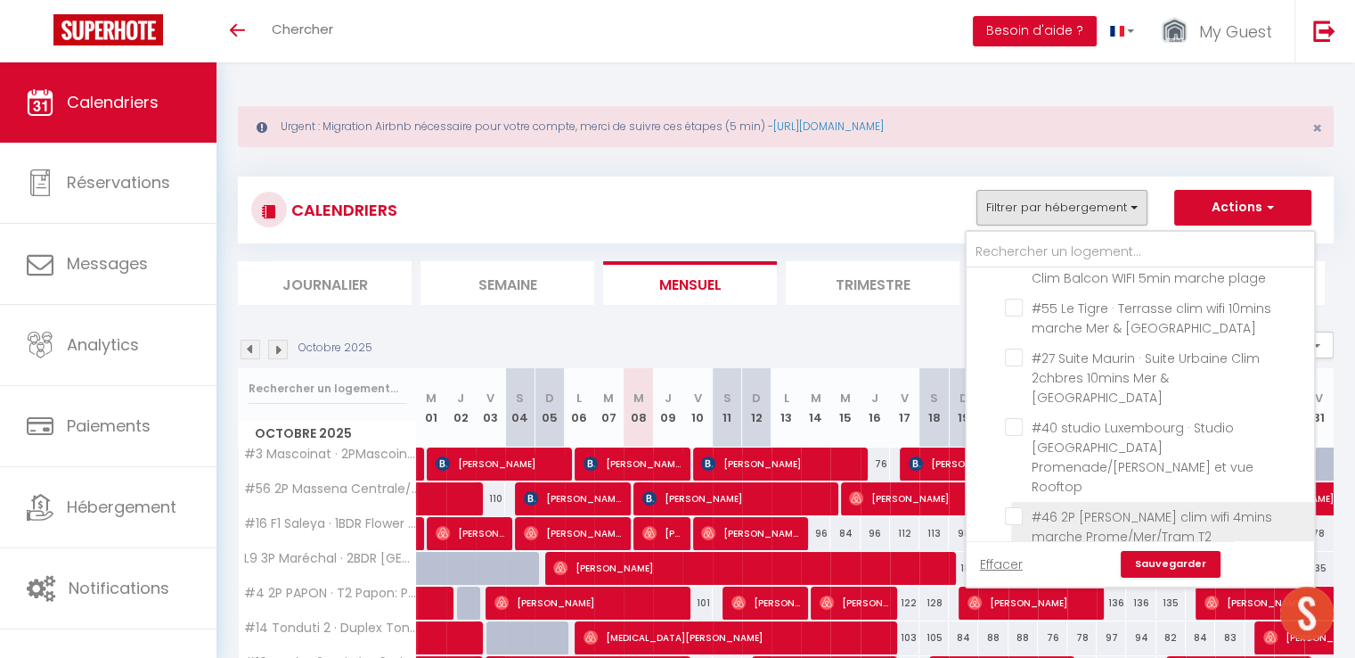
click at [1018, 507] on input "#46 2P [PERSON_NAME] clim wifi 4mins marche Prome/Mer/Tram T2" at bounding box center [1156, 516] width 303 height 18
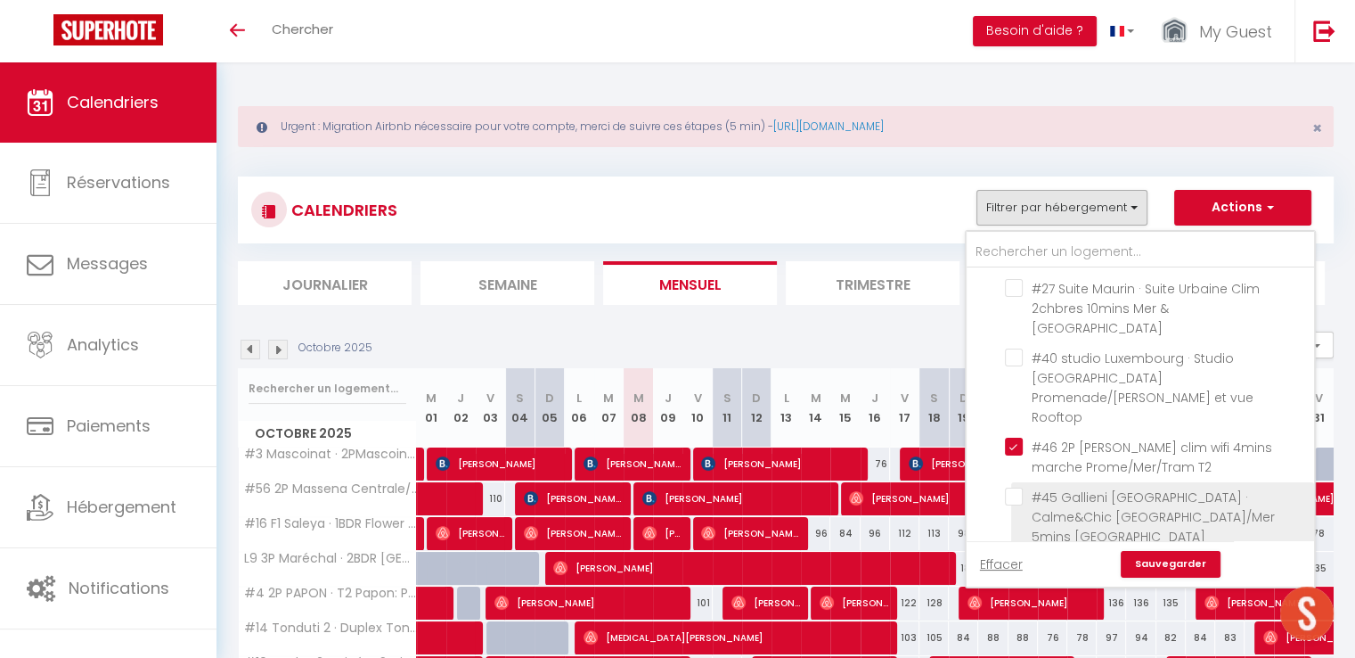
scroll to position [3119, 0]
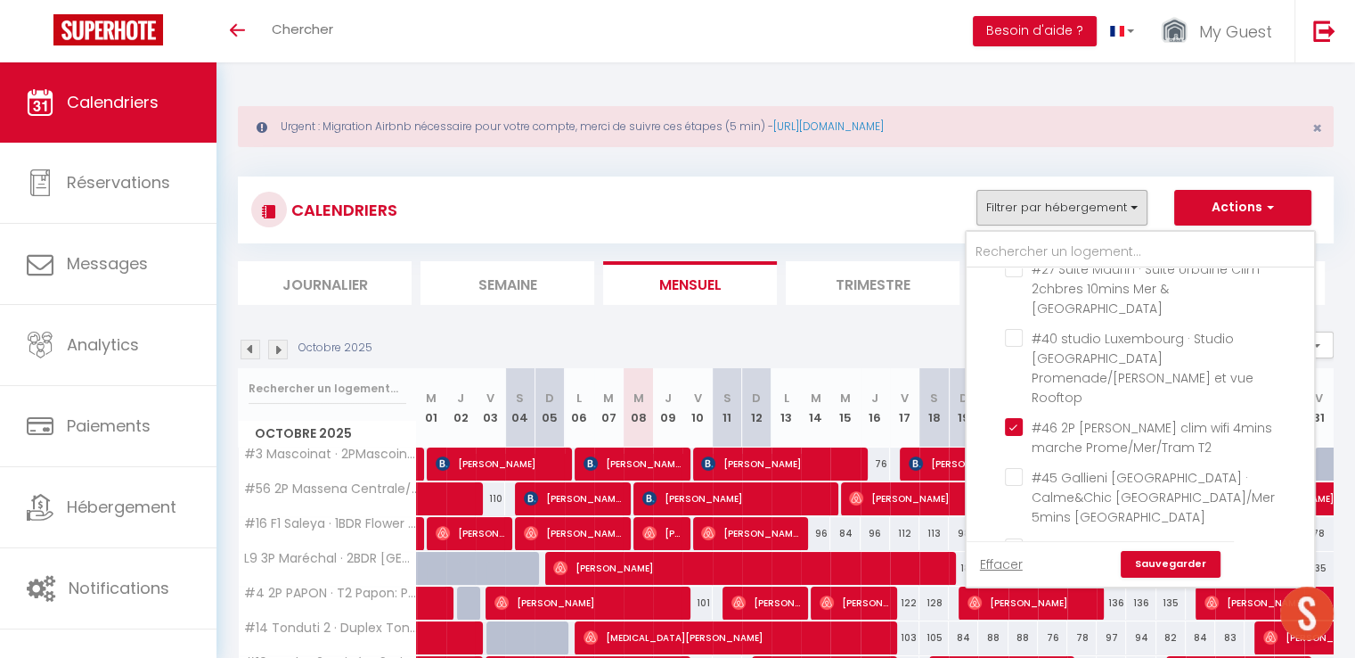
click at [1149, 561] on link "Sauvegarder" at bounding box center [1171, 564] width 100 height 27
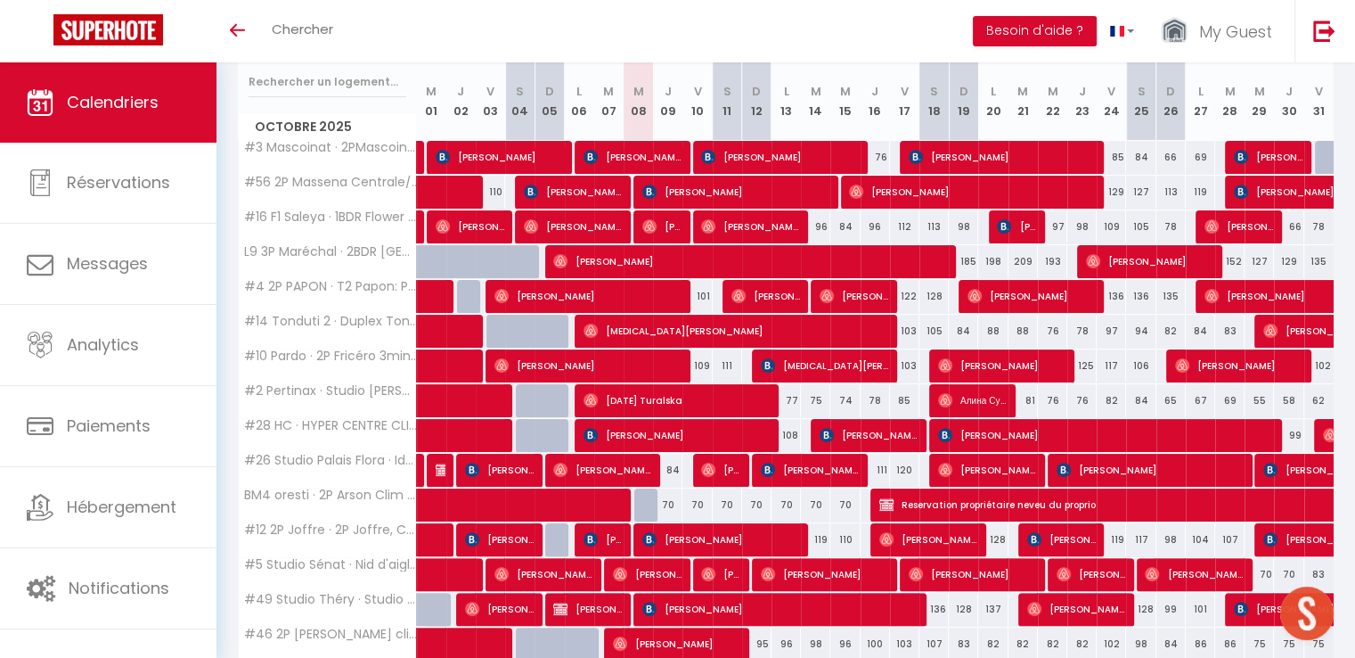
scroll to position [39, 0]
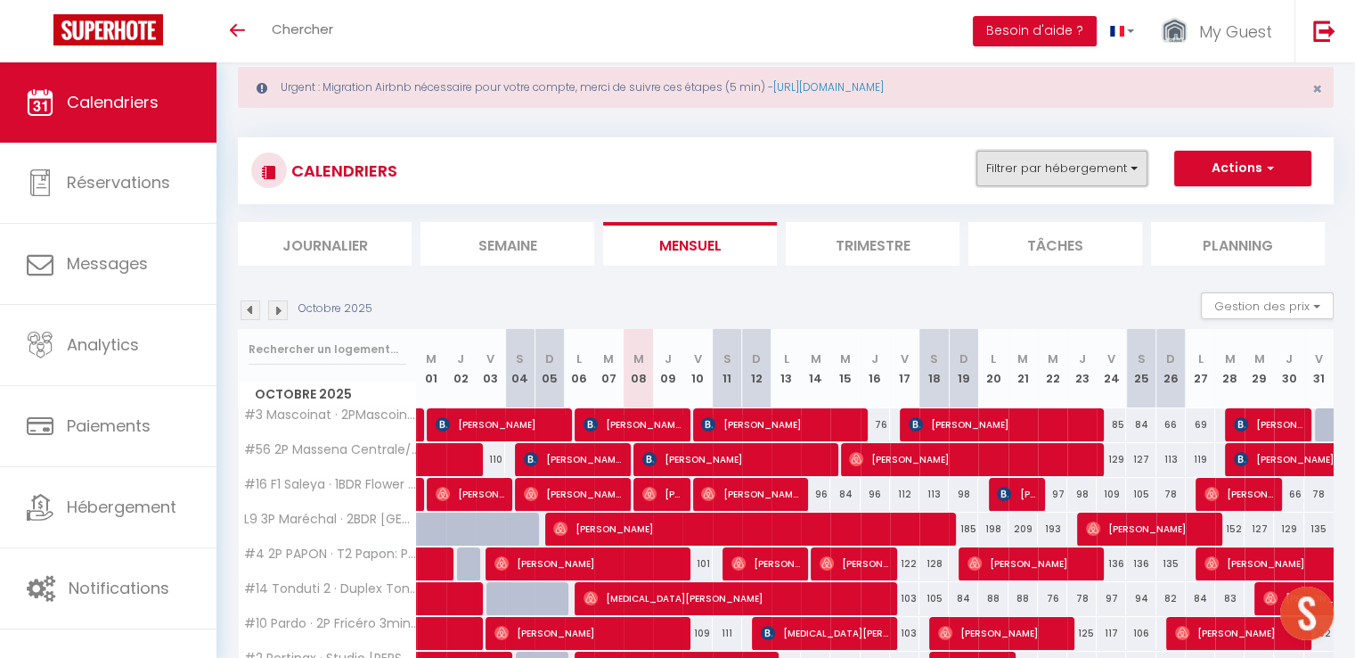
click at [1043, 170] on button "Filtrer par hébergement" at bounding box center [1062, 169] width 171 height 36
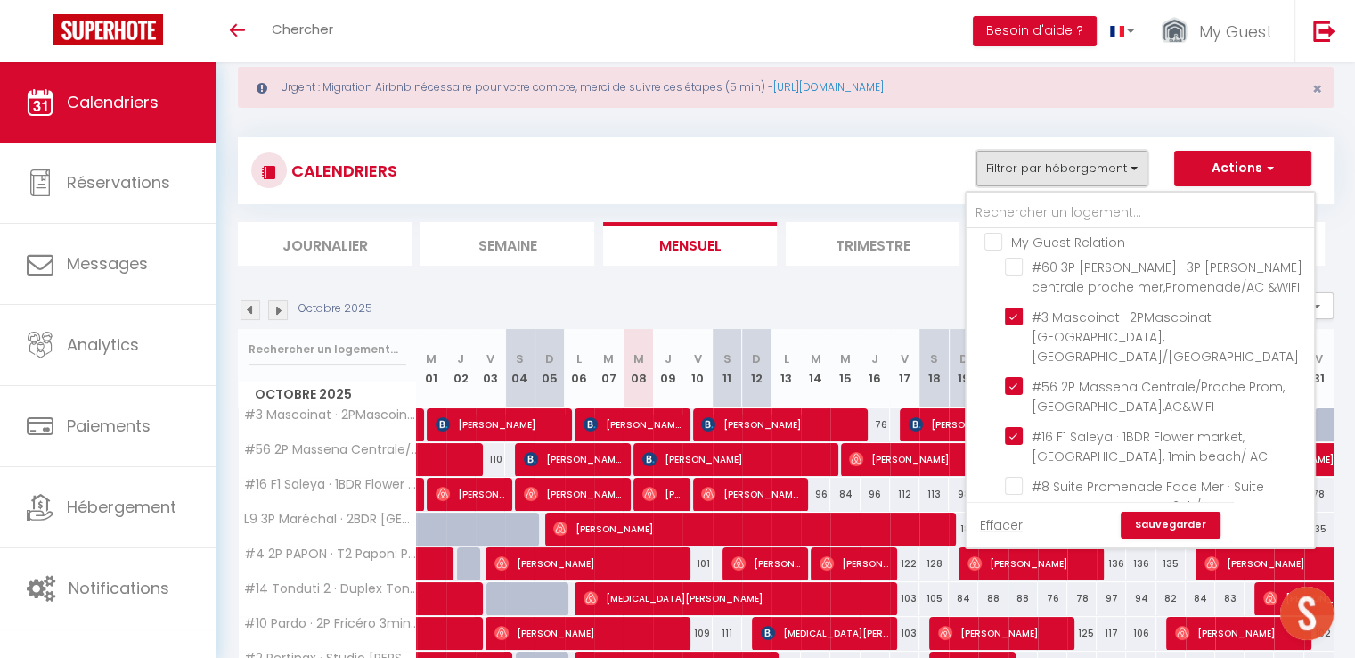
scroll to position [713, 0]
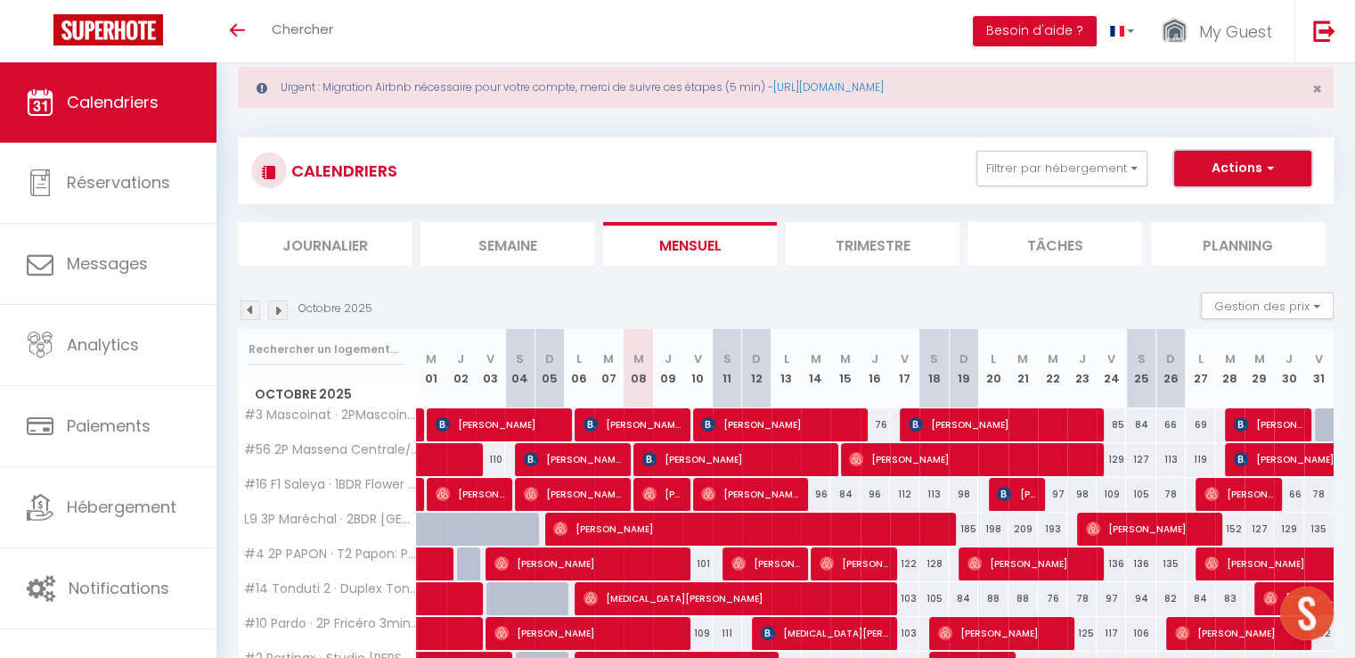
click at [1208, 176] on button "Actions" at bounding box center [1242, 169] width 137 height 36
click at [1210, 208] on link "Nouvelle réservation" at bounding box center [1224, 209] width 155 height 27
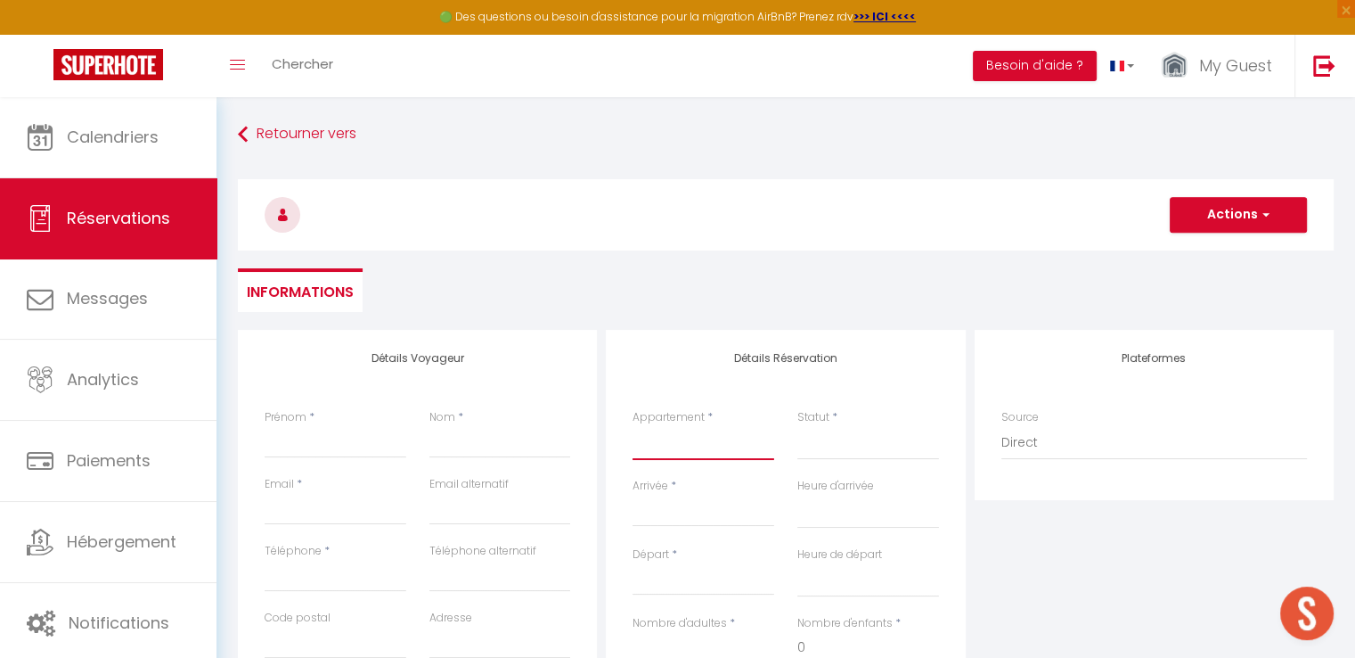
click at [748, 429] on select "#8 Suite Promenade Face Mer · Suite Promenade Face Mer 2ch/ Terrace - WIFI [GEO…" at bounding box center [704, 443] width 142 height 34
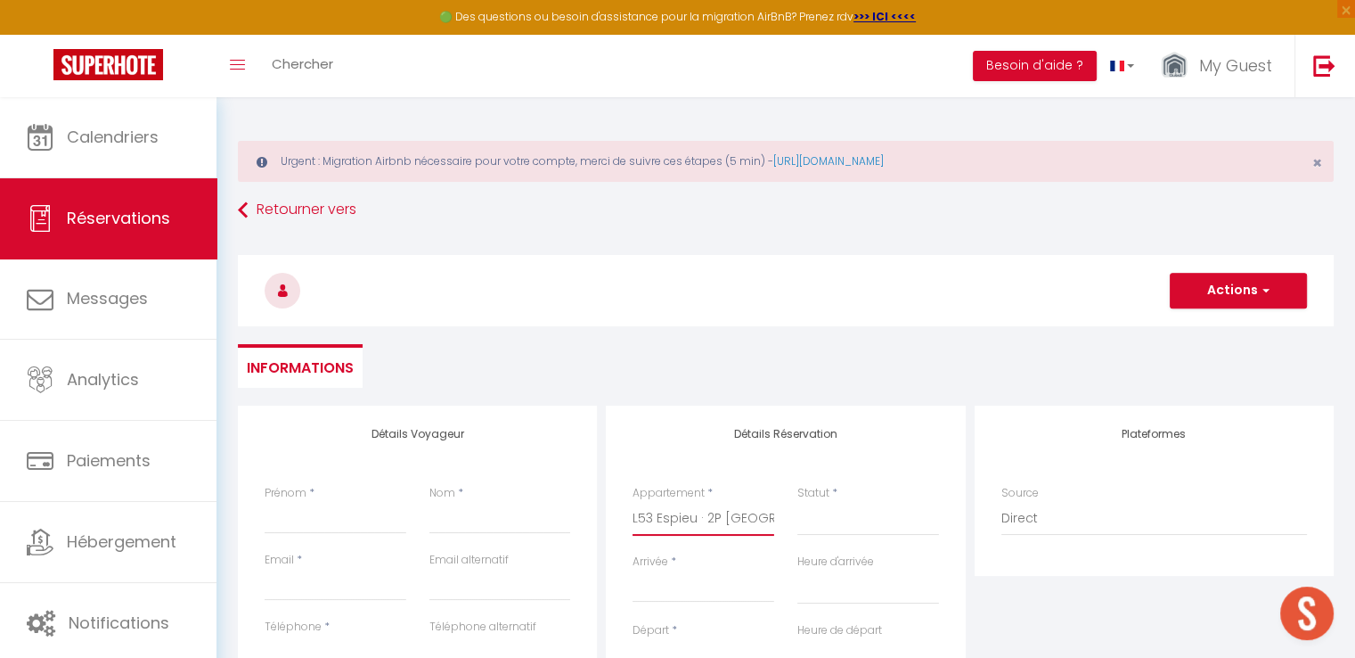
click at [633, 502] on select "#8 Suite Promenade Face Mer · Suite Promenade Face Mer 2ch/ Terrace - WIFI [GEO…" at bounding box center [704, 519] width 142 height 34
click at [820, 520] on select "Confirmé Non Confirmé [PERSON_NAME] par le voyageur No Show Request" at bounding box center [868, 519] width 142 height 34
click at [830, 520] on select "Confirmé Non Confirmé [PERSON_NAME] par le voyageur No Show Request" at bounding box center [868, 519] width 142 height 34
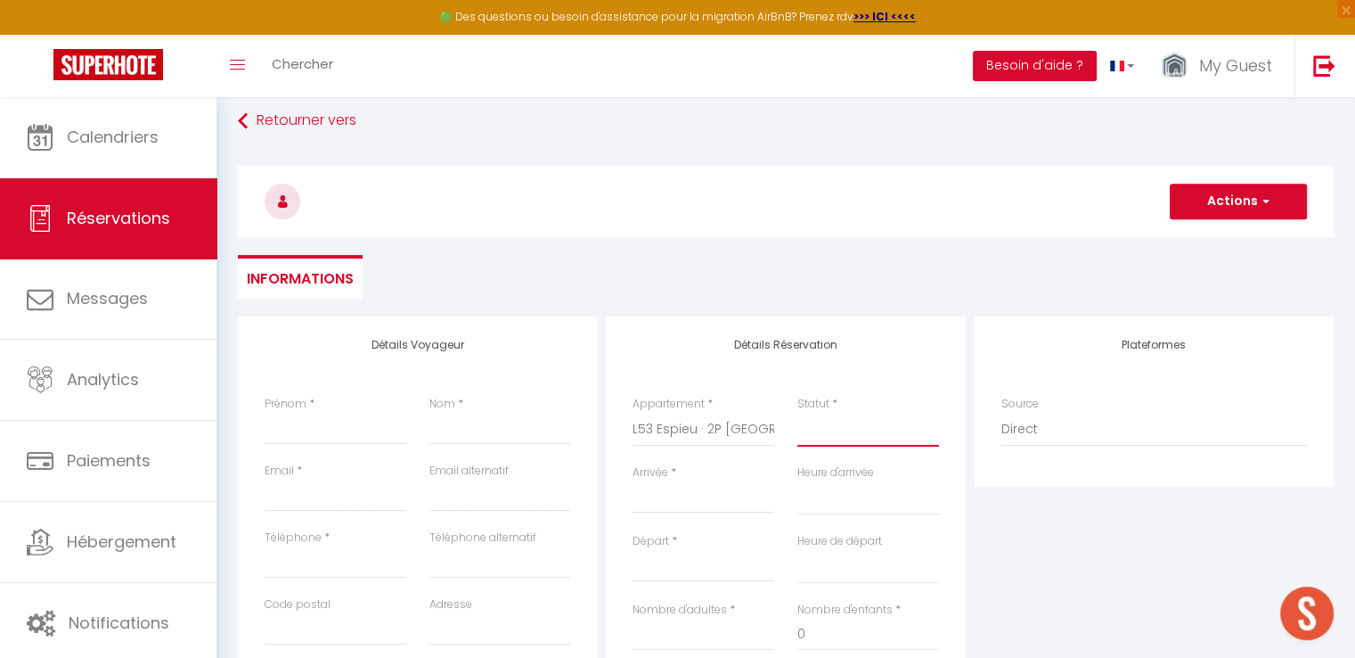
click at [837, 436] on select "Confirmé Non Confirmé [PERSON_NAME] par le voyageur No Show Request" at bounding box center [868, 430] width 142 height 34
click at [797, 413] on select "Confirmé Non Confirmé [PERSON_NAME] par le voyageur No Show Request" at bounding box center [868, 430] width 142 height 34
click at [694, 496] on input "Arrivée" at bounding box center [704, 498] width 142 height 23
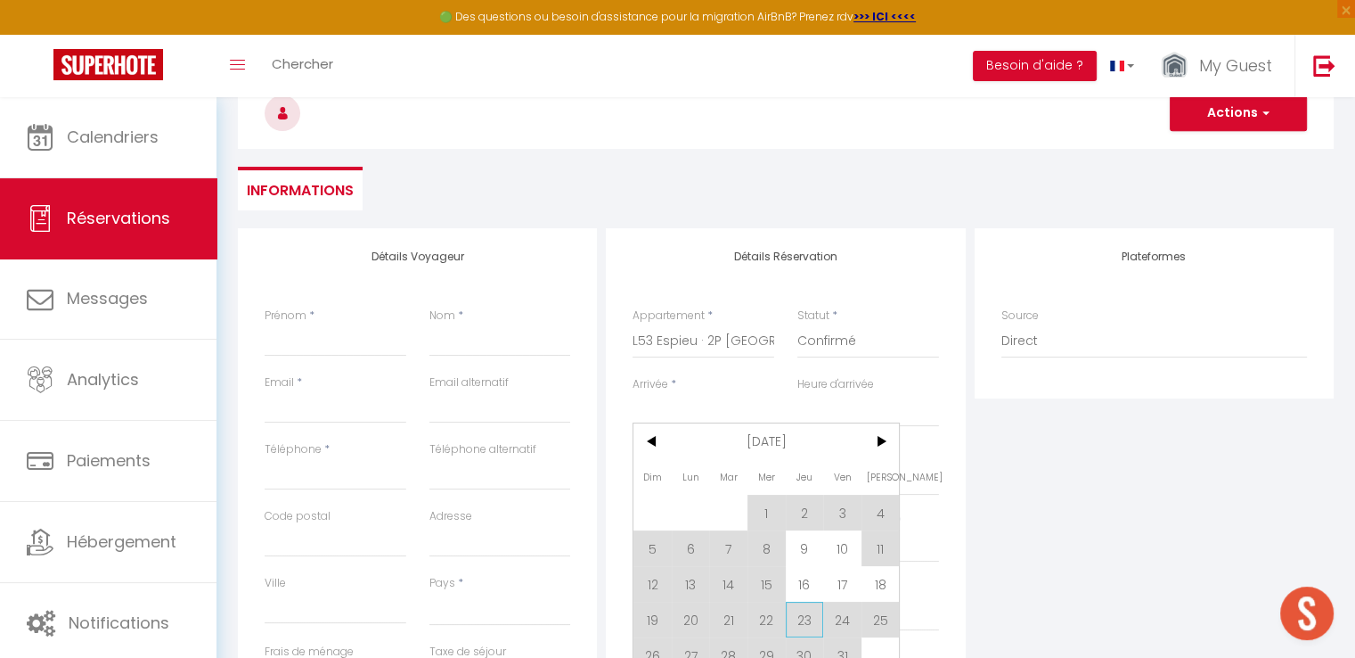
scroll to position [267, 0]
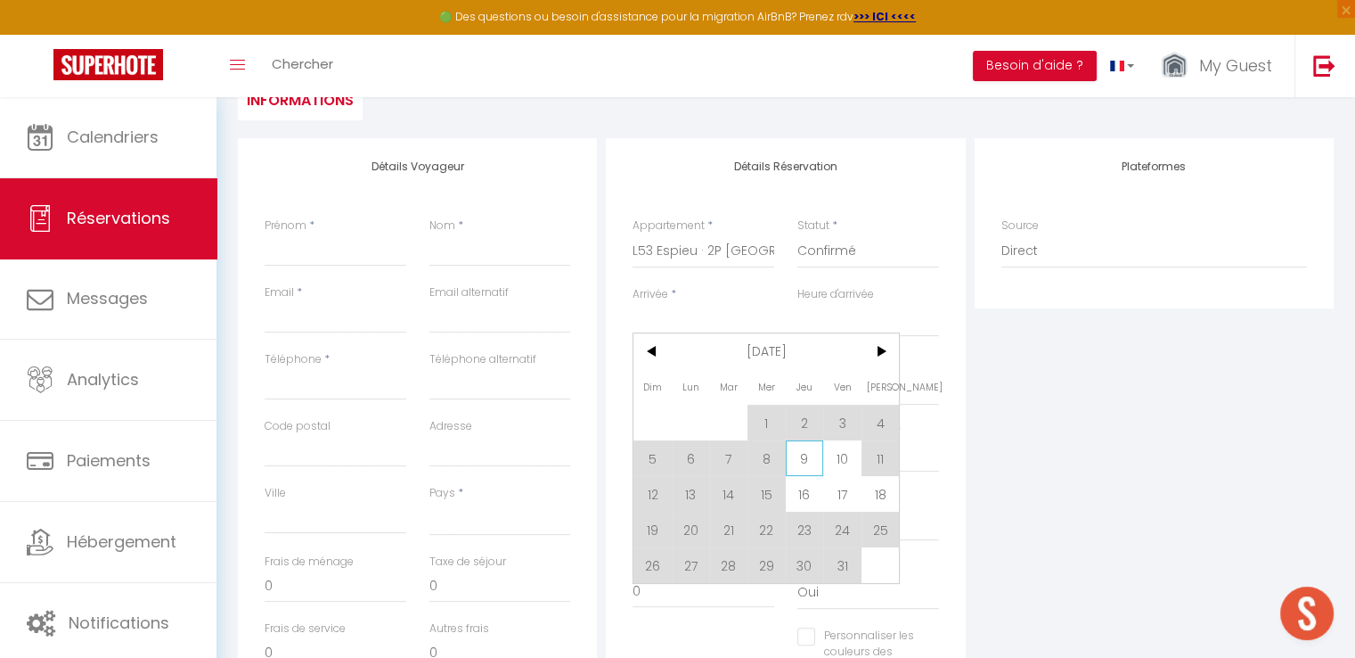
click at [798, 461] on span "9" at bounding box center [805, 458] width 38 height 36
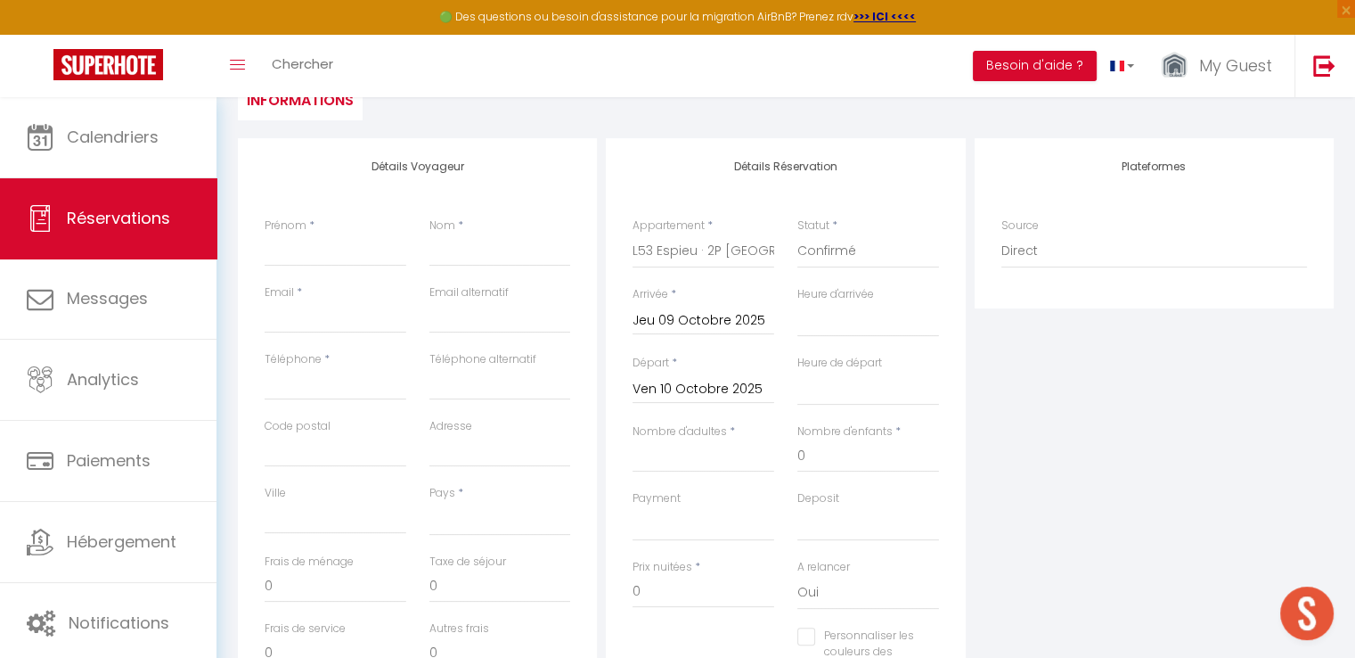
click at [744, 398] on input "Ven 10 Octobre 2025" at bounding box center [704, 389] width 142 height 23
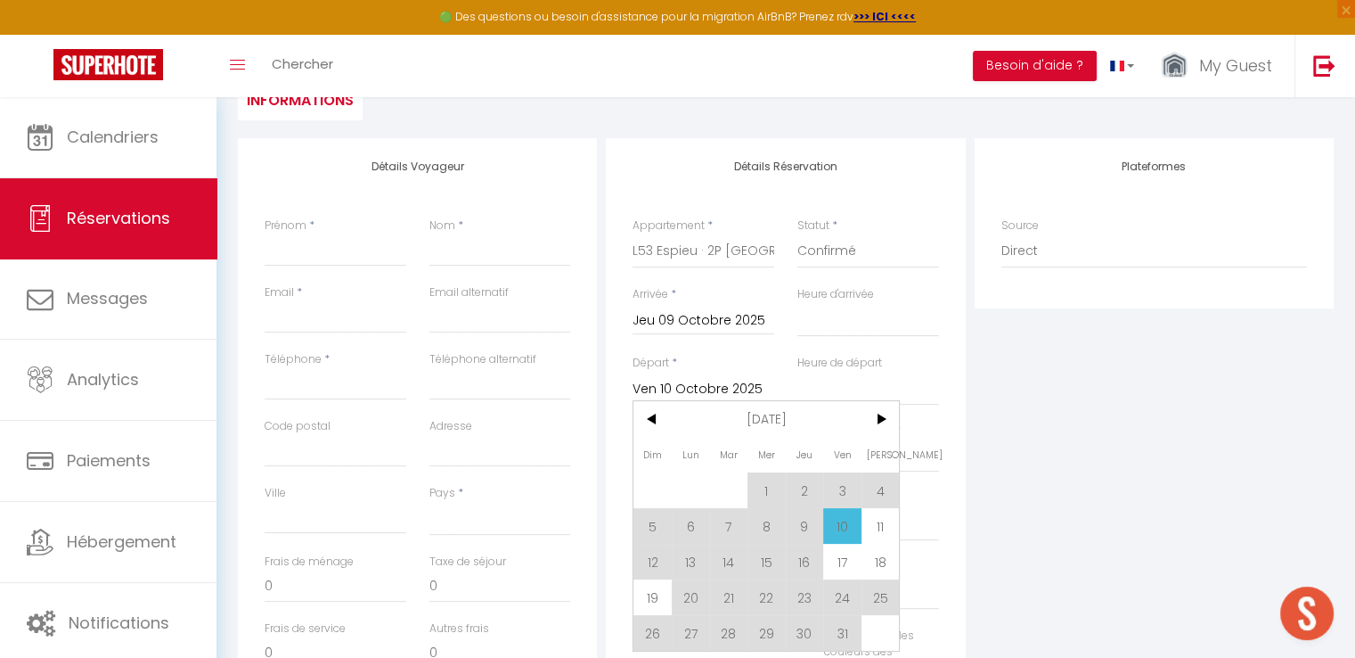
click at [883, 520] on span "11" at bounding box center [881, 526] width 38 height 36
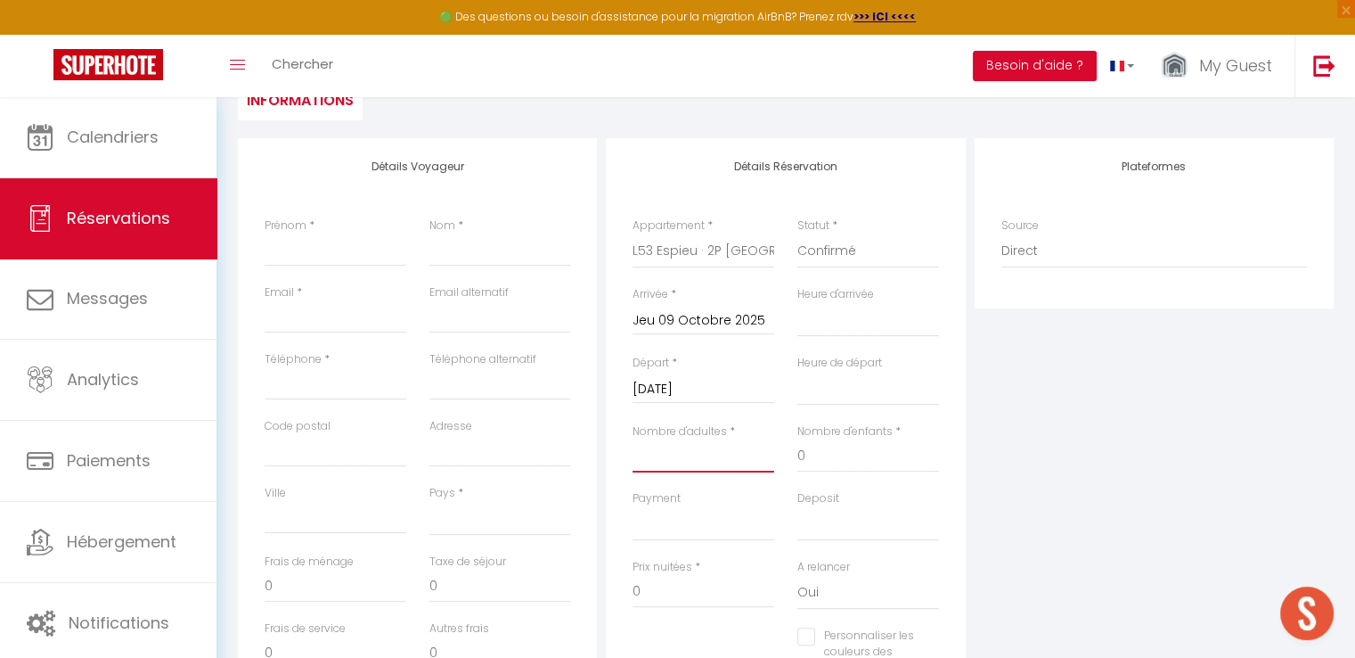
click at [729, 447] on input "Nombre d'adultes" at bounding box center [704, 456] width 142 height 32
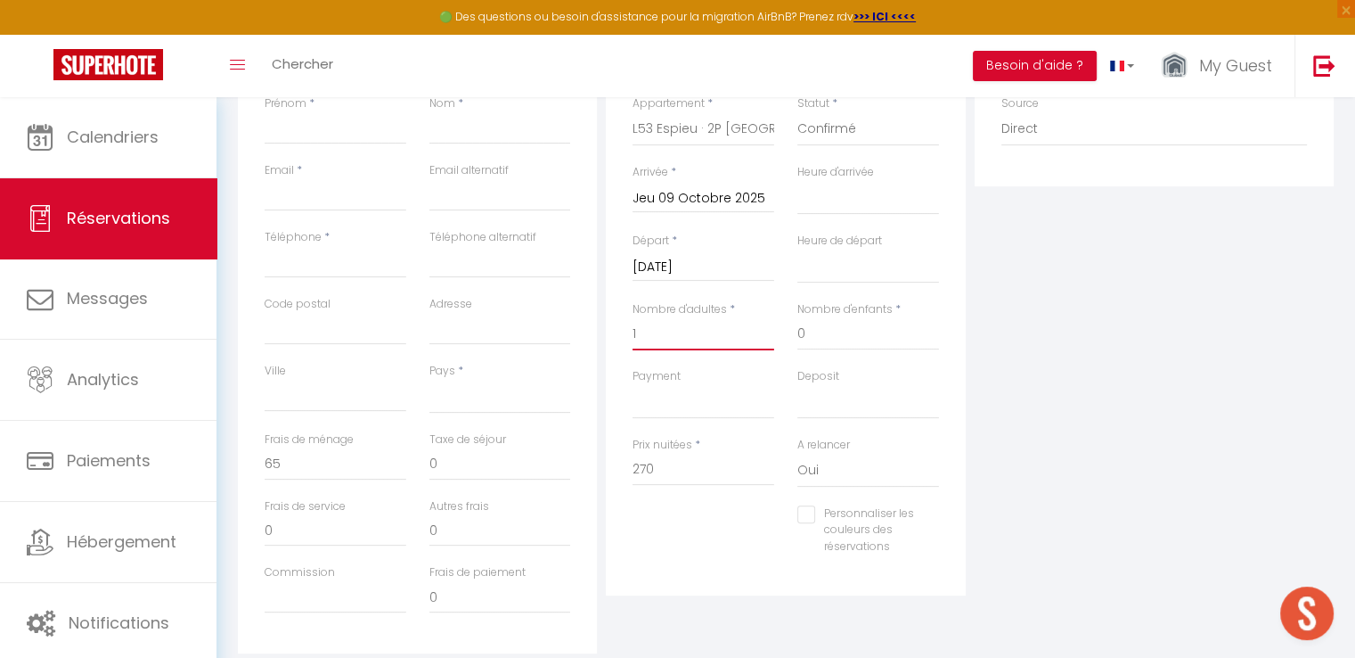
scroll to position [446, 0]
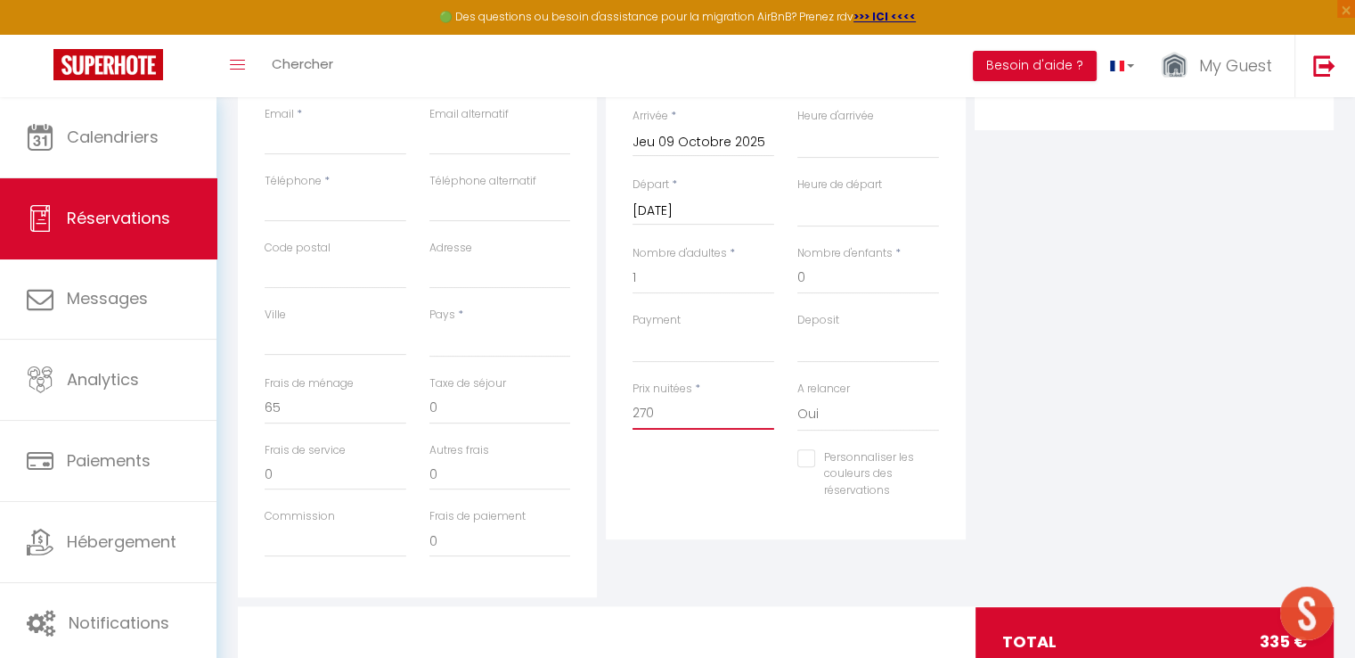
click at [649, 418] on input "270" at bounding box center [704, 413] width 142 height 32
click at [667, 411] on input "270" at bounding box center [704, 413] width 142 height 32
click at [668, 411] on input "270" at bounding box center [704, 413] width 142 height 32
click at [670, 409] on input "270" at bounding box center [704, 413] width 142 height 32
click at [670, 451] on div "Personnaliser les couleurs des réservations #D7092E" at bounding box center [786, 483] width 330 height 69
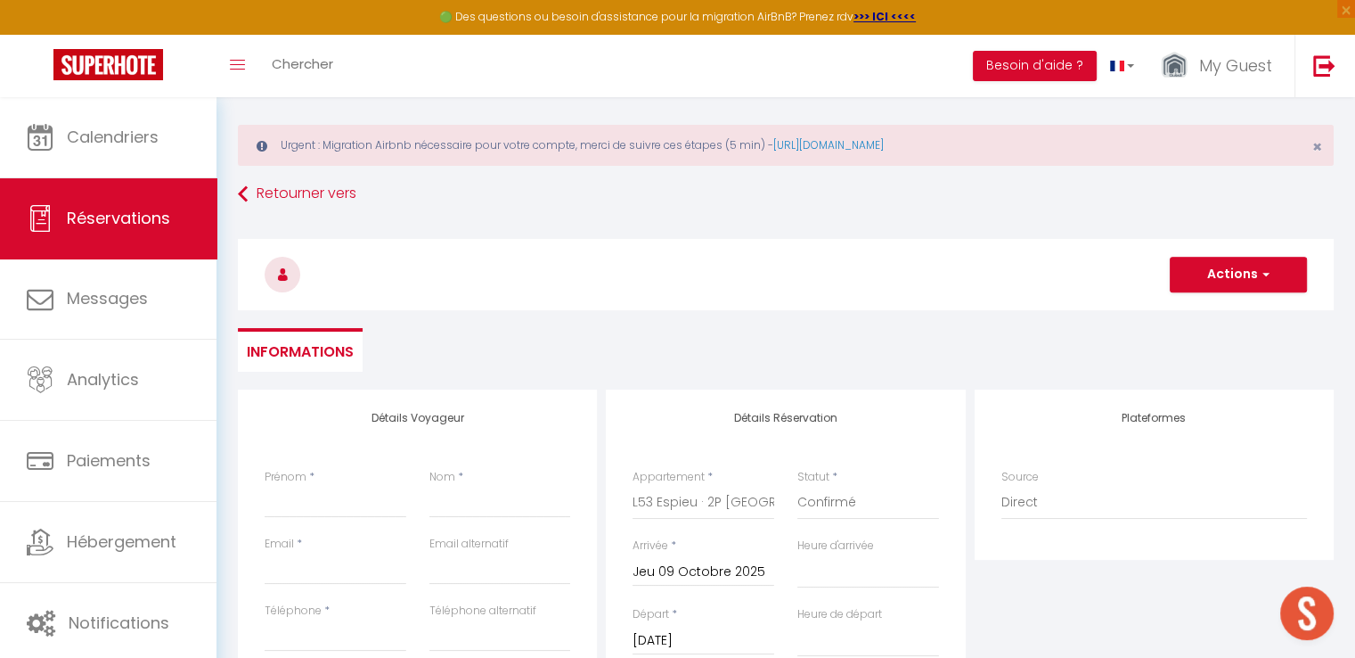
scroll to position [0, 0]
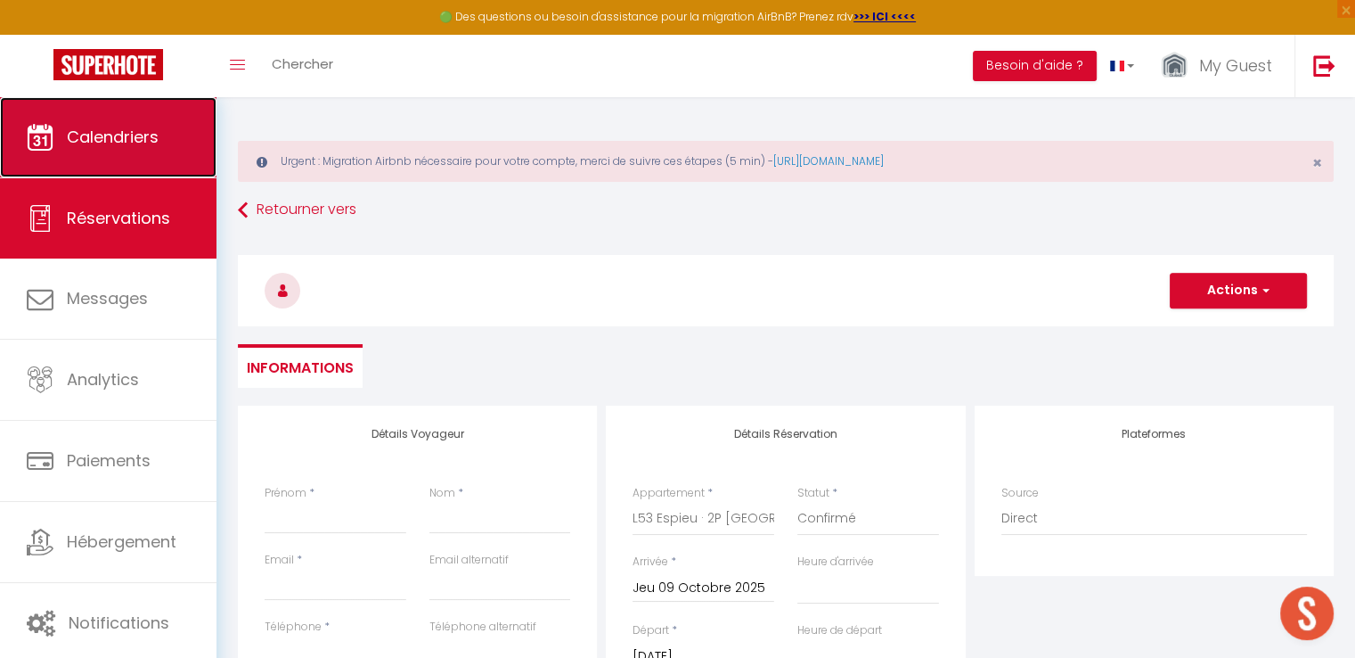
click at [150, 140] on span "Calendriers" at bounding box center [113, 137] width 92 height 22
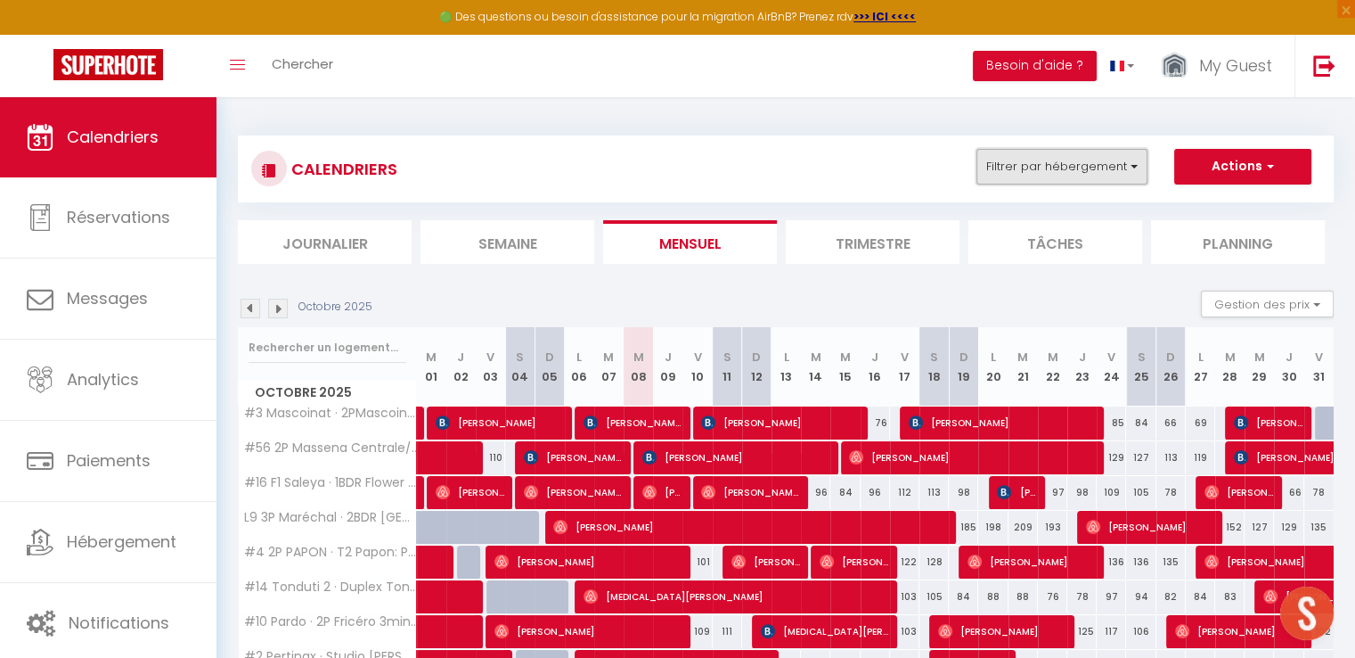
click at [1078, 169] on button "Filtrer par hébergement" at bounding box center [1062, 167] width 171 height 36
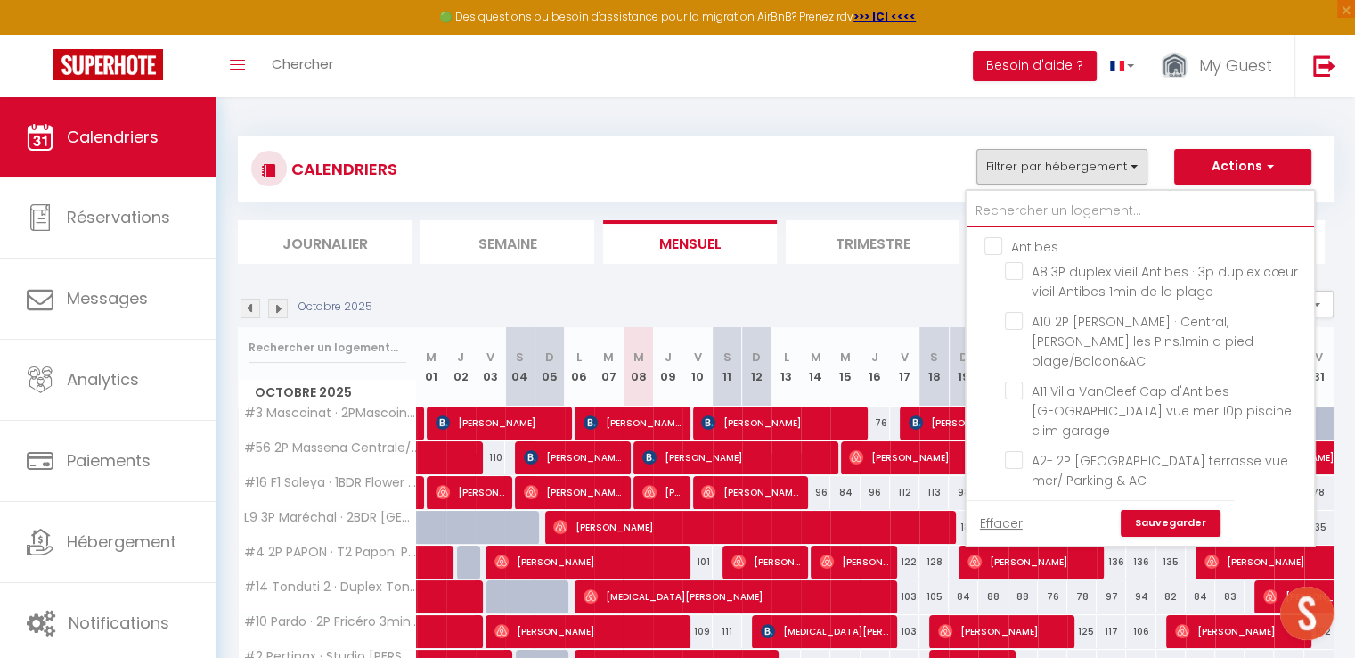
click at [1058, 214] on input "text" at bounding box center [1140, 211] width 347 height 32
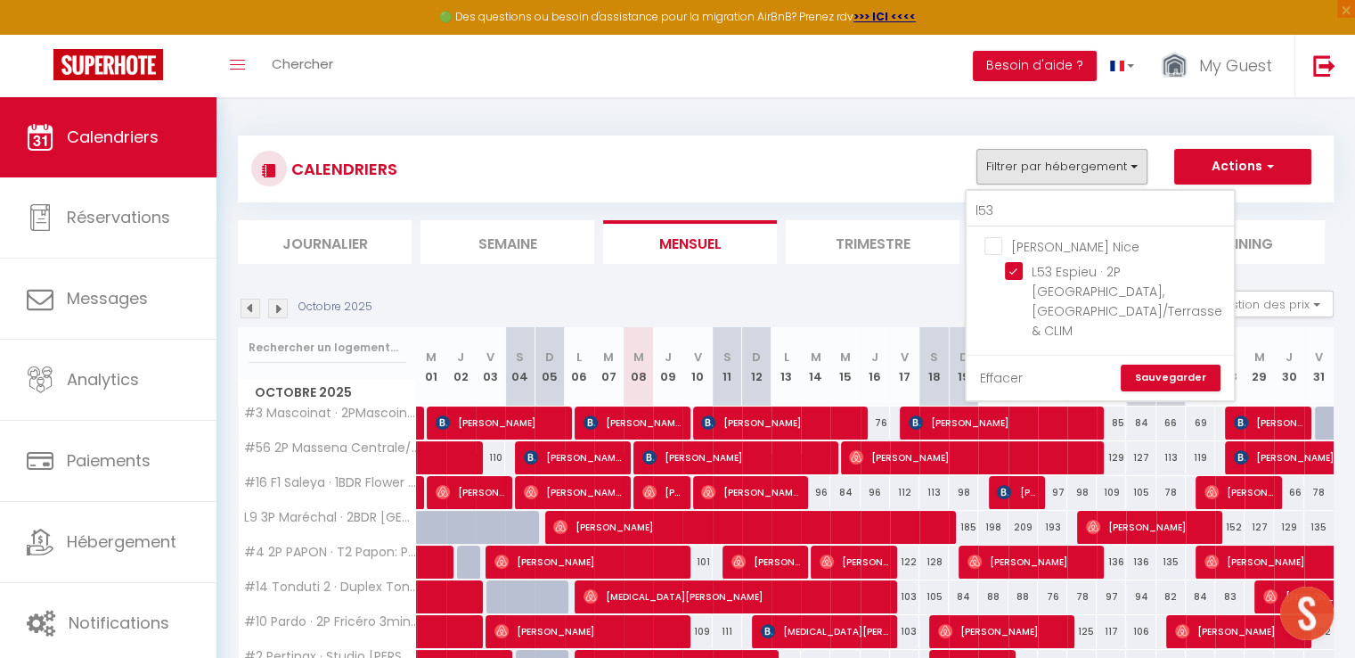
click at [1004, 368] on link "Effacer" at bounding box center [1001, 378] width 43 height 20
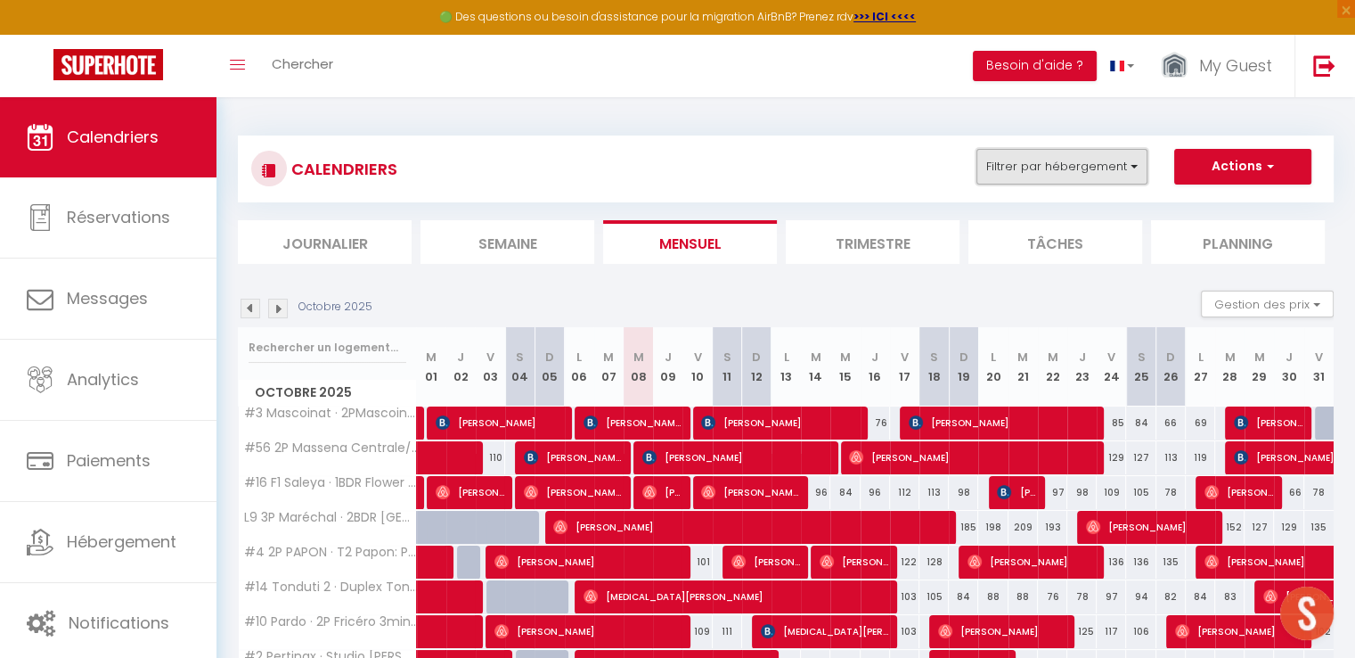
click at [1034, 168] on button "Filtrer par hébergement" at bounding box center [1062, 167] width 171 height 36
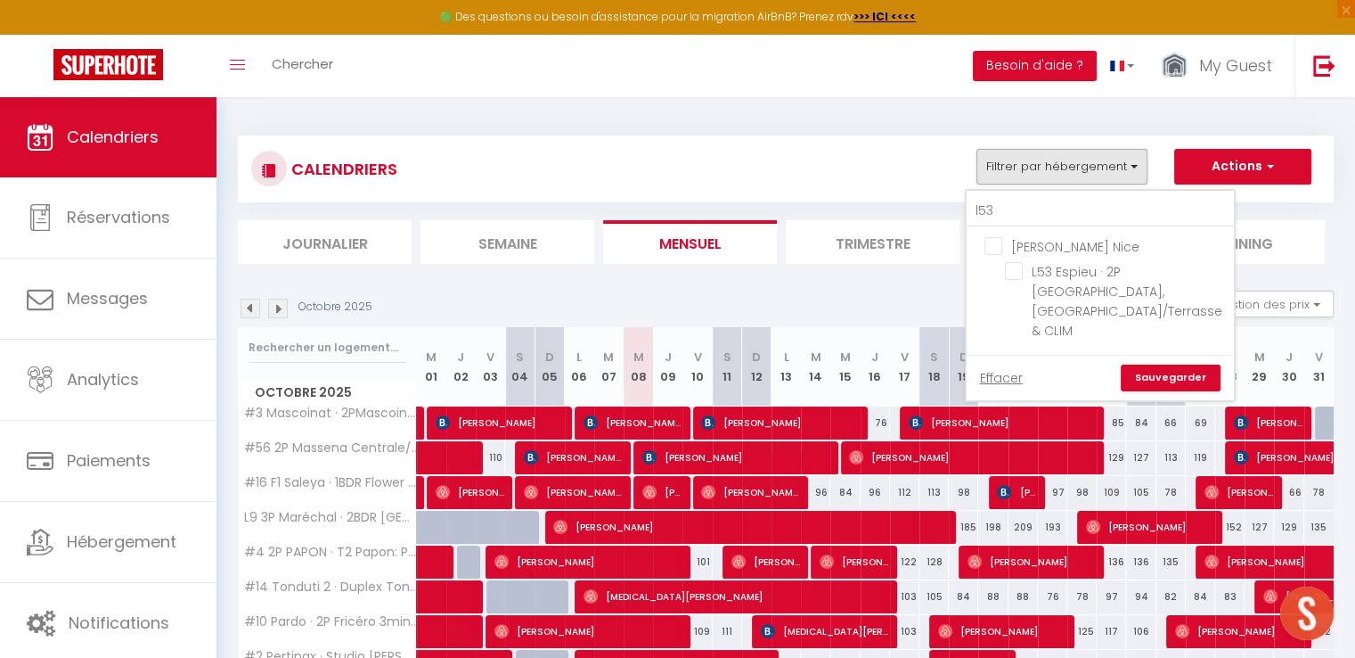
drag, startPoint x: 1019, startPoint y: 268, endPoint x: 1124, endPoint y: 332, distance: 123.2
click at [1020, 270] on input "L53 Espieu · 2P [GEOGRAPHIC_DATA], [GEOGRAPHIC_DATA]/Terrasse & CLIM" at bounding box center [1116, 271] width 223 height 18
click at [1175, 364] on link "Sauvegarder" at bounding box center [1171, 377] width 100 height 27
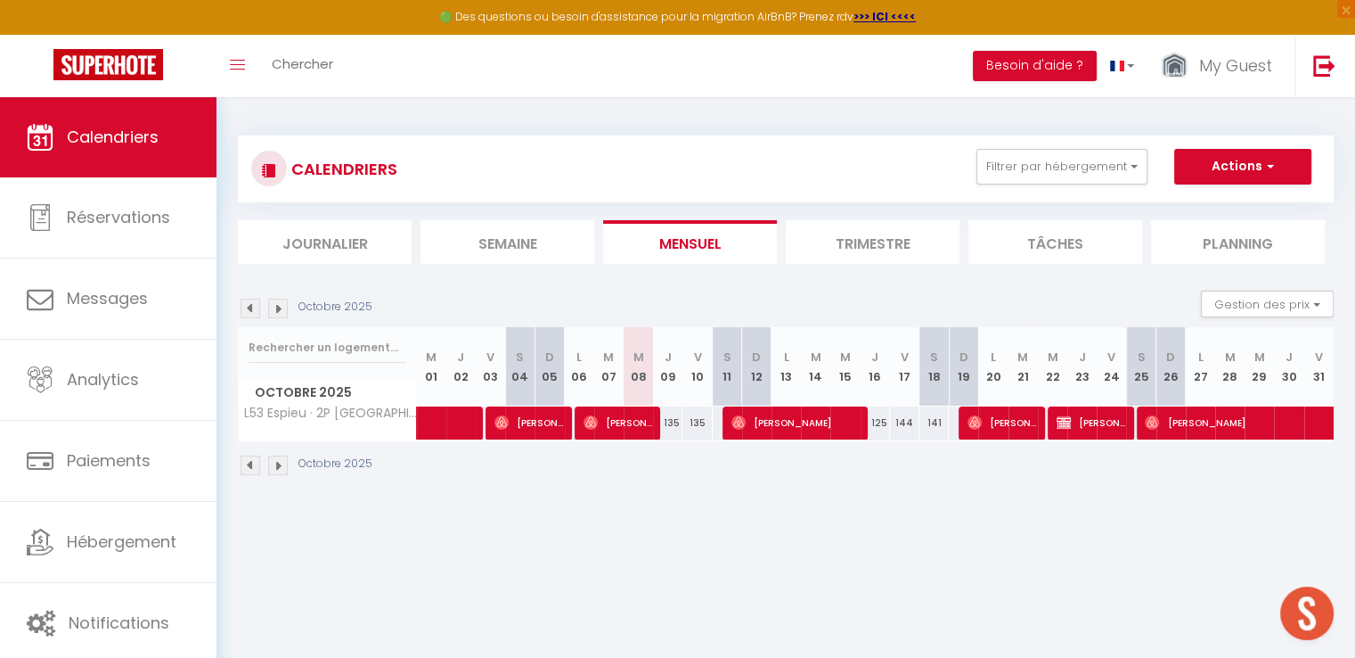
click at [672, 424] on div "135" at bounding box center [667, 422] width 29 height 33
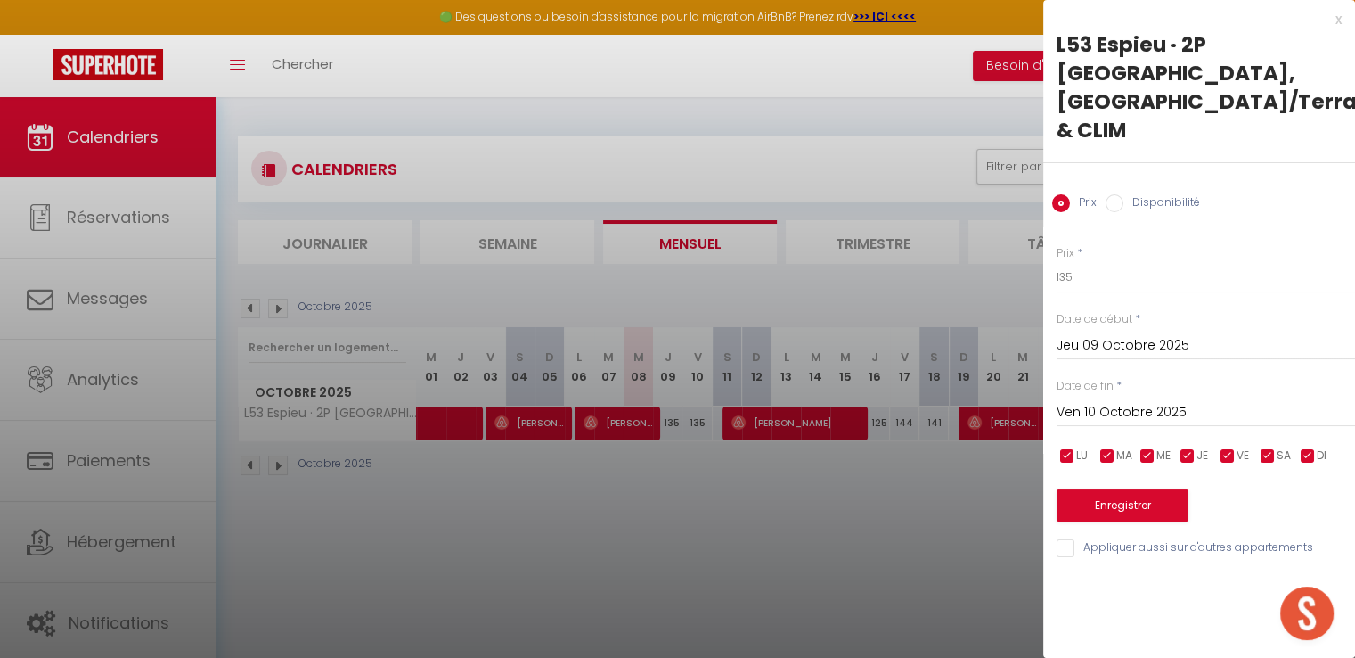
click at [1138, 194] on label "Disponibilité" at bounding box center [1162, 204] width 77 height 20
click at [1124, 194] on input "Disponibilité" at bounding box center [1115, 203] width 18 height 18
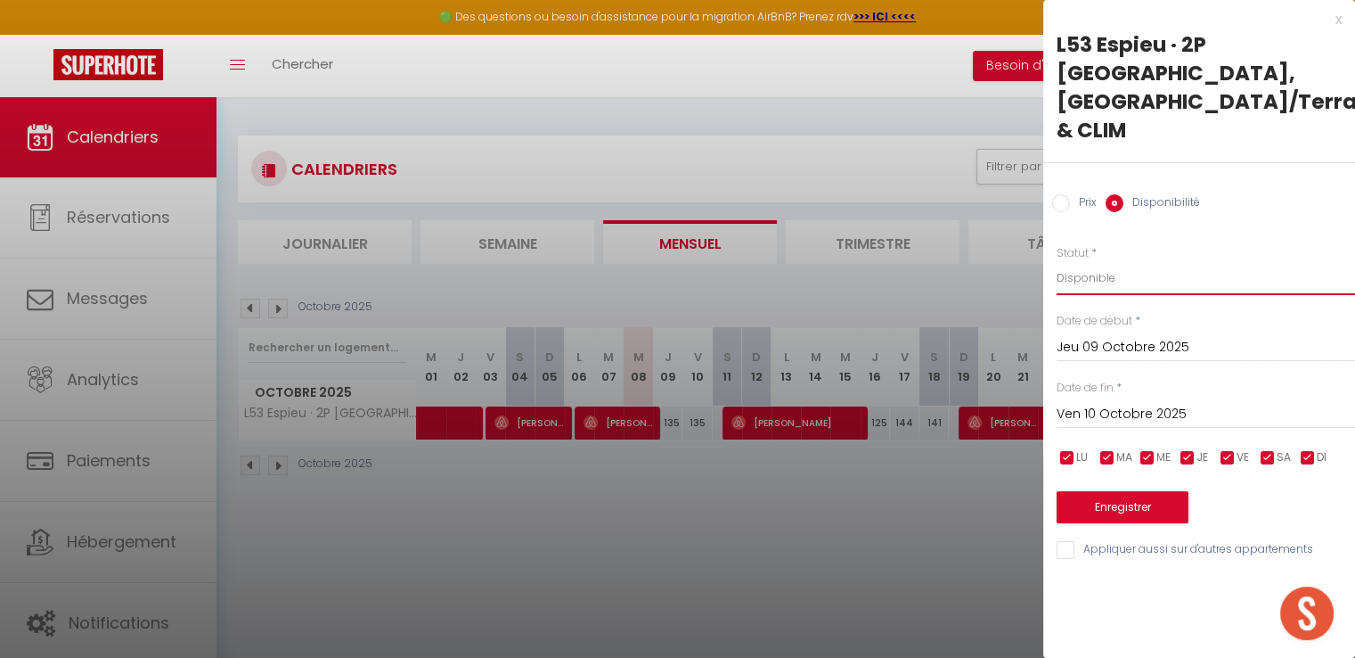
click at [1109, 261] on select "Disponible Indisponible" at bounding box center [1206, 278] width 298 height 34
click at [1057, 261] on select "Disponible Indisponible" at bounding box center [1206, 278] width 298 height 34
click at [1104, 403] on input "Ven 10 Octobre 2025" at bounding box center [1206, 414] width 298 height 23
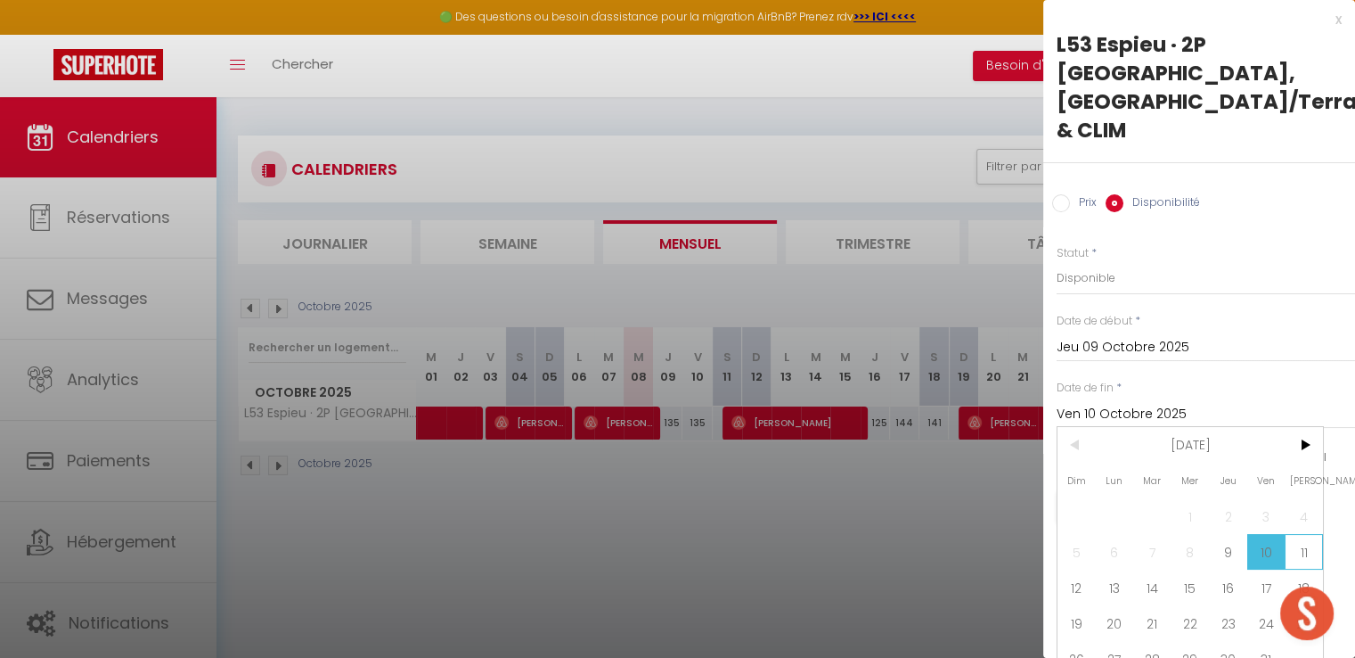
click at [1300, 536] on span "11" at bounding box center [1304, 552] width 38 height 36
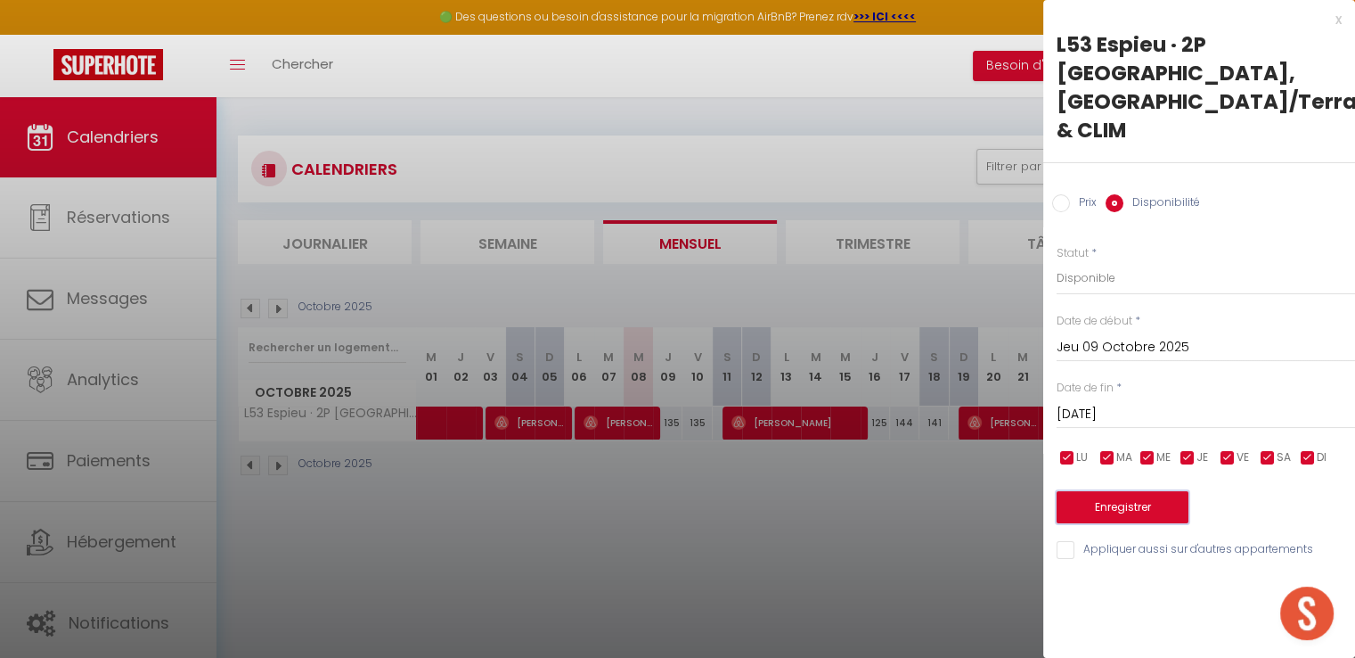
drag, startPoint x: 1132, startPoint y: 478, endPoint x: 1123, endPoint y: 277, distance: 201.6
click at [1123, 280] on div "Prix * 135 Statut * Disponible Indisponible Date de début * [DATE] < [DATE] > D…" at bounding box center [1199, 392] width 312 height 339
click at [1119, 261] on select "Disponible Indisponible" at bounding box center [1206, 278] width 298 height 34
click at [905, 464] on div at bounding box center [677, 329] width 1355 height 658
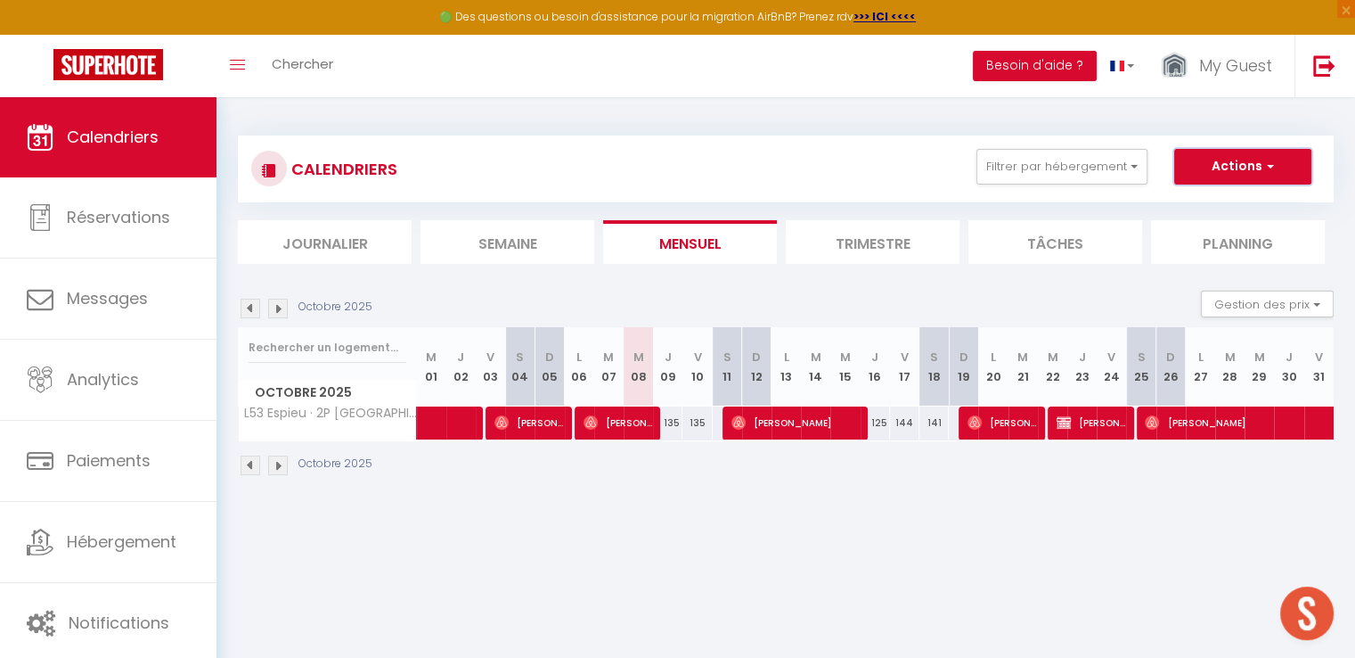
click at [1194, 177] on button "Actions" at bounding box center [1242, 167] width 137 height 36
click at [1198, 203] on link "Nouvelle réservation" at bounding box center [1224, 207] width 155 height 27
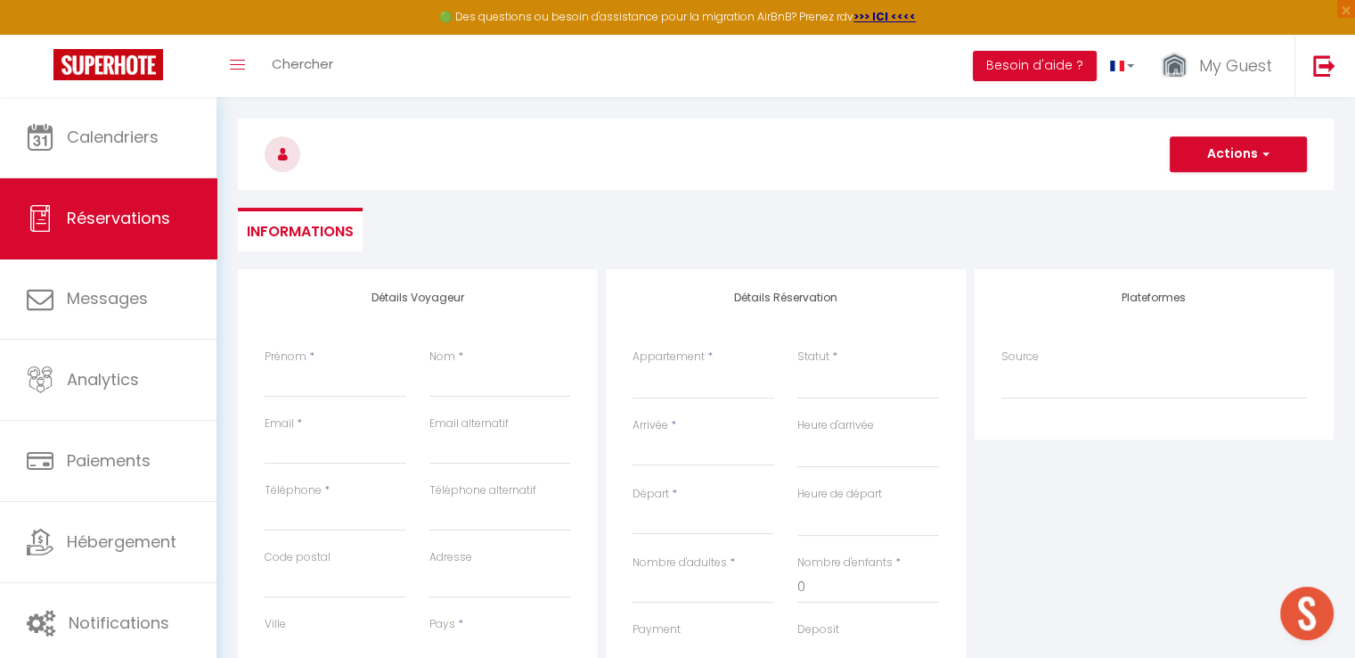
scroll to position [89, 0]
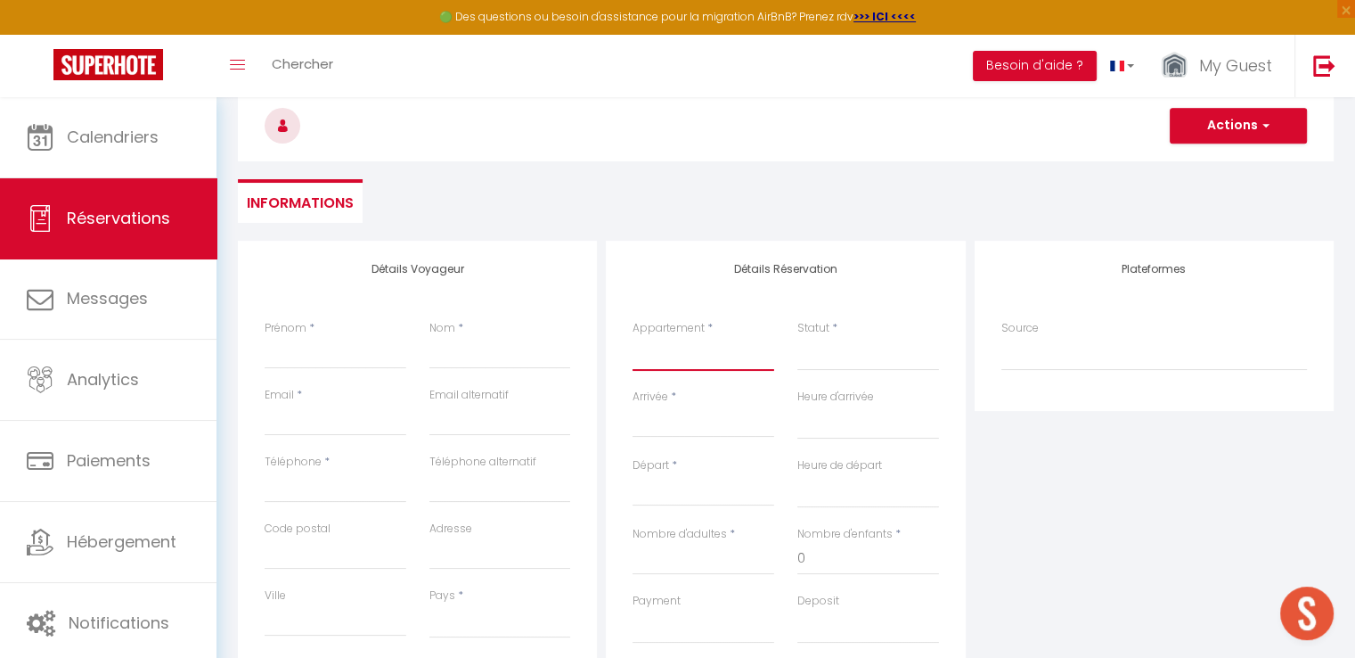
click at [708, 365] on select "#8 Suite Promenade Face Mer · Suite Promenade Face Mer 2ch/ Terrace - WIFI [GEO…" at bounding box center [704, 354] width 142 height 34
click at [633, 337] on select "#8 Suite Promenade Face Mer · Suite Promenade Face Mer 2ch/ Terrace - WIFI [GEO…" at bounding box center [704, 354] width 142 height 34
click at [821, 362] on select "Confirmé Non Confirmé [PERSON_NAME] par le voyageur No Show Request" at bounding box center [868, 354] width 142 height 34
click at [822, 351] on select "Confirmé Non Confirmé [PERSON_NAME] par le voyageur No Show Request" at bounding box center [868, 354] width 142 height 34
click at [815, 364] on select "Confirmé Non Confirmé [PERSON_NAME] par le voyageur No Show Request" at bounding box center [868, 354] width 142 height 34
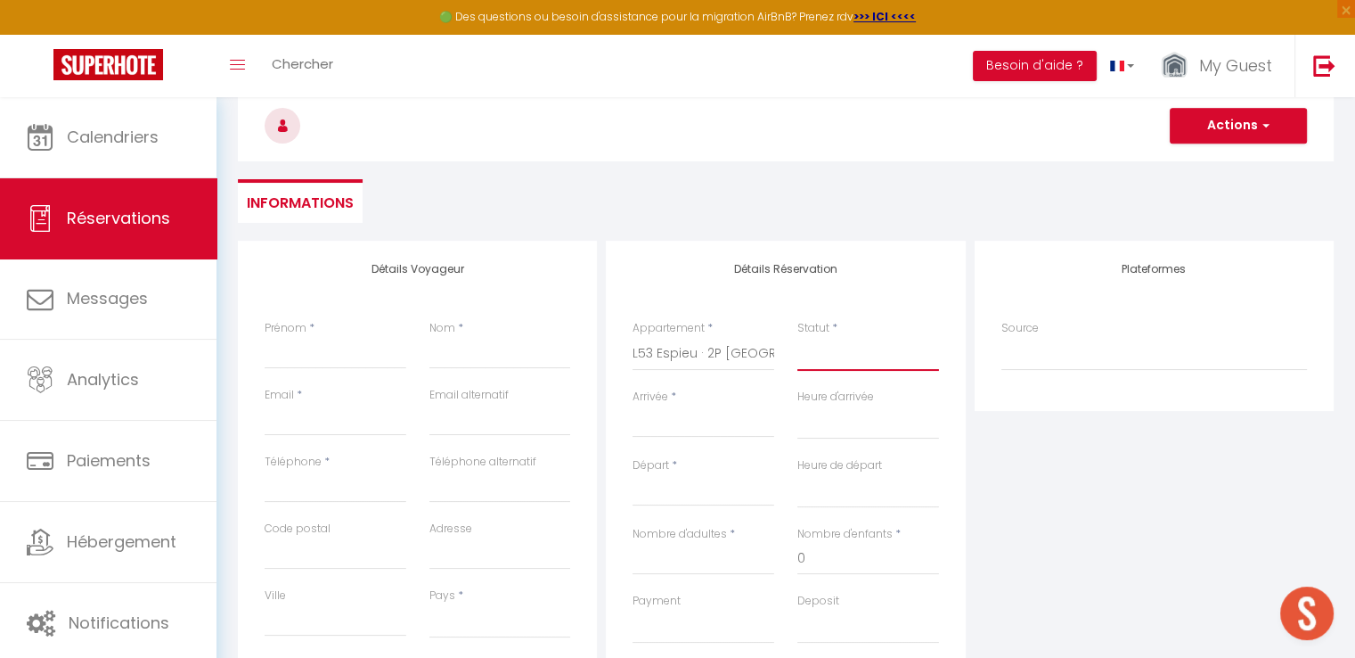
click at [814, 362] on select "Confirmé Non Confirmé [PERSON_NAME] par le voyageur No Show Request" at bounding box center [868, 354] width 142 height 34
click at [814, 354] on select "Confirmé Non Confirmé [PERSON_NAME] par le voyageur No Show Request" at bounding box center [868, 354] width 142 height 34
click at [797, 337] on select "Confirmé Non Confirmé [PERSON_NAME] par le voyageur No Show Request" at bounding box center [868, 354] width 142 height 34
click at [695, 411] on div "< [DATE] > Dim Lun Mar Mer Jeu Ven Sam 1 2 3 4 5 6 7 8 9 10 11 12 13 14 15 16 1…" at bounding box center [704, 421] width 142 height 32
click at [654, 419] on input "Arrivée" at bounding box center [704, 423] width 142 height 23
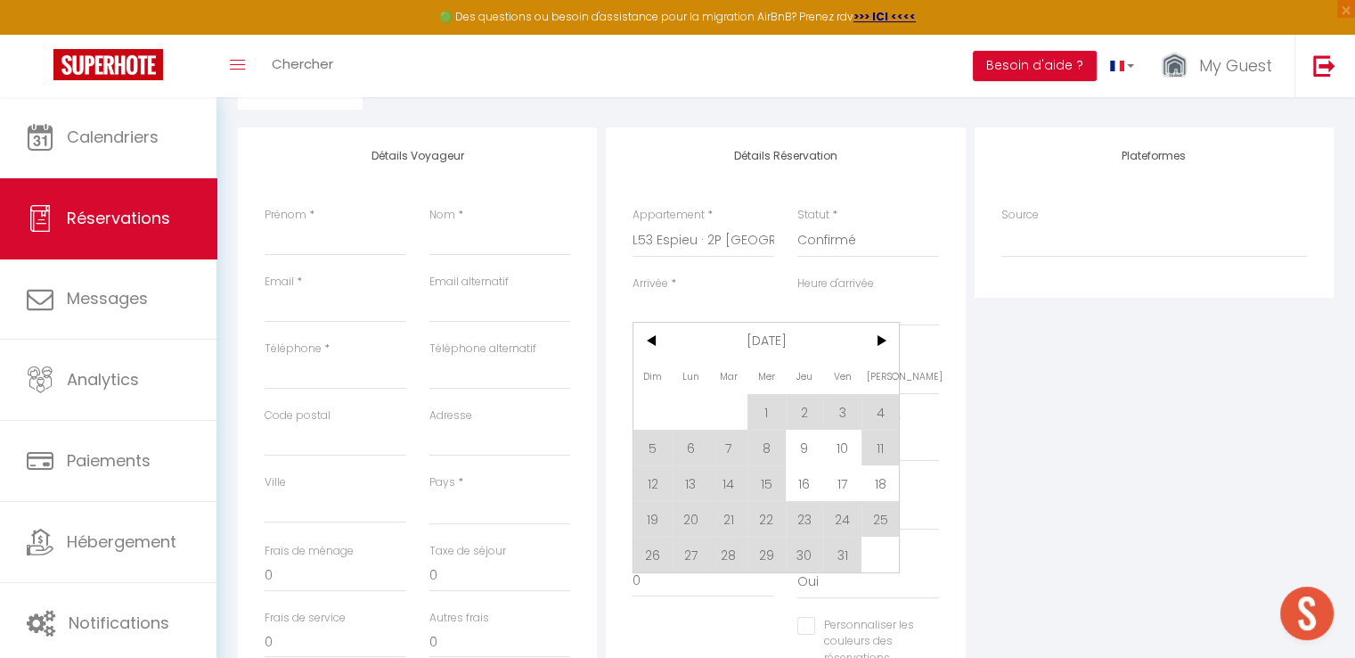
scroll to position [267, 0]
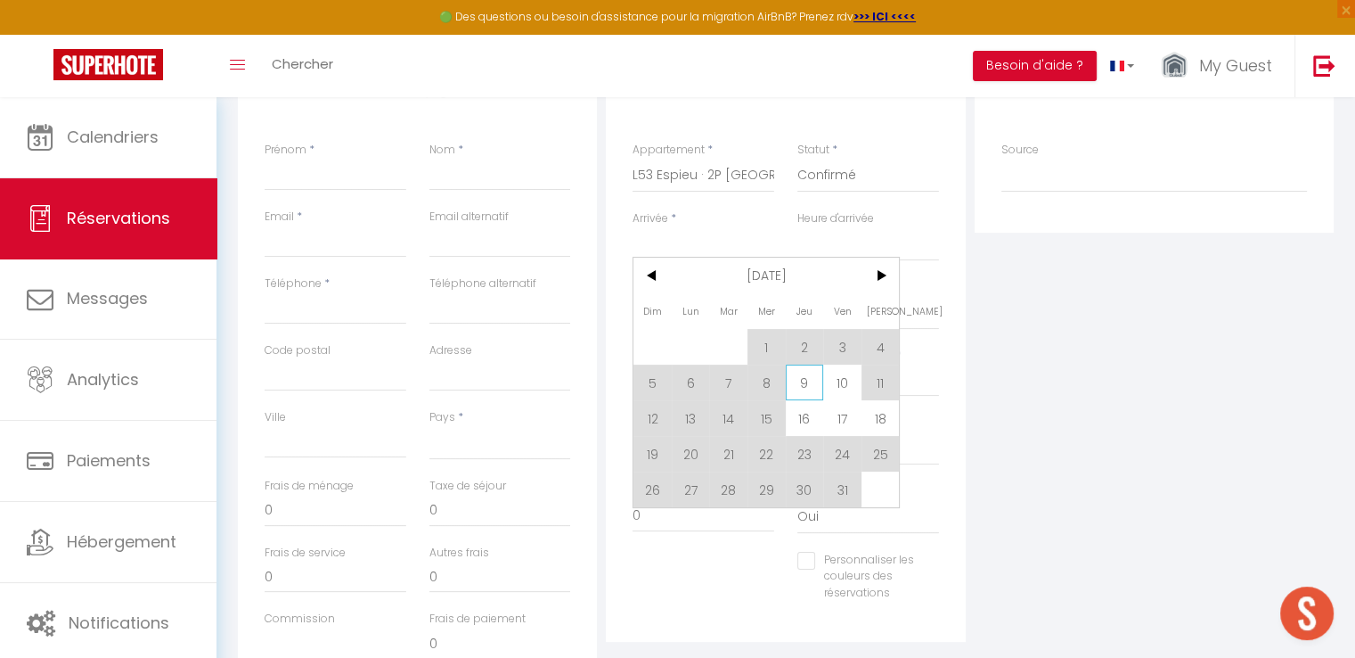
click at [790, 382] on span "9" at bounding box center [805, 382] width 38 height 36
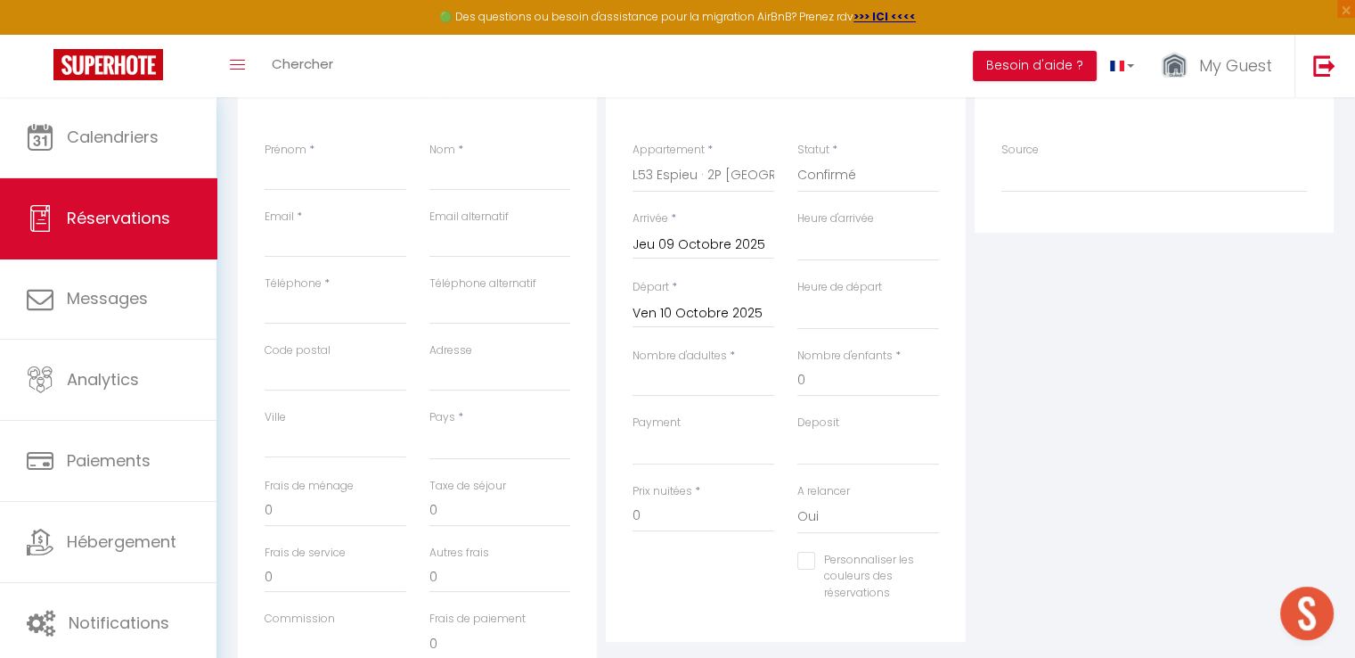
click at [756, 315] on input "Ven 10 Octobre 2025" at bounding box center [704, 313] width 142 height 23
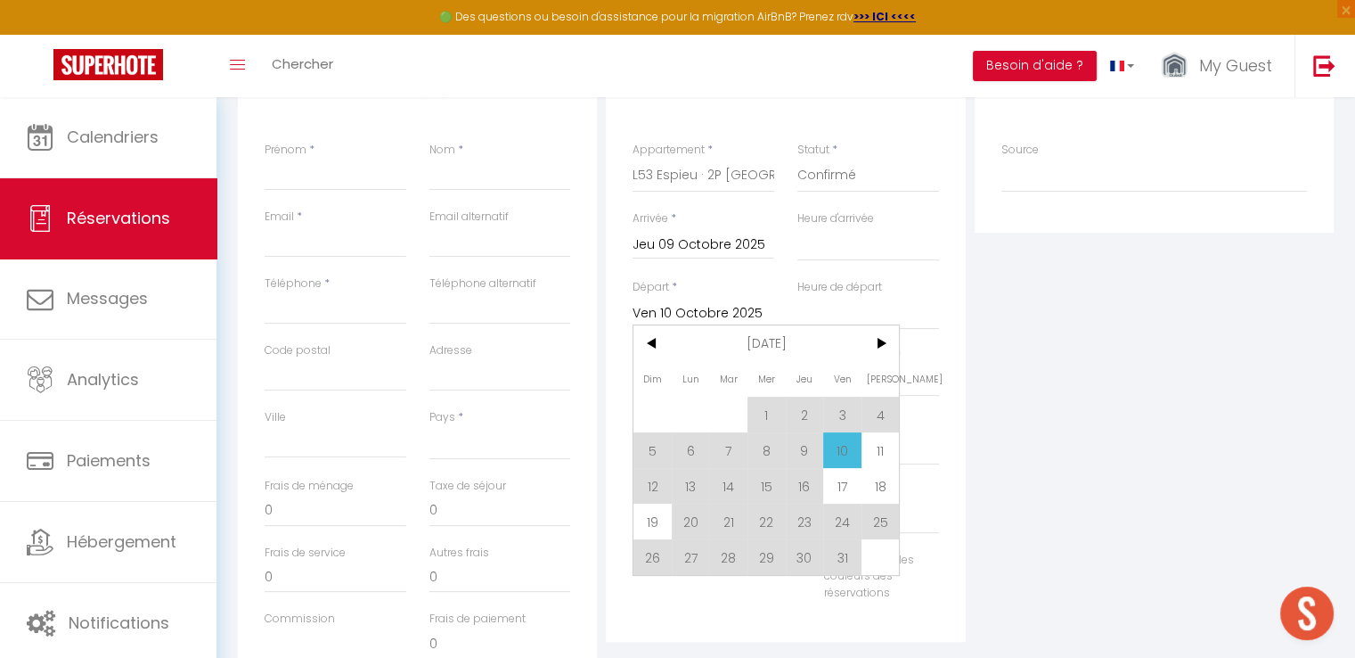
click at [877, 442] on span "11" at bounding box center [881, 450] width 38 height 36
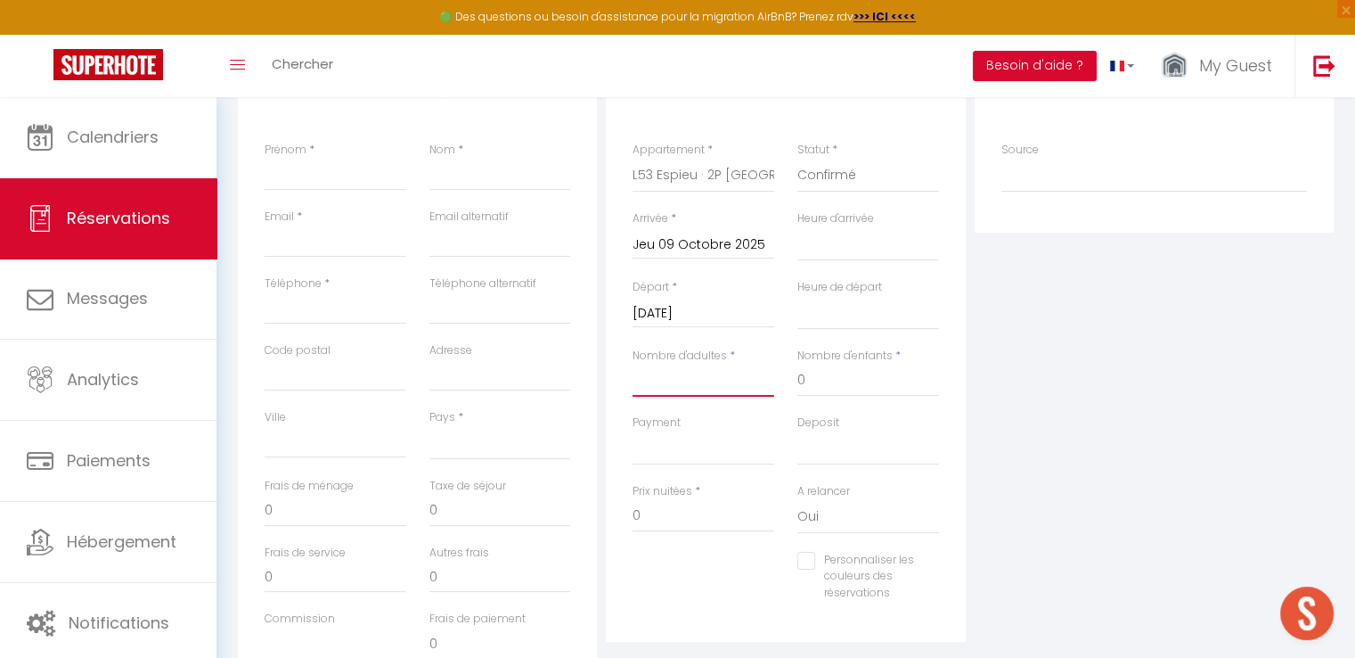
click at [734, 380] on input "Nombre d'adultes" at bounding box center [704, 380] width 142 height 32
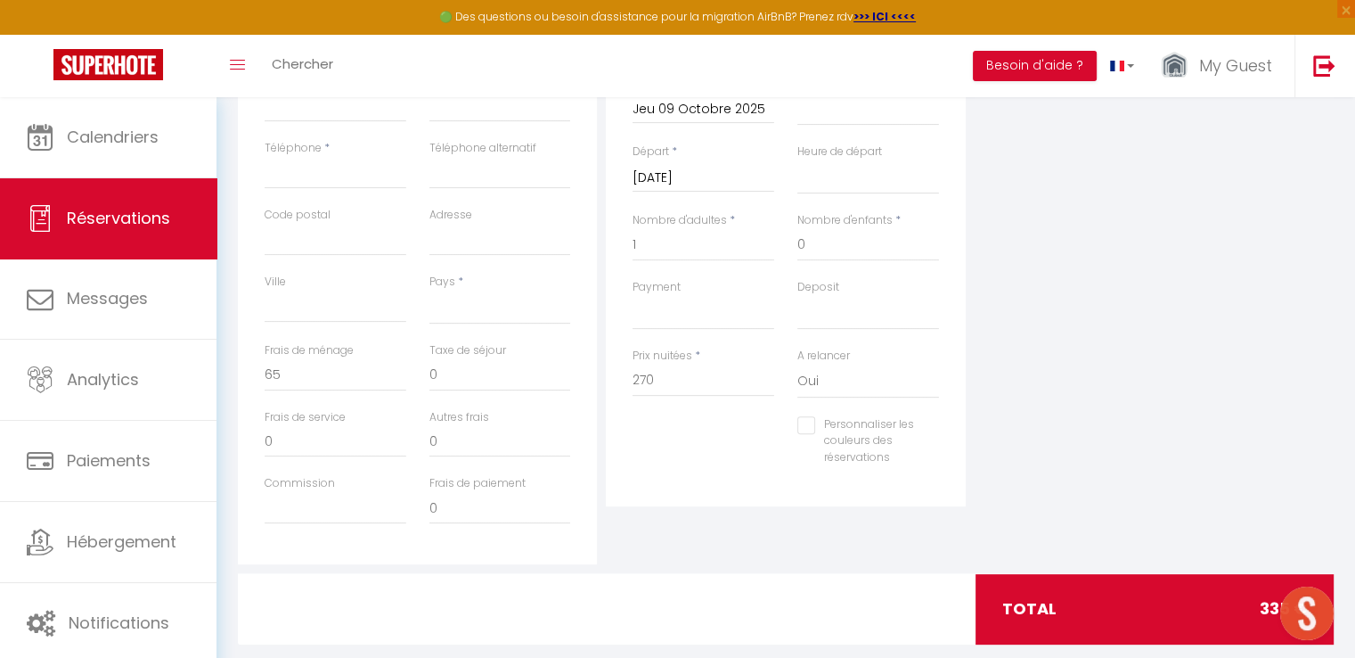
scroll to position [510, 0]
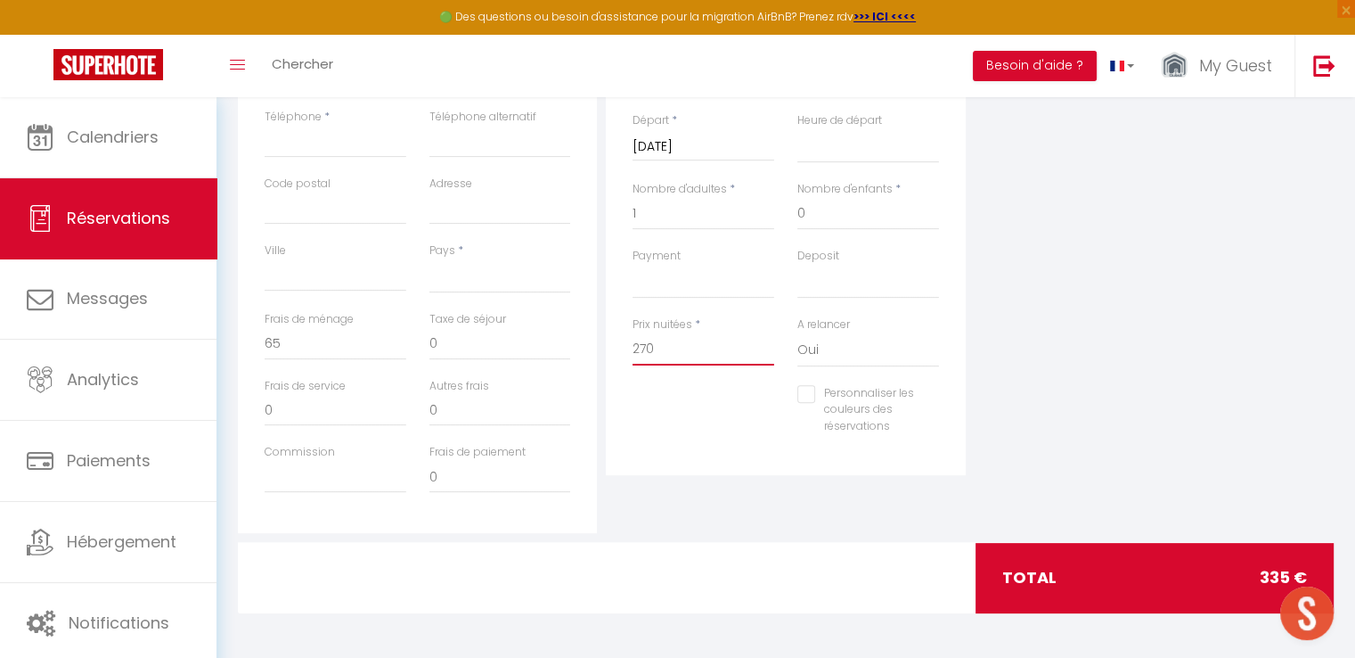
click at [700, 349] on input "270" at bounding box center [704, 349] width 142 height 32
click at [1150, 319] on div "Plateformes Source Direct [DOMAIN_NAME] [DOMAIN_NAME] Chalet montagne Expedia G…" at bounding box center [1154, 214] width 368 height 637
click at [743, 351] on input "140" at bounding box center [704, 349] width 142 height 32
click at [743, 354] on input "140" at bounding box center [704, 349] width 142 height 32
click at [743, 355] on input "140" at bounding box center [704, 349] width 142 height 32
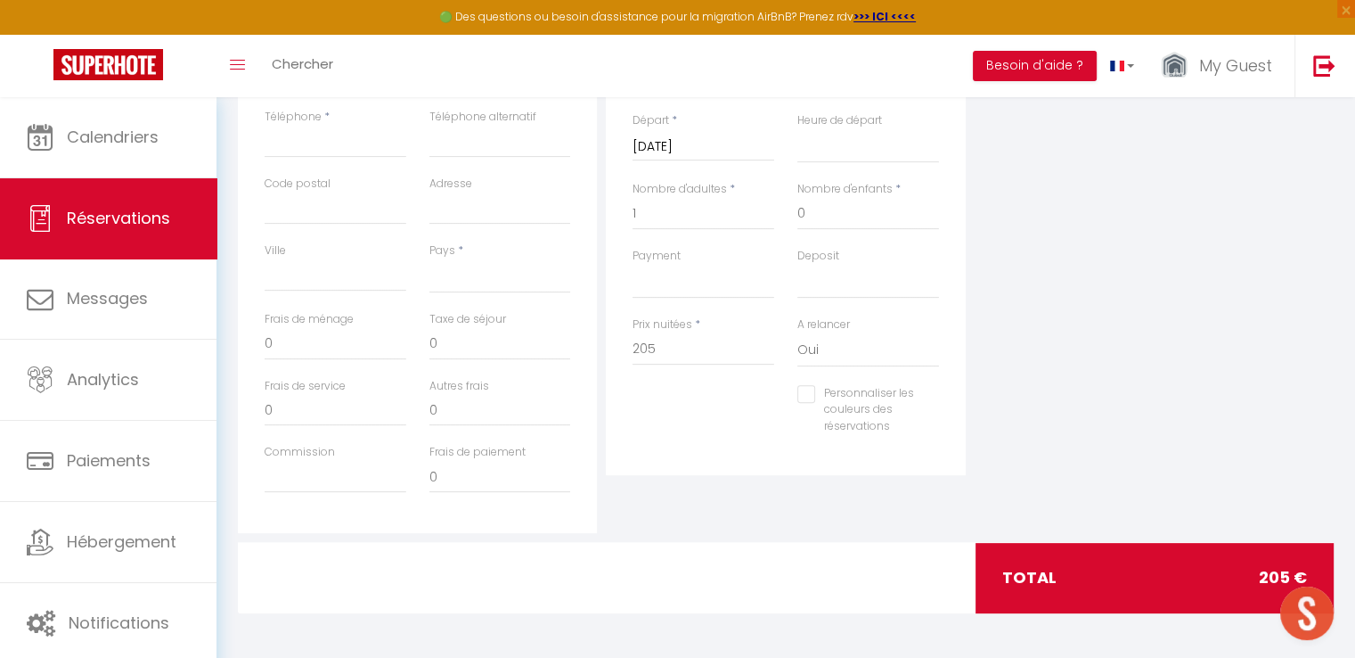
click at [1001, 320] on div "Plateformes Source Direct [DOMAIN_NAME] [DOMAIN_NAME] Chalet montagne Expedia G…" at bounding box center [1154, 214] width 368 height 637
click at [805, 386] on input "Personnaliser les couleurs des réservations" at bounding box center [856, 394] width 119 height 18
click at [929, 413] on span at bounding box center [932, 415] width 14 height 14
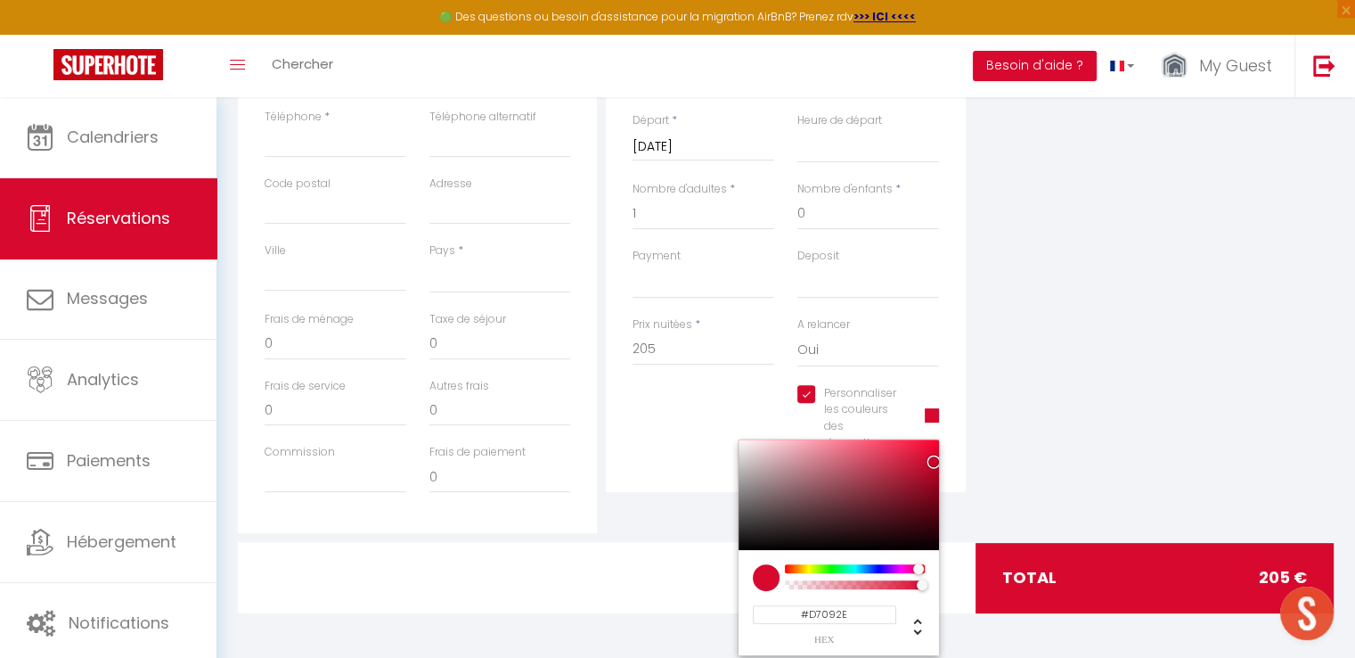
click at [934, 416] on span at bounding box center [932, 415] width 14 height 14
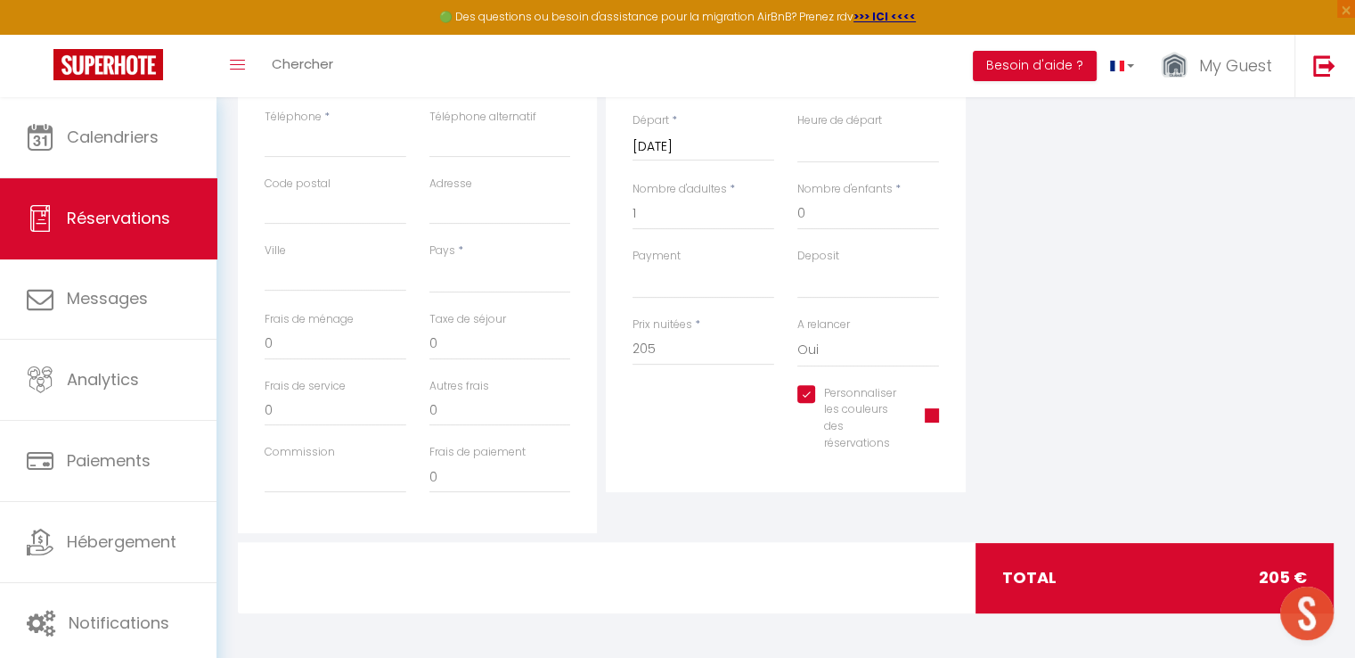
click at [934, 418] on span at bounding box center [932, 415] width 14 height 14
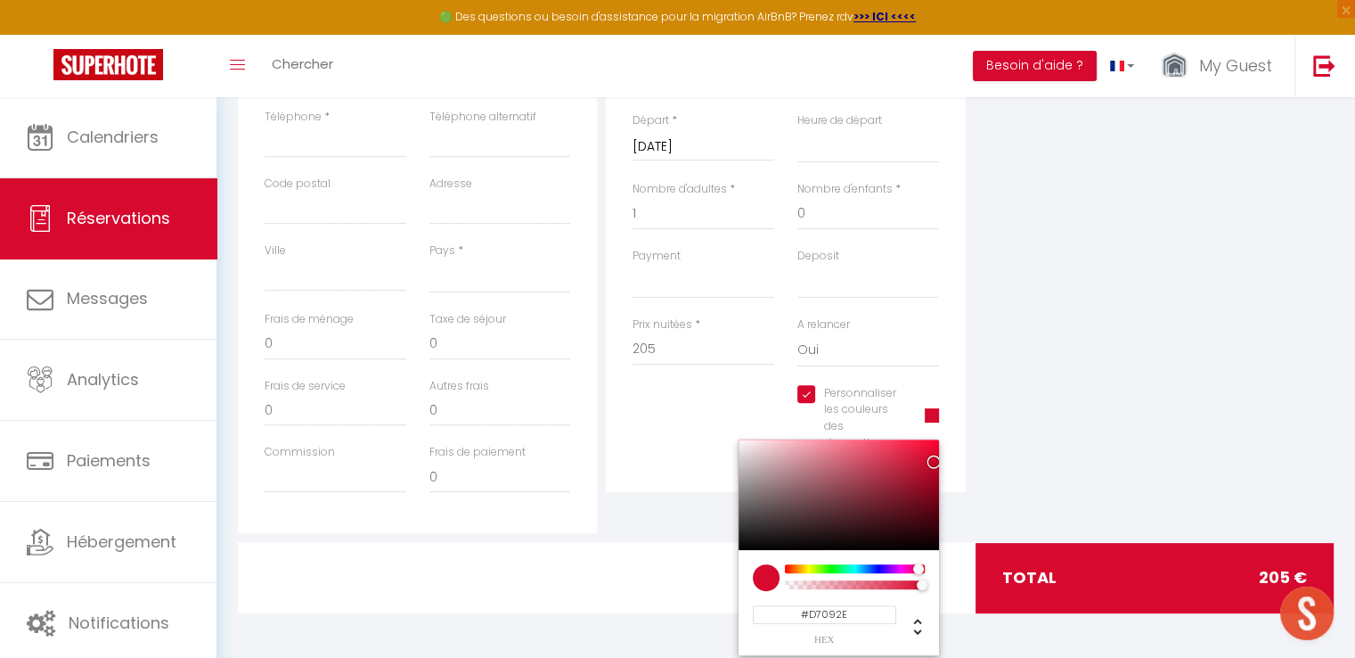
click at [822, 450] on div at bounding box center [839, 494] width 200 height 110
drag, startPoint x: 795, startPoint y: 454, endPoint x: 820, endPoint y: 449, distance: 25.3
click at [797, 454] on div at bounding box center [839, 494] width 200 height 110
click at [1004, 361] on div "Plateformes Source Direct [DOMAIN_NAME] [DOMAIN_NAME] Chalet montagne Expedia G…" at bounding box center [1154, 214] width 368 height 637
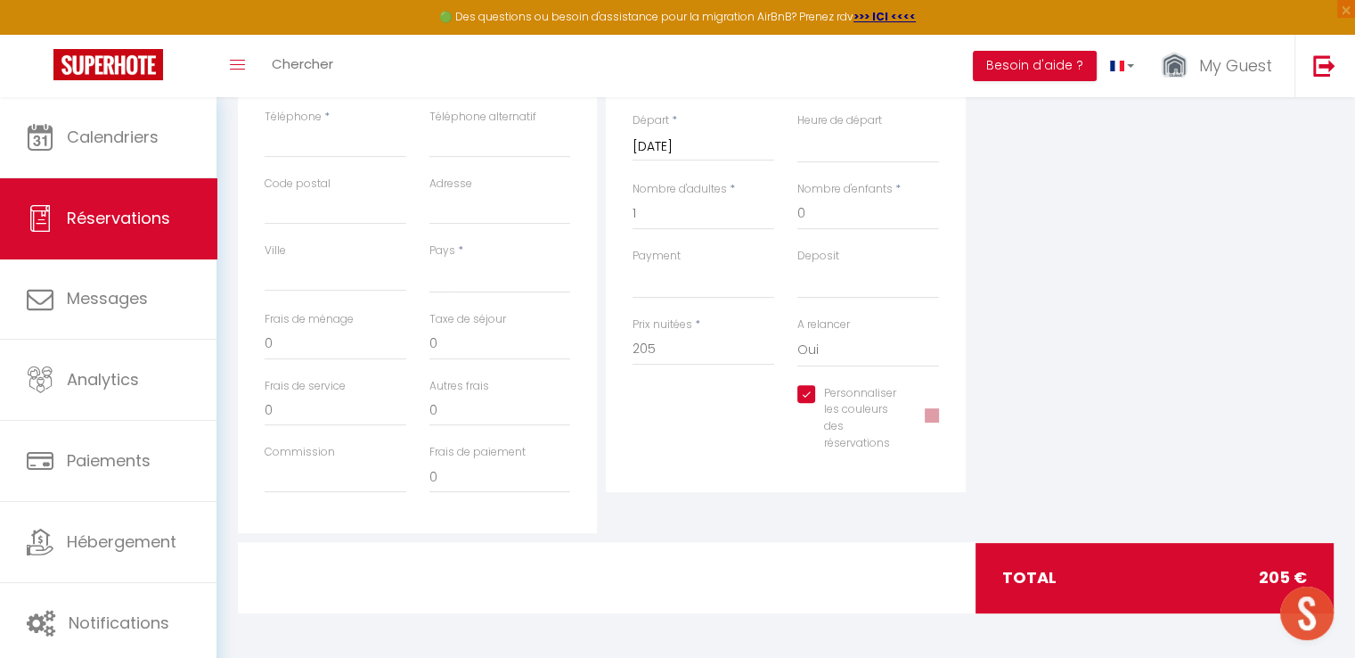
scroll to position [242, 0]
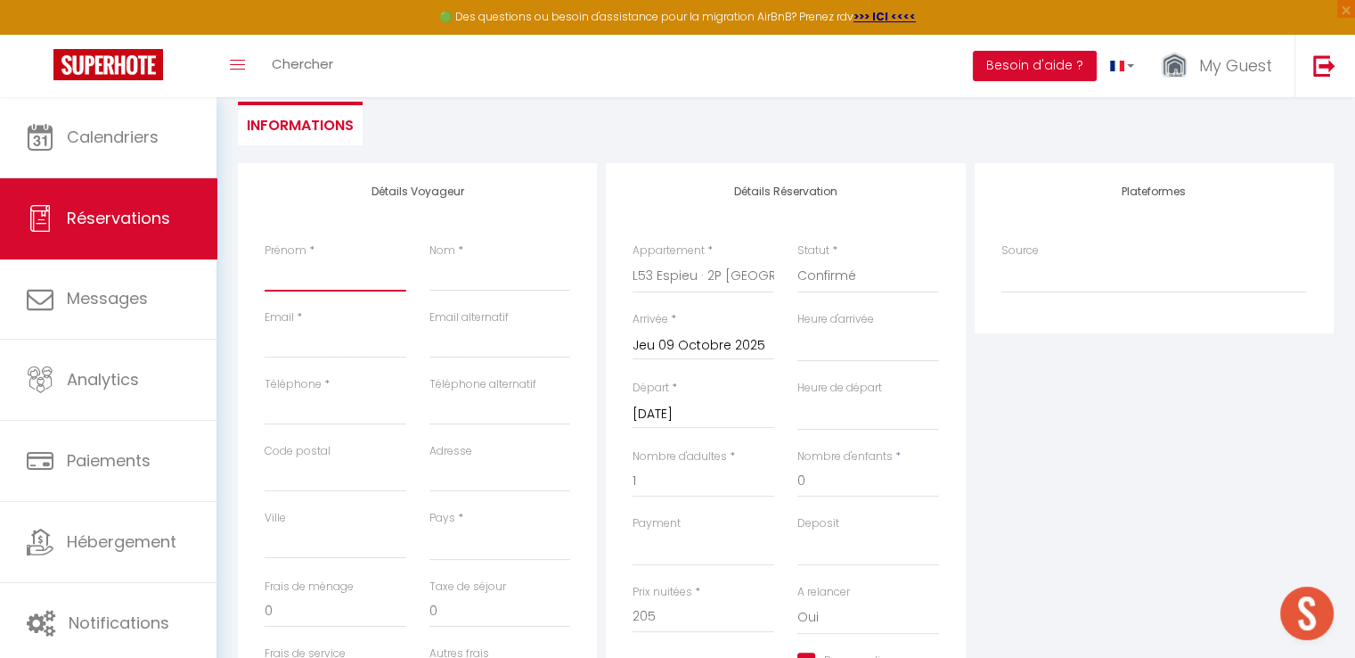
click at [378, 270] on input "Prénom" at bounding box center [336, 275] width 142 height 32
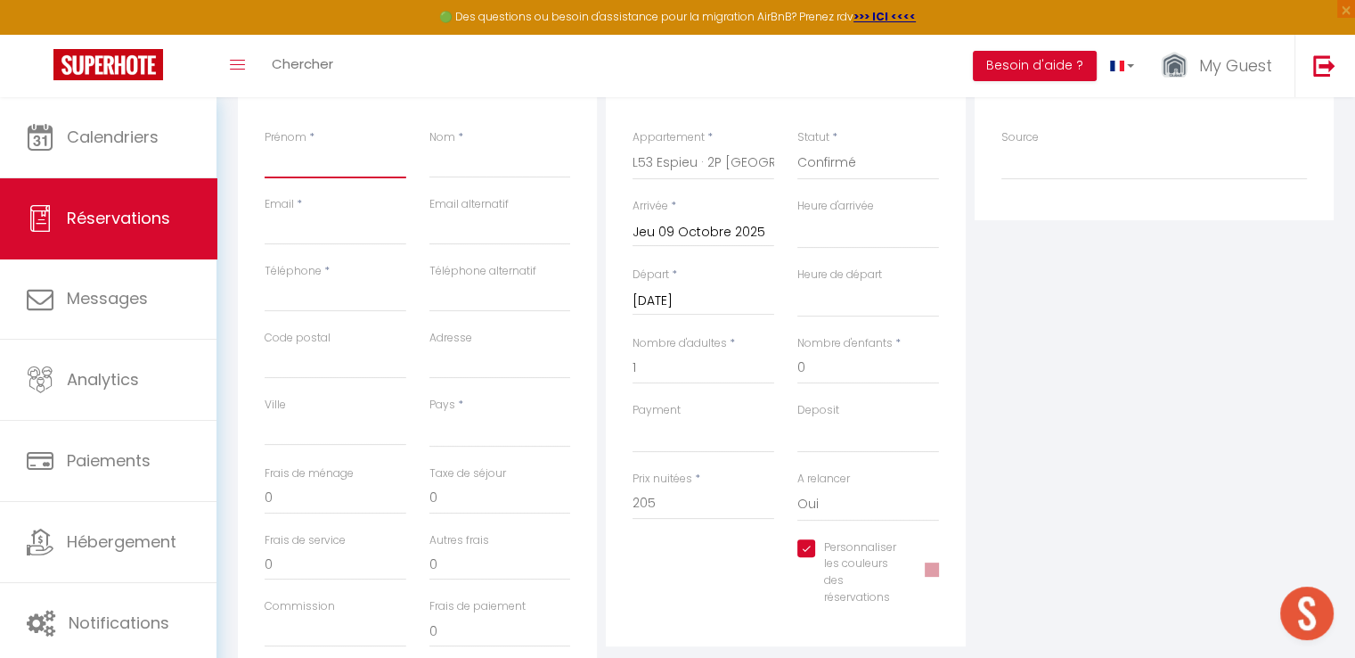
scroll to position [356, 0]
click at [392, 213] on input "Email client" at bounding box center [336, 228] width 142 height 32
click at [343, 286] on input "Téléphone" at bounding box center [336, 295] width 142 height 32
click at [464, 433] on select "[GEOGRAPHIC_DATA] [GEOGRAPHIC_DATA] [GEOGRAPHIC_DATA] [GEOGRAPHIC_DATA] [GEOGRA…" at bounding box center [500, 430] width 142 height 34
click at [429, 413] on select "[GEOGRAPHIC_DATA] [GEOGRAPHIC_DATA] [GEOGRAPHIC_DATA] [GEOGRAPHIC_DATA] [GEOGRA…" at bounding box center [500, 430] width 142 height 34
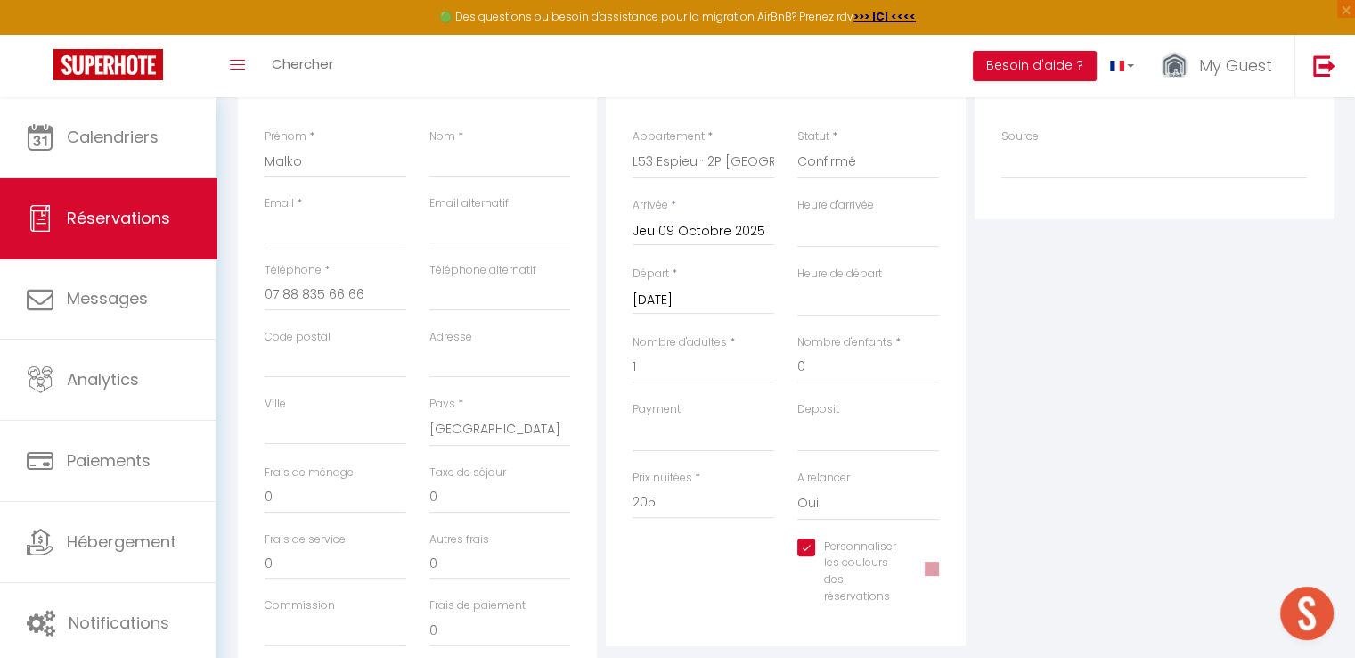
click at [362, 245] on div "Email *" at bounding box center [335, 228] width 165 height 67
click at [370, 223] on input "Email client" at bounding box center [336, 228] width 142 height 32
click at [531, 174] on input "Nom" at bounding box center [500, 161] width 142 height 32
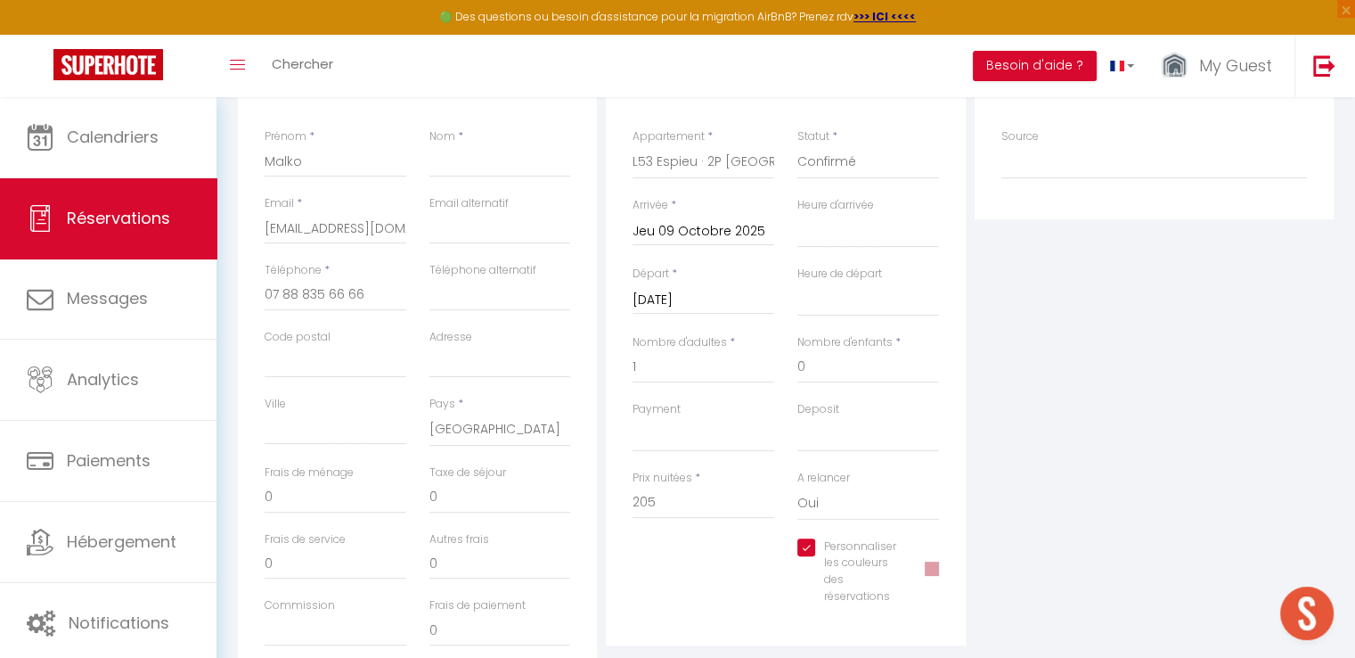
click at [264, 157] on div "Prénom * Malko" at bounding box center [335, 161] width 165 height 67
drag, startPoint x: 266, startPoint y: 157, endPoint x: 278, endPoint y: 161, distance: 12.4
click at [278, 161] on input "Malko" at bounding box center [336, 161] width 142 height 32
click at [280, 161] on input "Malko" at bounding box center [336, 161] width 142 height 32
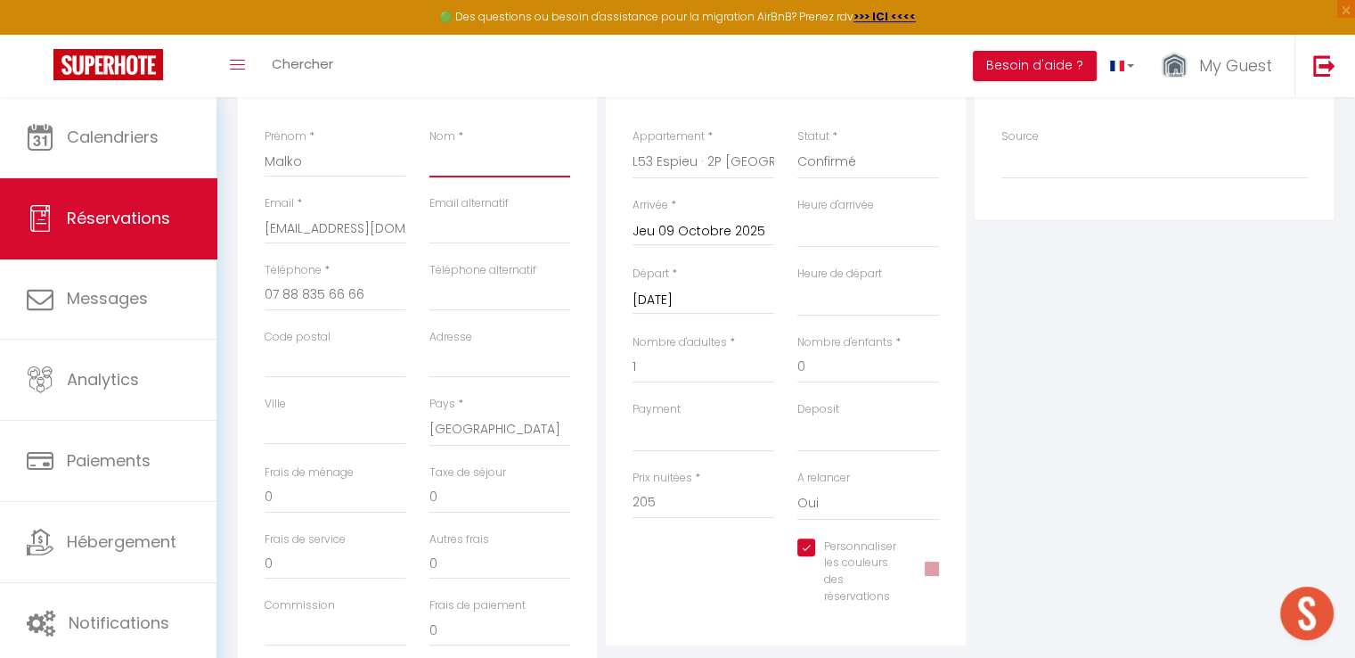
click at [459, 168] on input "Nom" at bounding box center [500, 161] width 142 height 32
paste input "Malko"
click at [1092, 357] on div "Plateformes Source Direct [DOMAIN_NAME] [DOMAIN_NAME] Chalet montagne Expedia G…" at bounding box center [1154, 367] width 368 height 637
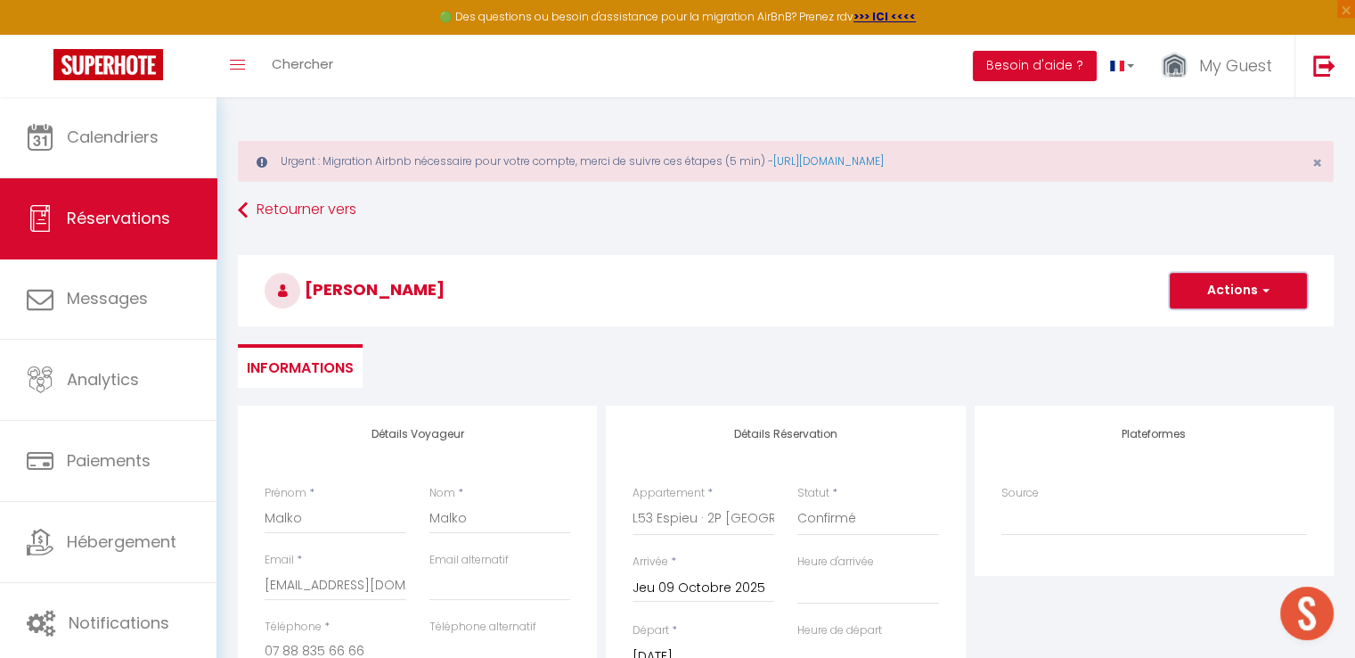
click at [1215, 277] on button "Actions" at bounding box center [1238, 291] width 137 height 36
click at [1177, 328] on link "Enregistrer" at bounding box center [1220, 329] width 141 height 23
